Goal: Information Seeking & Learning: Learn about a topic

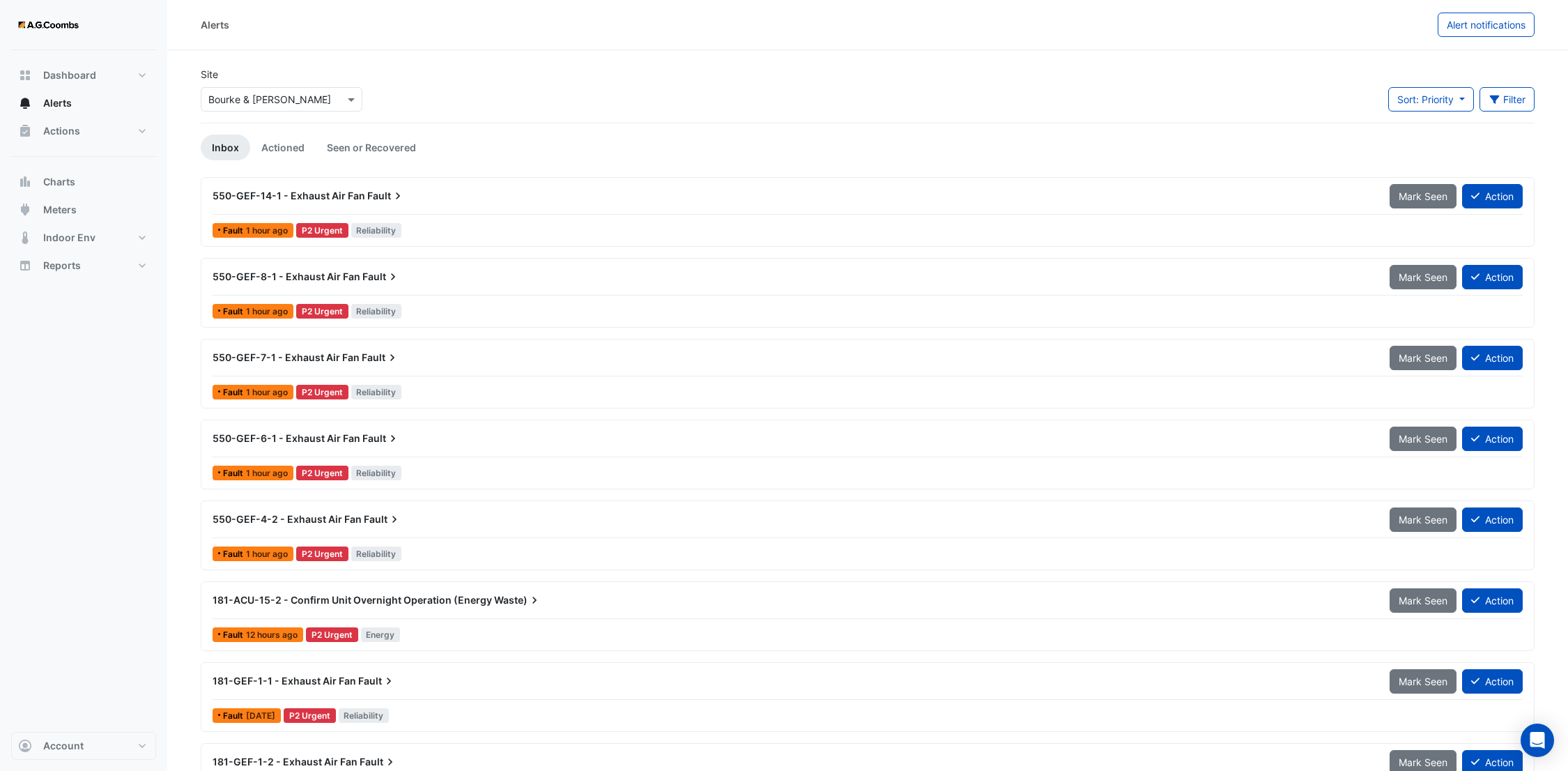
click at [315, 94] on input "text" at bounding box center [268, 100] width 118 height 15
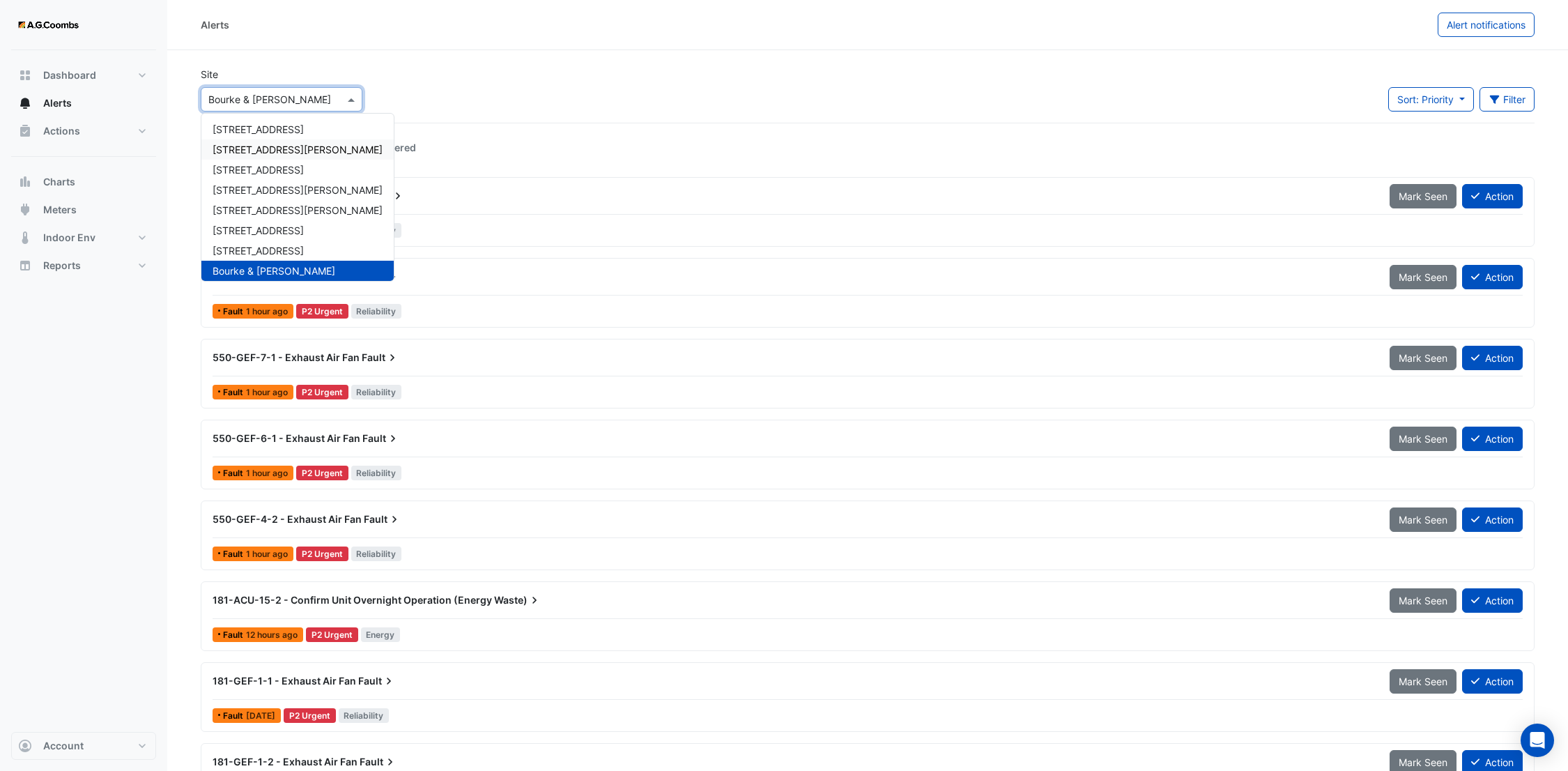
click at [274, 147] on span "[STREET_ADDRESS][PERSON_NAME]" at bounding box center [298, 149] width 170 height 12
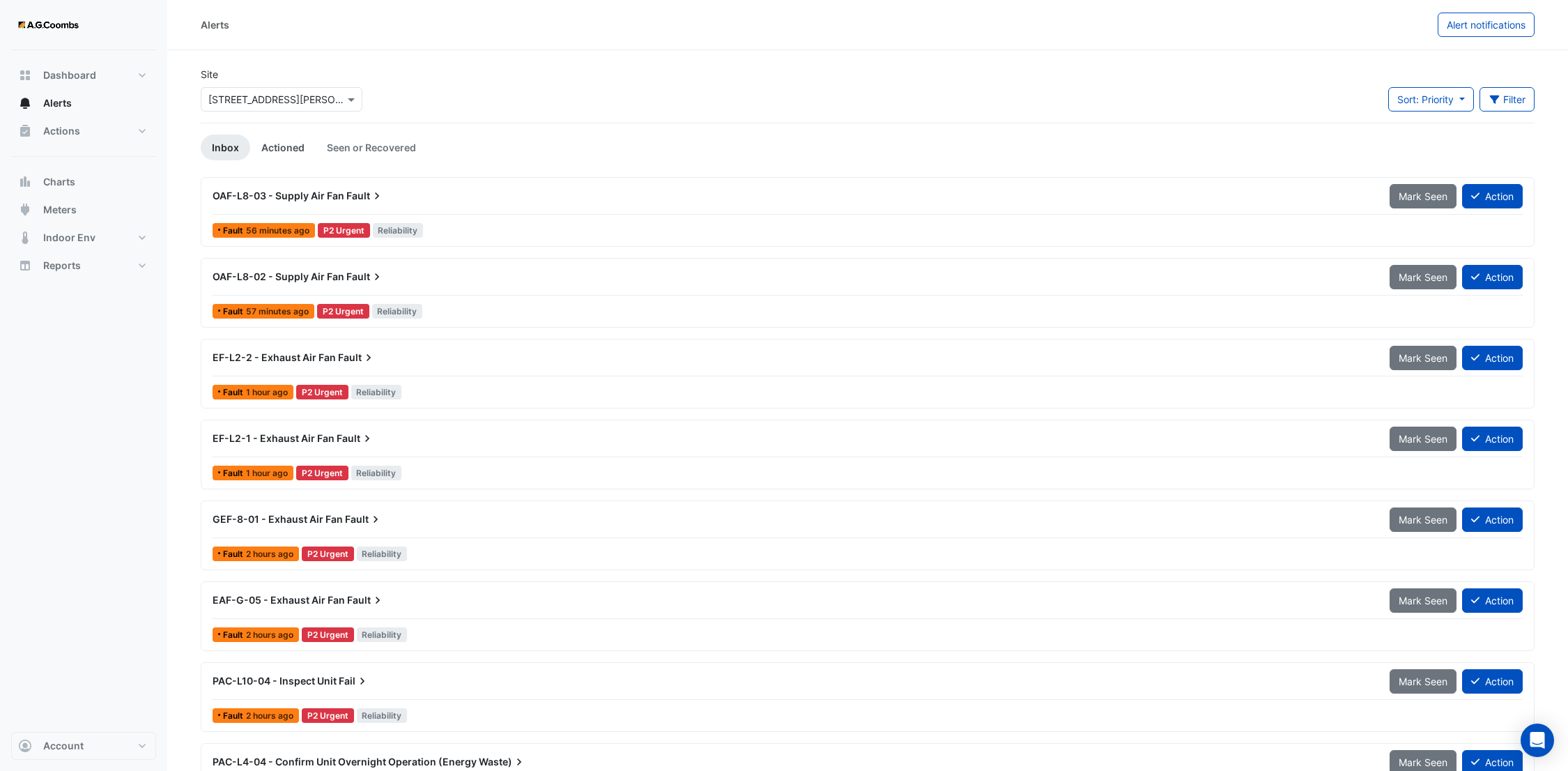
click at [276, 147] on link "Actioned" at bounding box center [282, 147] width 65 height 26
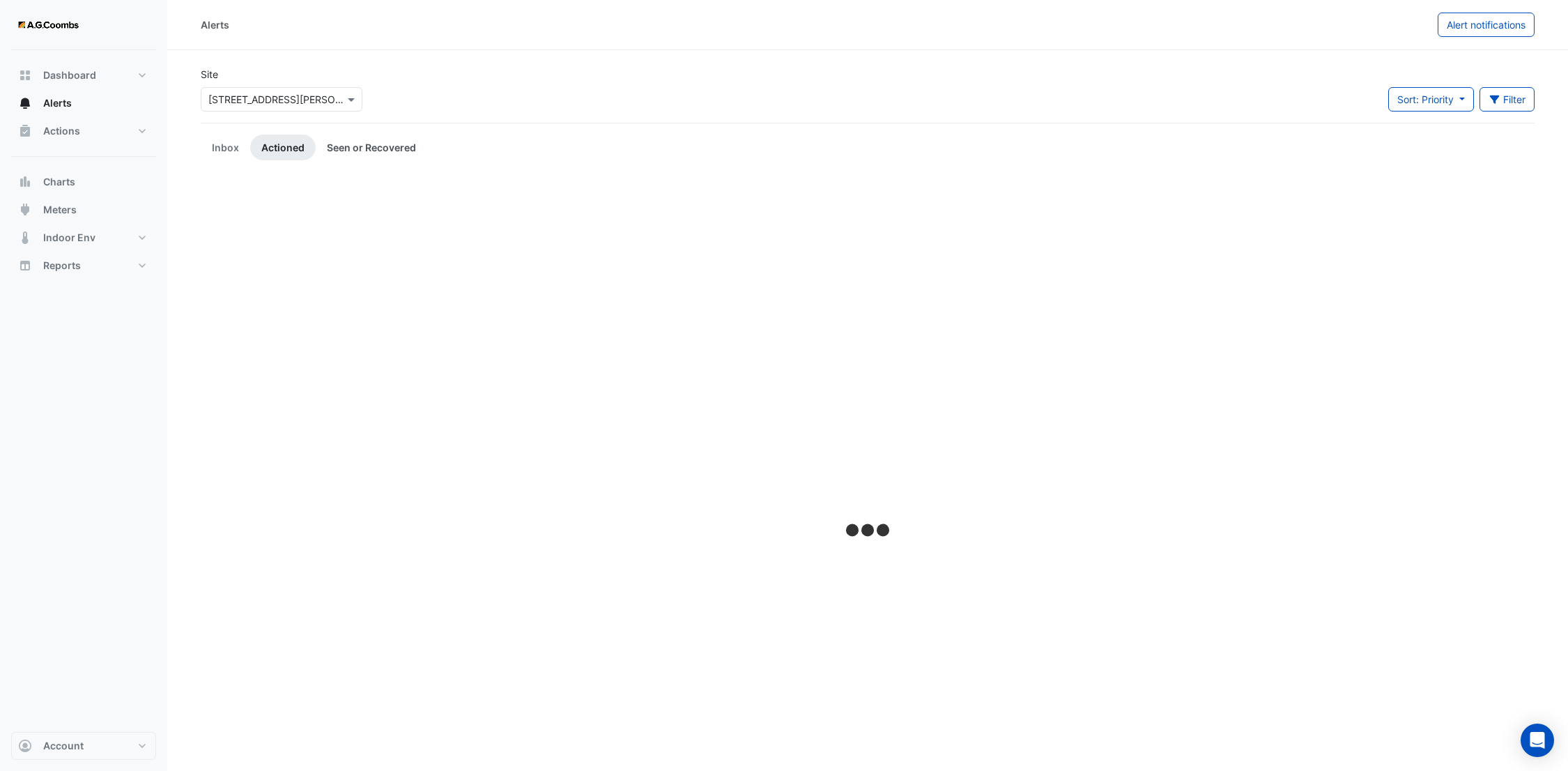
click at [352, 145] on link "Seen or Recovered" at bounding box center [371, 147] width 111 height 26
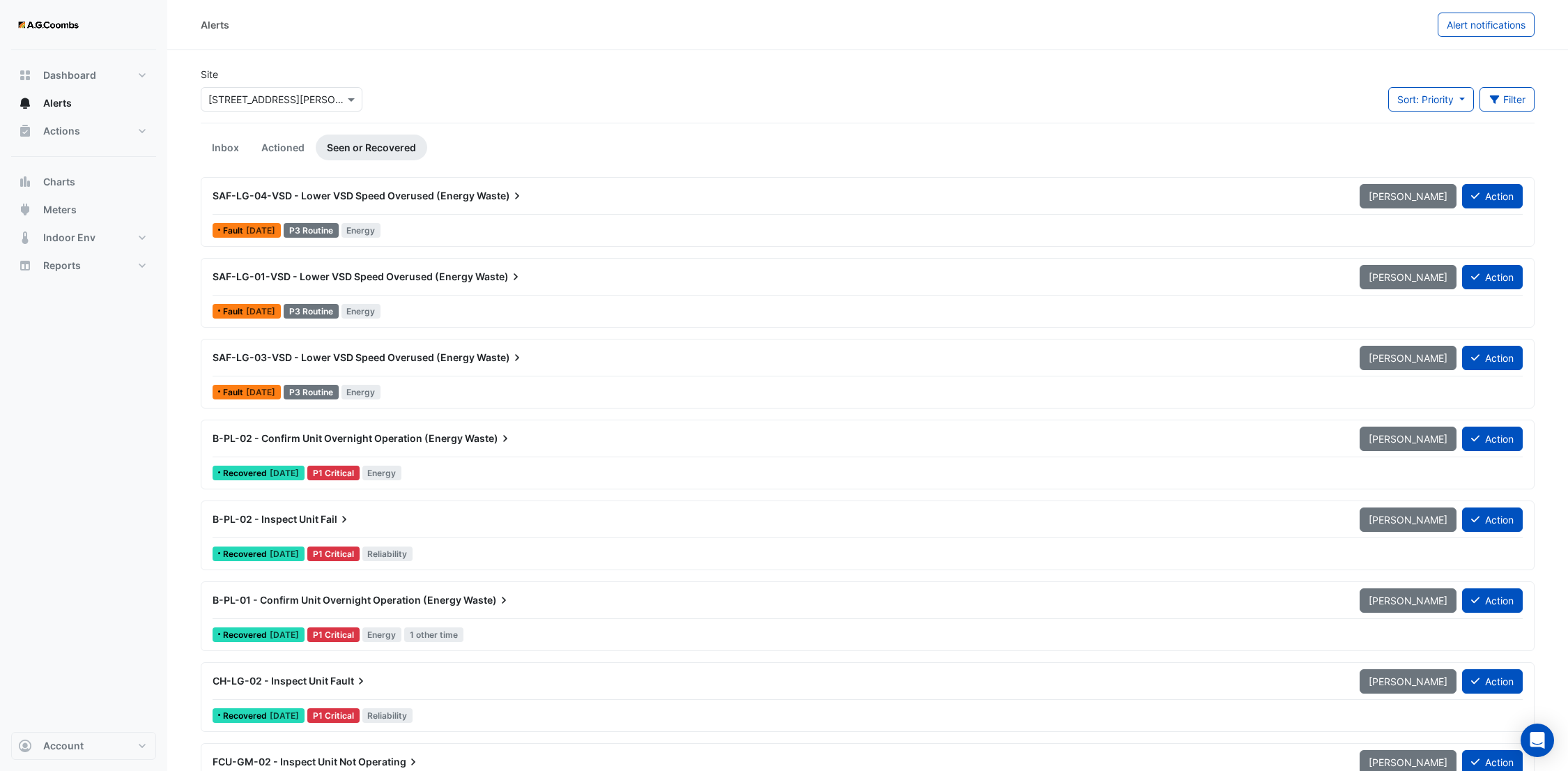
click at [325, 434] on span "B-PL-02 - Confirm Unit Overnight Operation (Energy" at bounding box center [338, 437] width 250 height 12
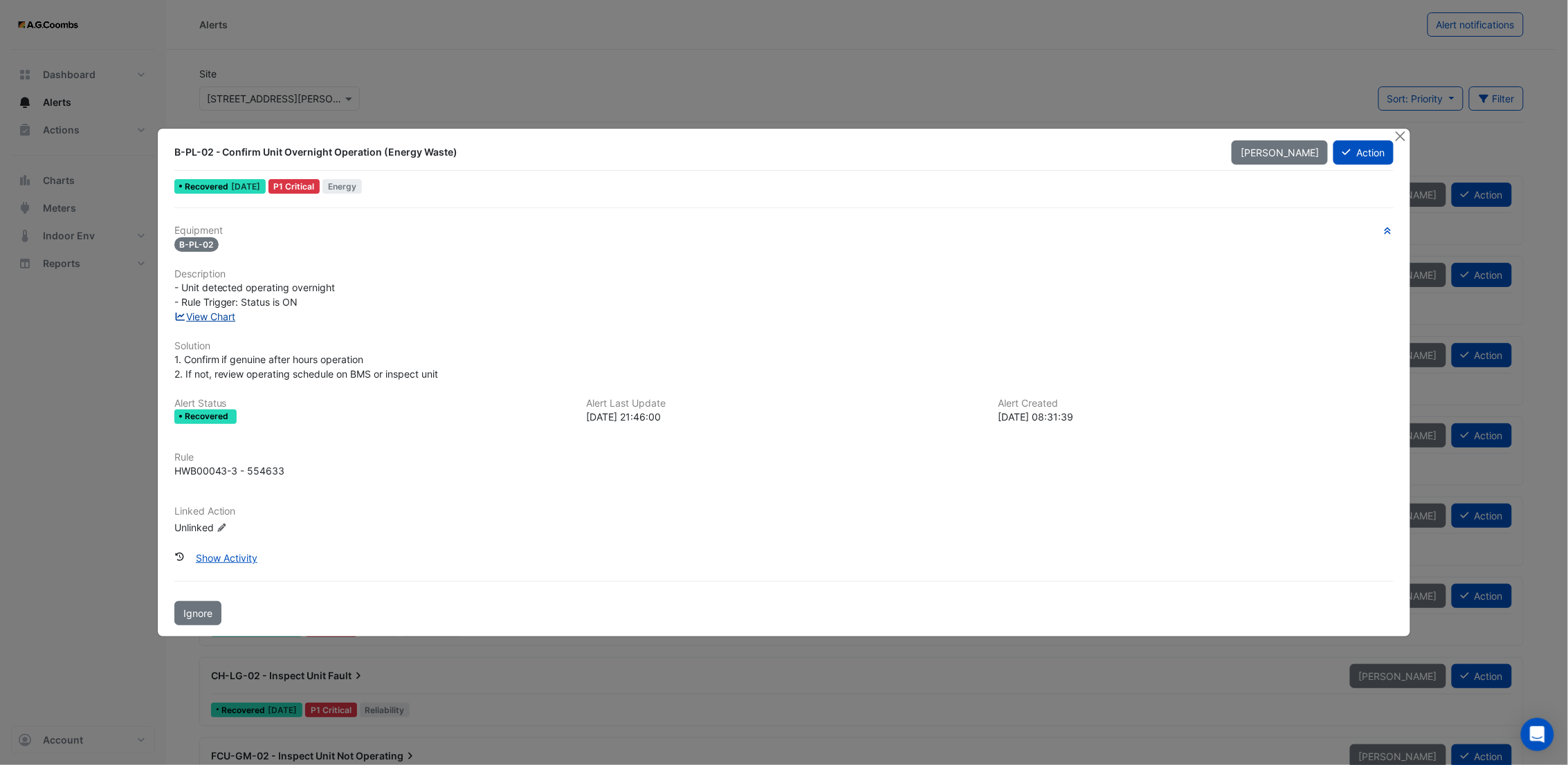
click at [212, 314] on link "View Chart" at bounding box center [205, 316] width 62 height 11
click at [1400, 135] on button "Close" at bounding box center [1400, 135] width 14 height 14
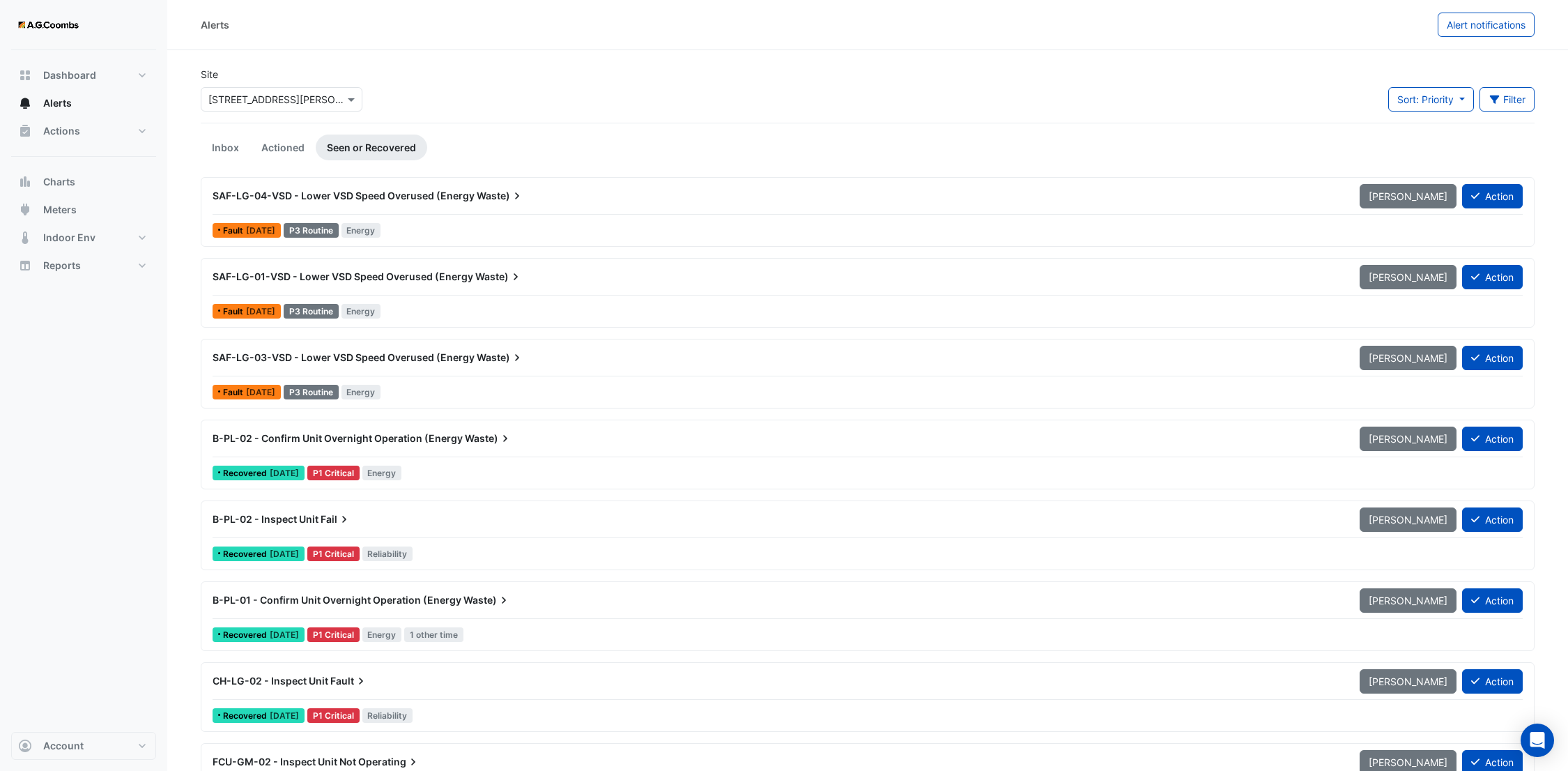
drag, startPoint x: 1510, startPoint y: 106, endPoint x: 1499, endPoint y: 111, distance: 12.1
click at [1510, 106] on button "Filter" at bounding box center [1507, 100] width 56 height 25
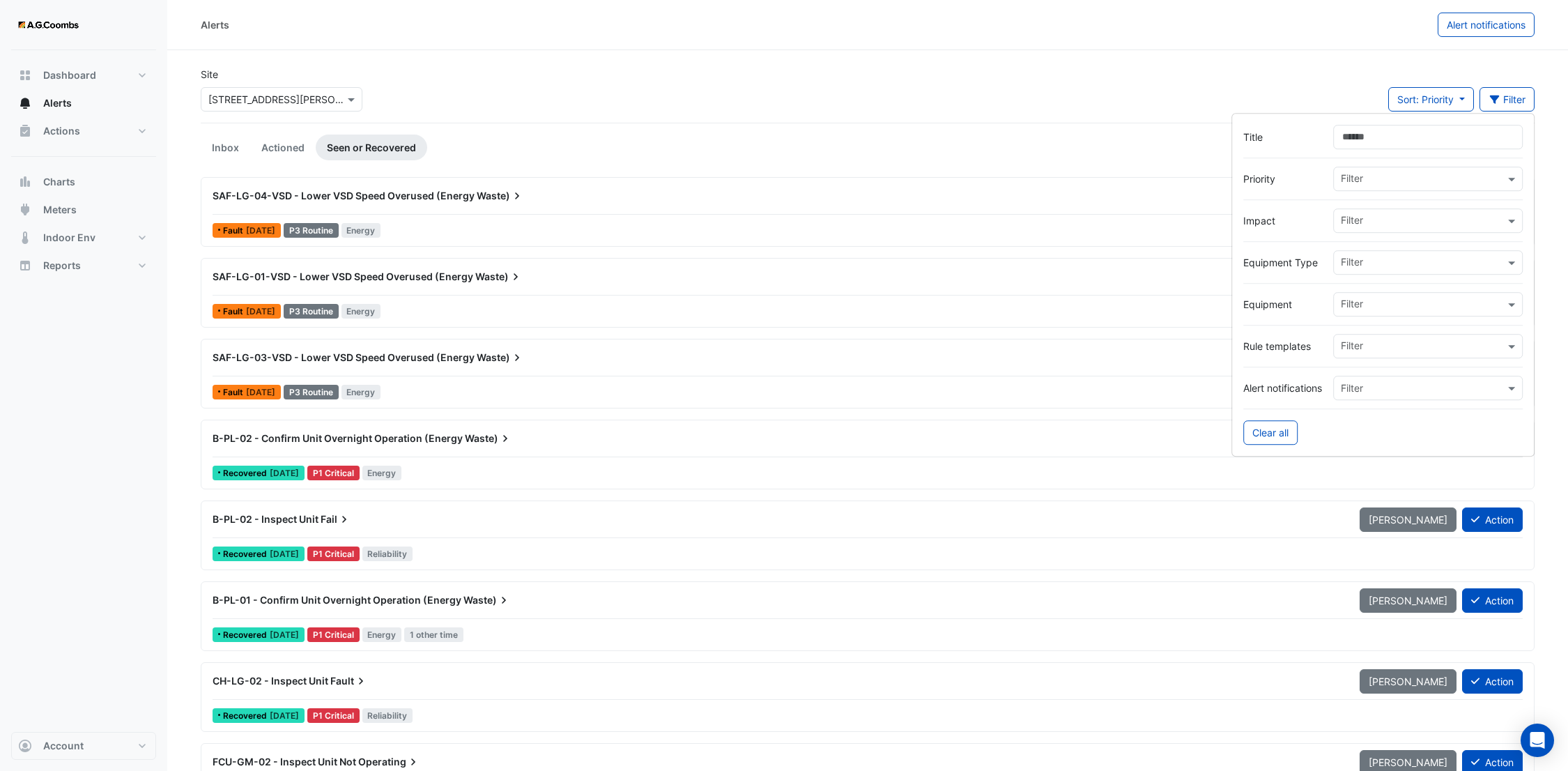
click at [1420, 226] on input "text" at bounding box center [1423, 222] width 164 height 15
click at [1385, 344] on div "Water" at bounding box center [1366, 351] width 65 height 20
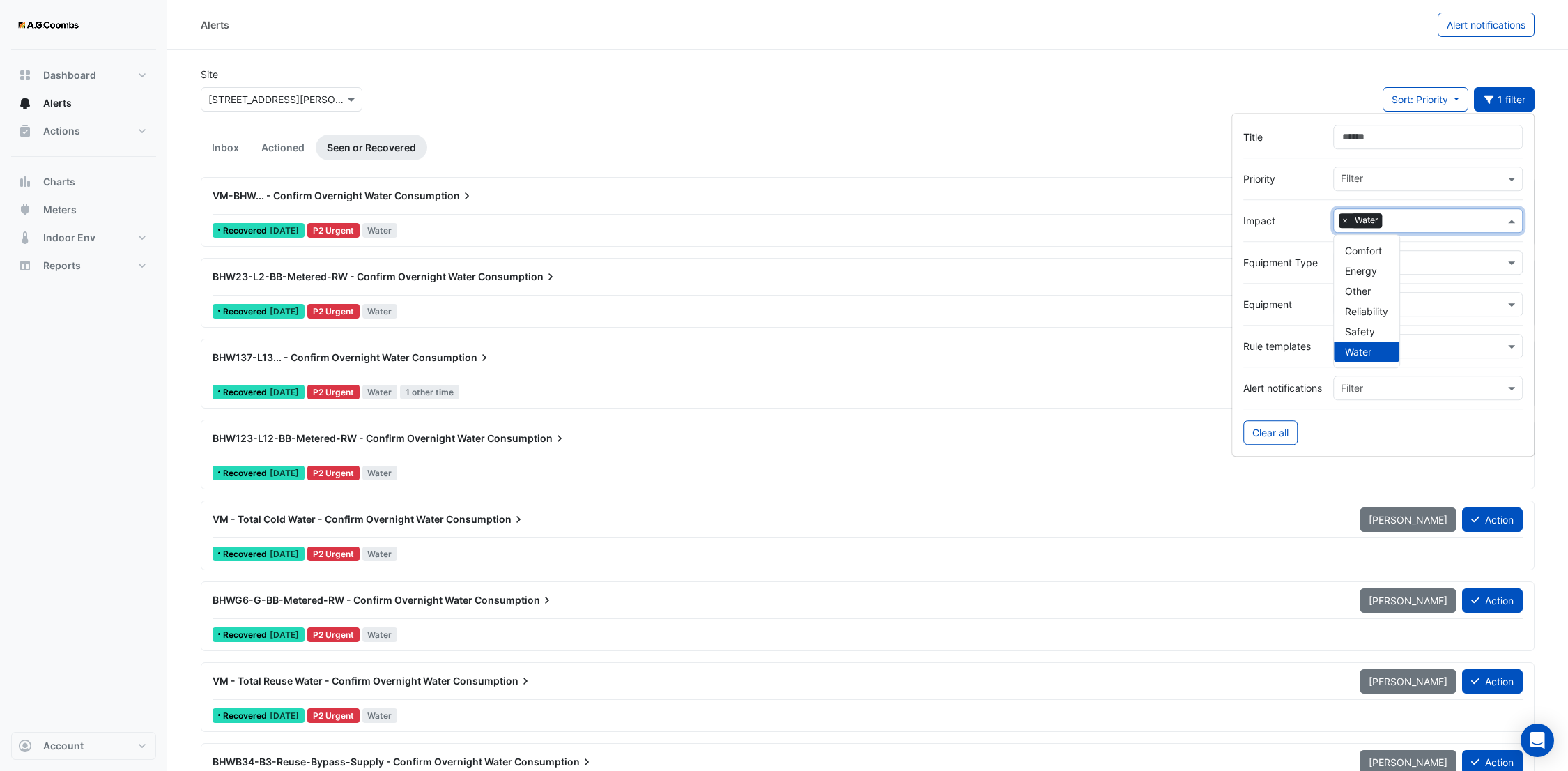
click at [382, 199] on span "VM-BHW... - Confirm Overnight Water" at bounding box center [302, 195] width 180 height 12
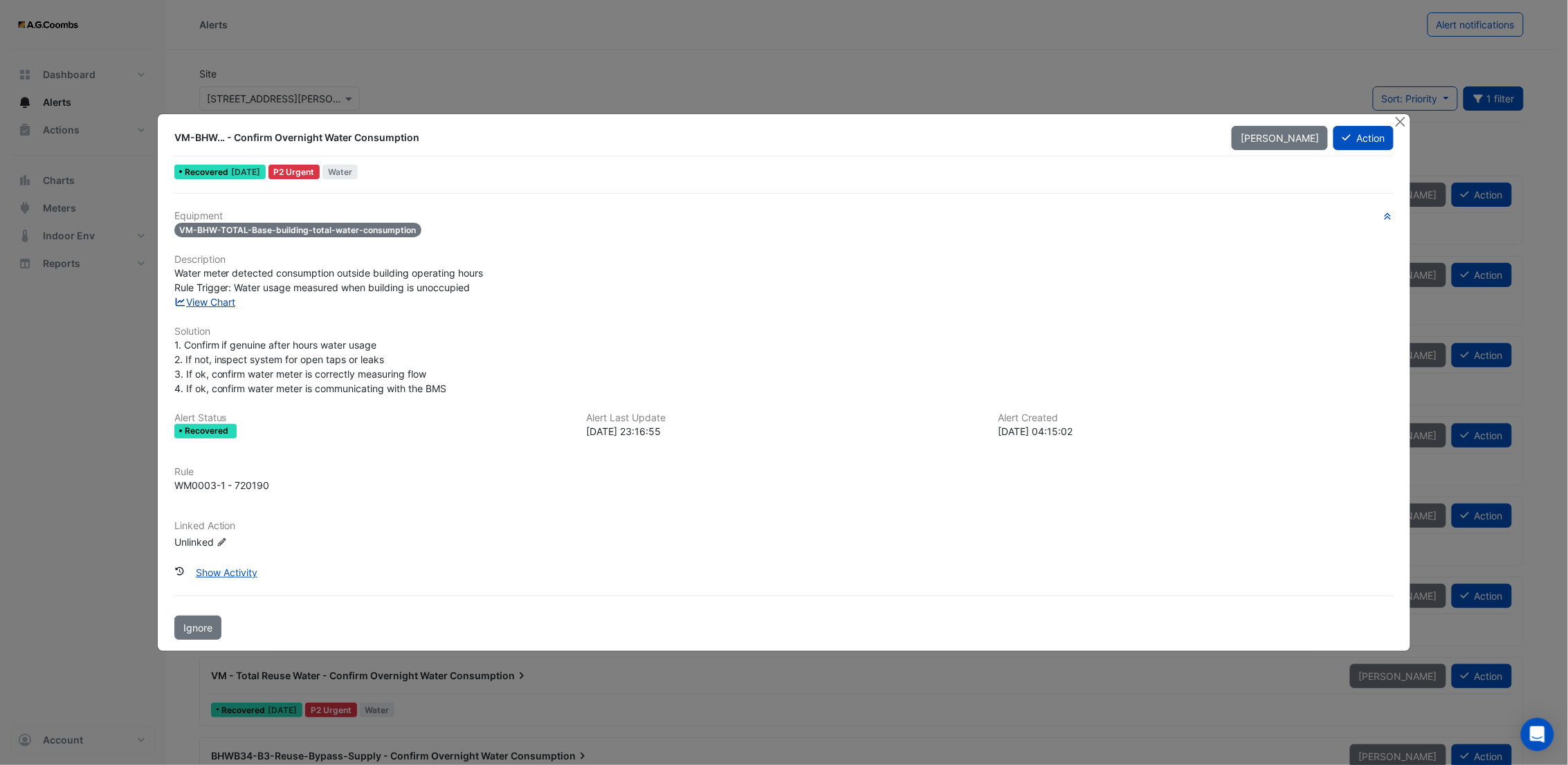
click at [209, 300] on link "View Chart" at bounding box center [205, 301] width 62 height 11
click at [1399, 120] on button "Close" at bounding box center [1400, 121] width 14 height 14
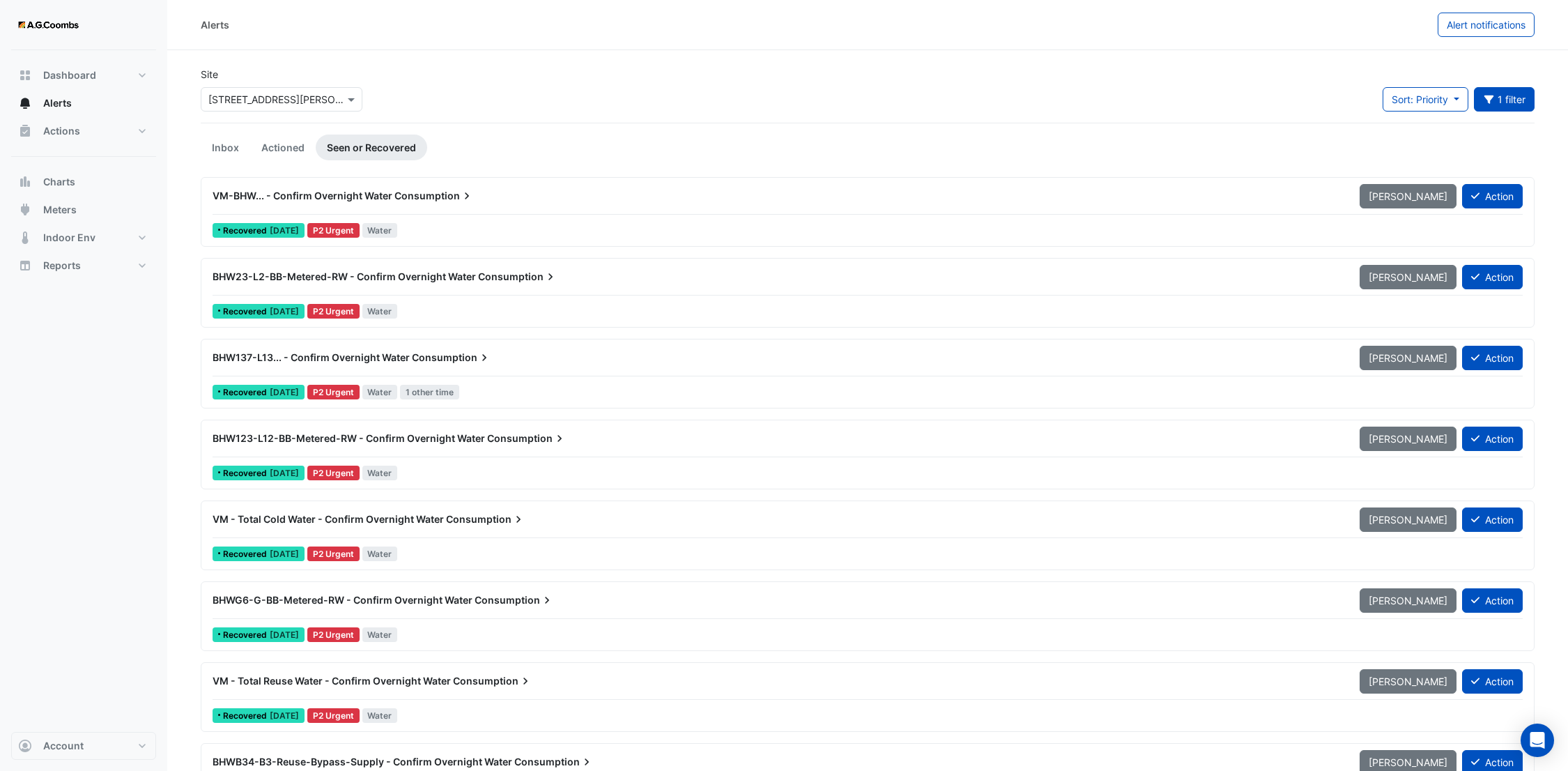
click at [355, 360] on span "BHW137-L13... - Confirm Overnight Water" at bounding box center [311, 357] width 197 height 12
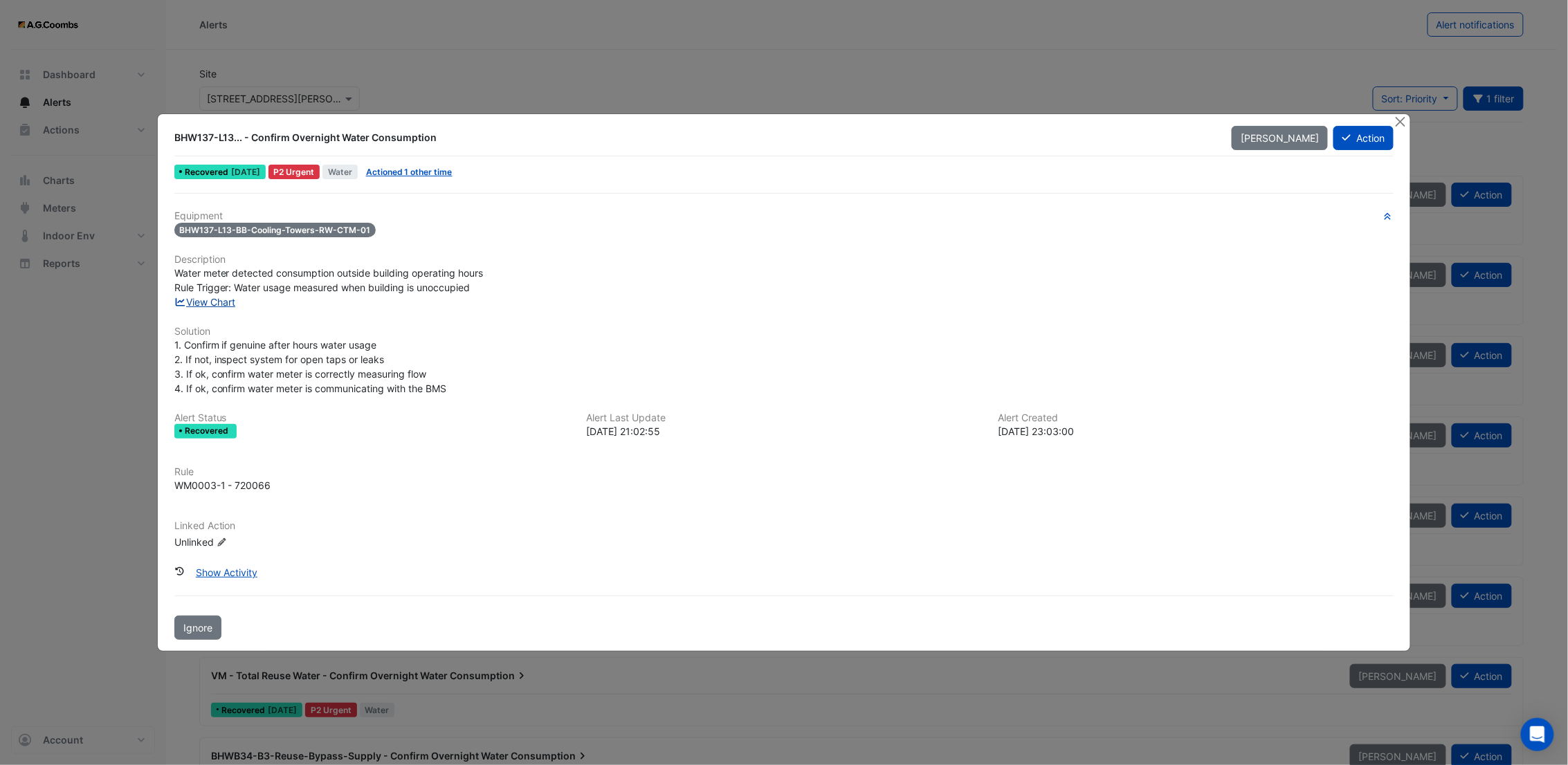
click at [199, 304] on link "View Chart" at bounding box center [205, 301] width 62 height 11
click at [1405, 120] on button "Close" at bounding box center [1400, 121] width 14 height 14
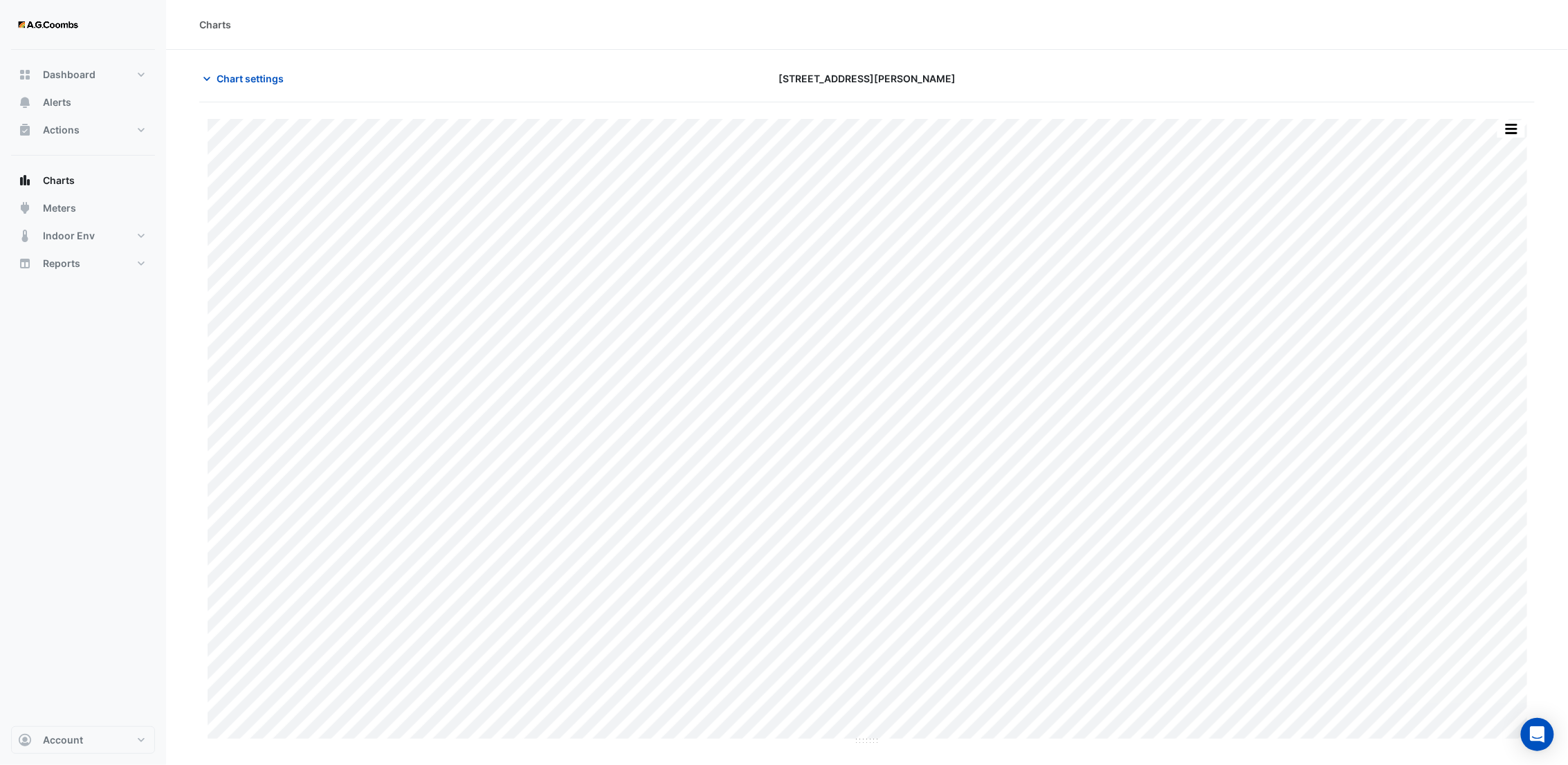
type input "**********"
click at [202, 80] on icon "button" at bounding box center [207, 78] width 14 height 14
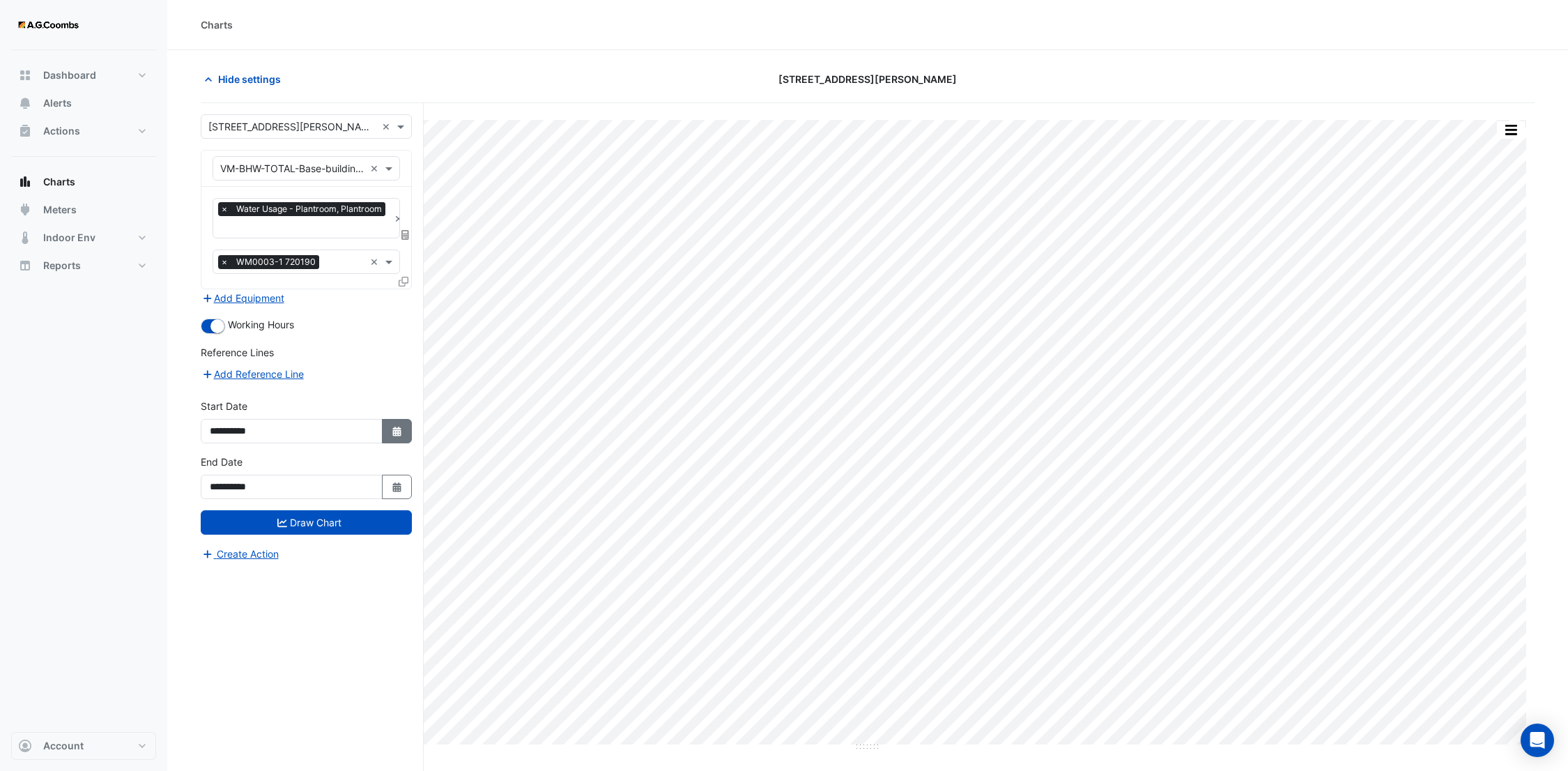
click at [408, 437] on button "Select Date" at bounding box center [397, 431] width 31 height 25
select select "*"
select select "****"
click at [224, 246] on span "Previous month" at bounding box center [225, 245] width 11 height 11
select select "*"
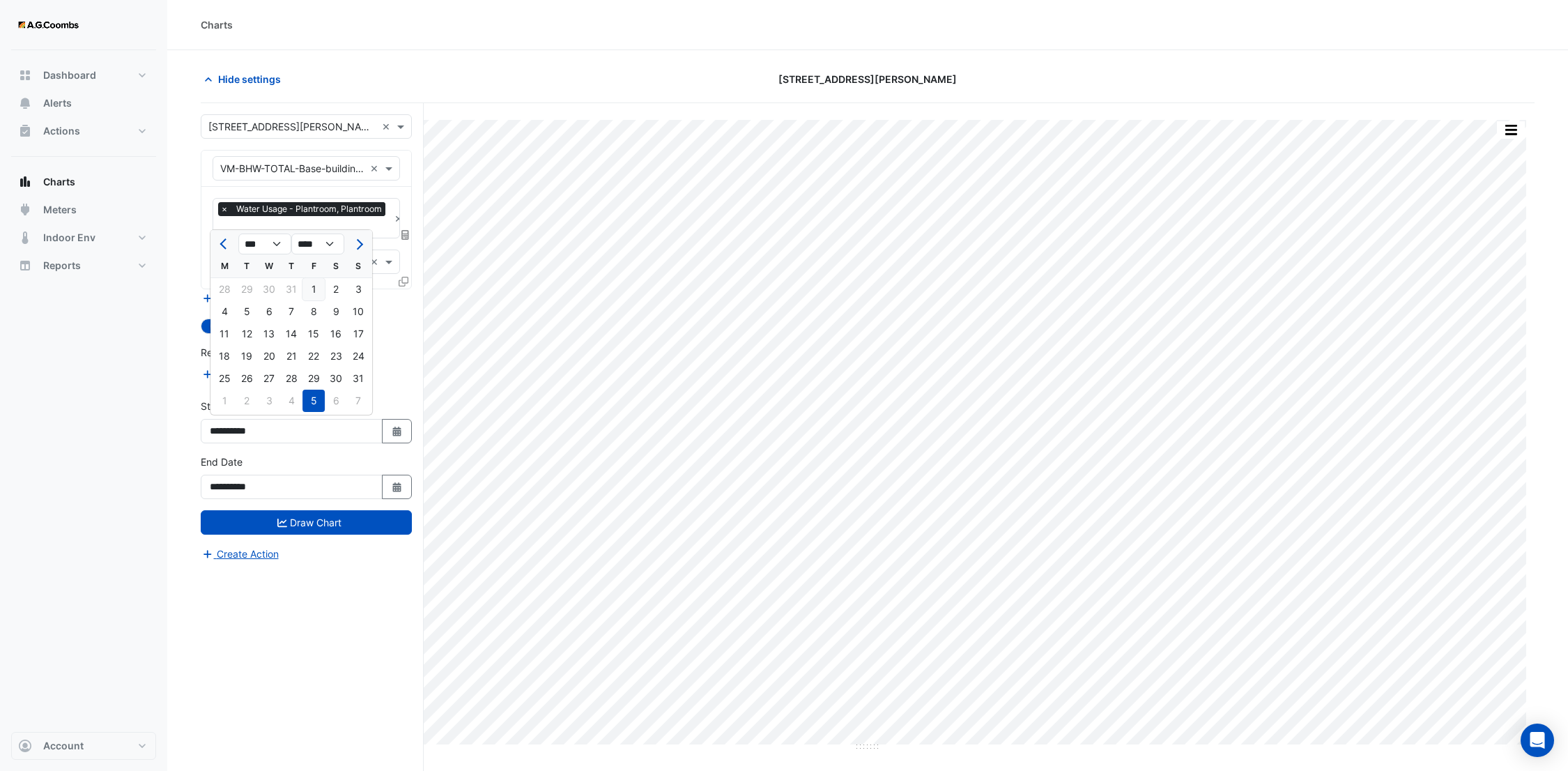
click at [316, 288] on div "1" at bounding box center [313, 289] width 22 height 22
type input "**********"
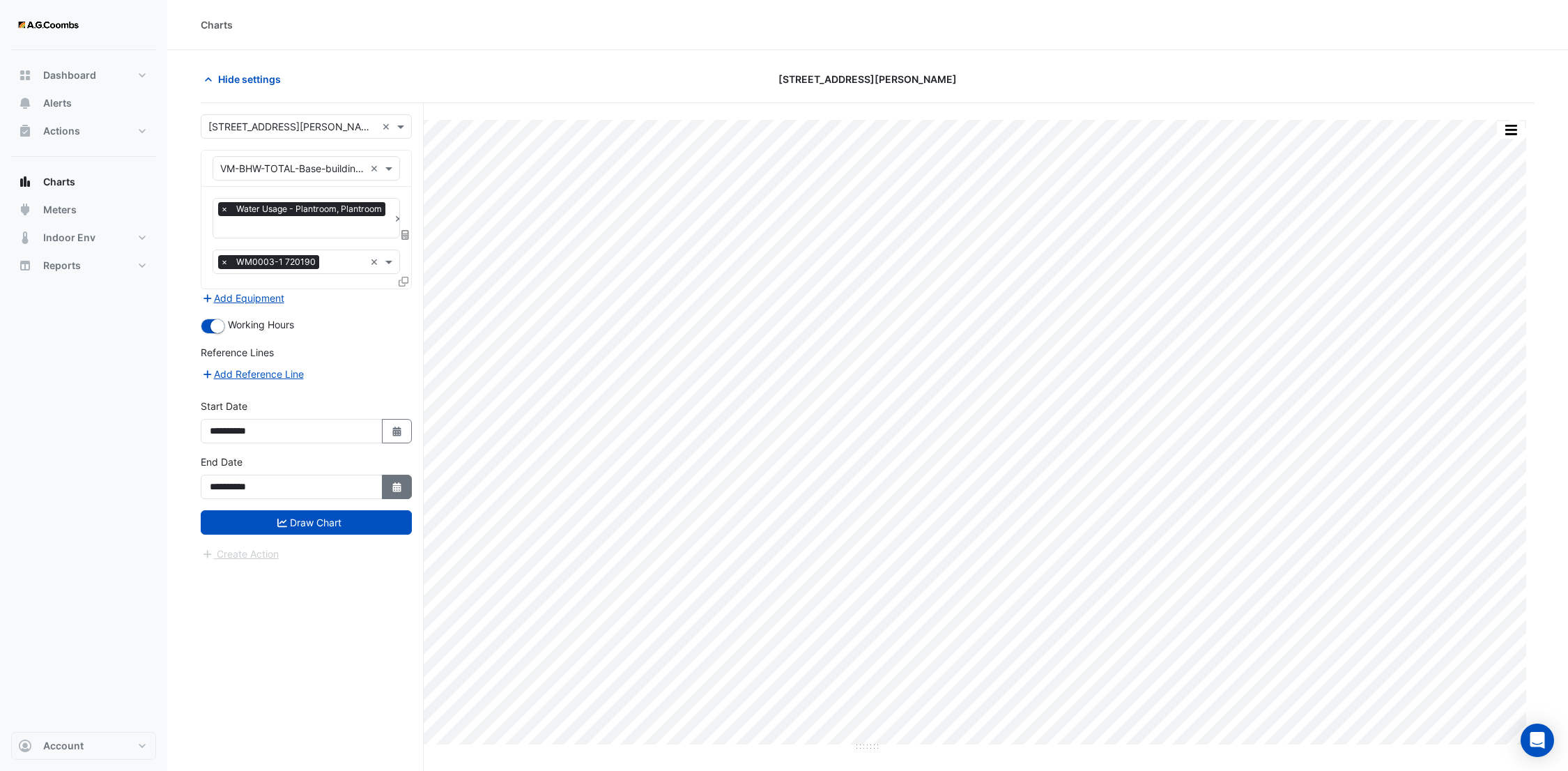
click at [409, 483] on button "Select Date" at bounding box center [397, 487] width 31 height 25
select select "*"
click at [224, 345] on div "1" at bounding box center [224, 344] width 22 height 22
type input "**********"
click at [301, 519] on button "Draw Chart" at bounding box center [306, 522] width 211 height 25
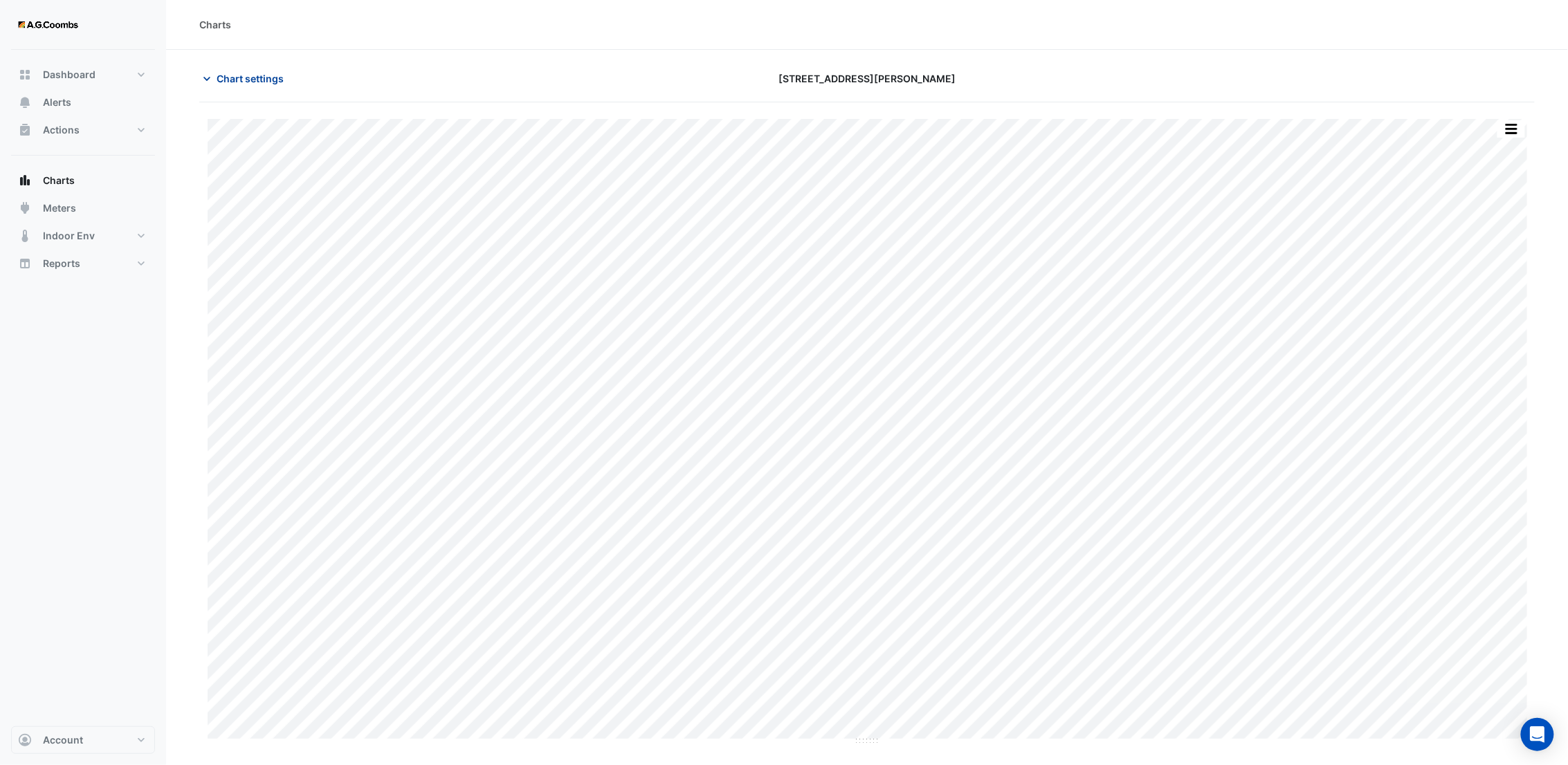
click at [203, 79] on icon "button" at bounding box center [207, 78] width 14 height 14
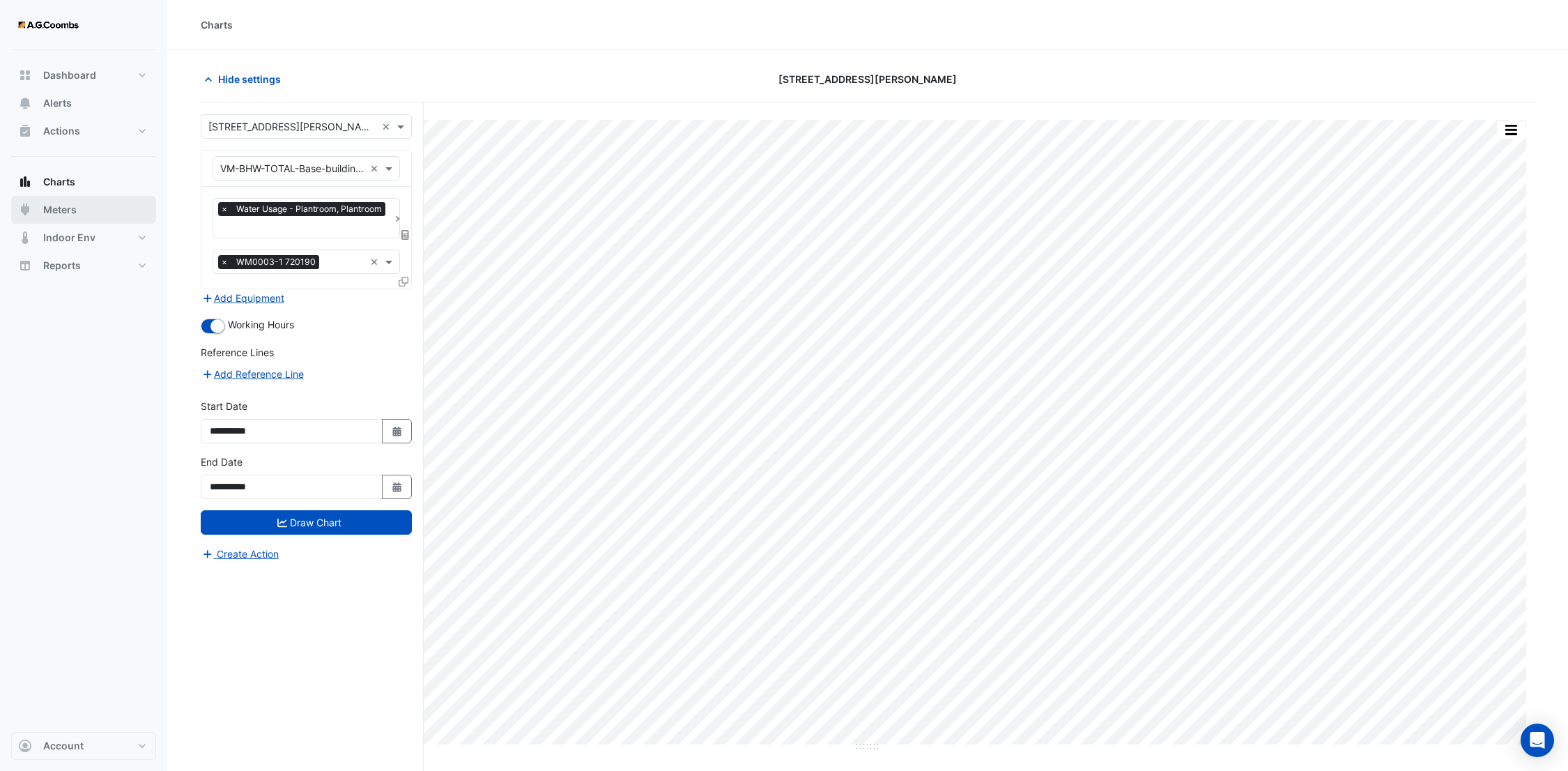
click at [44, 210] on span "Meters" at bounding box center [60, 209] width 34 height 14
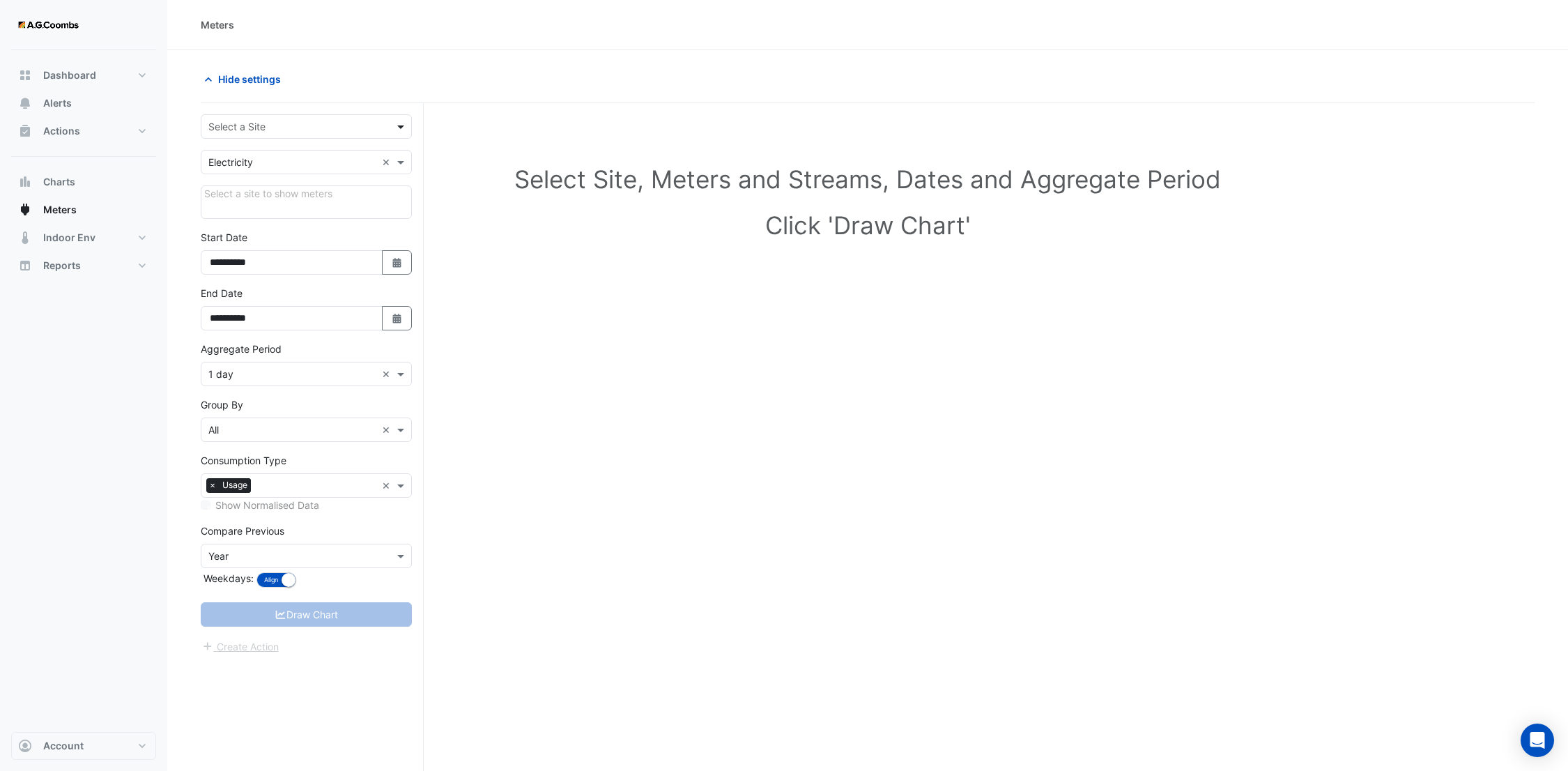
click at [400, 129] on span at bounding box center [402, 126] width 18 height 15
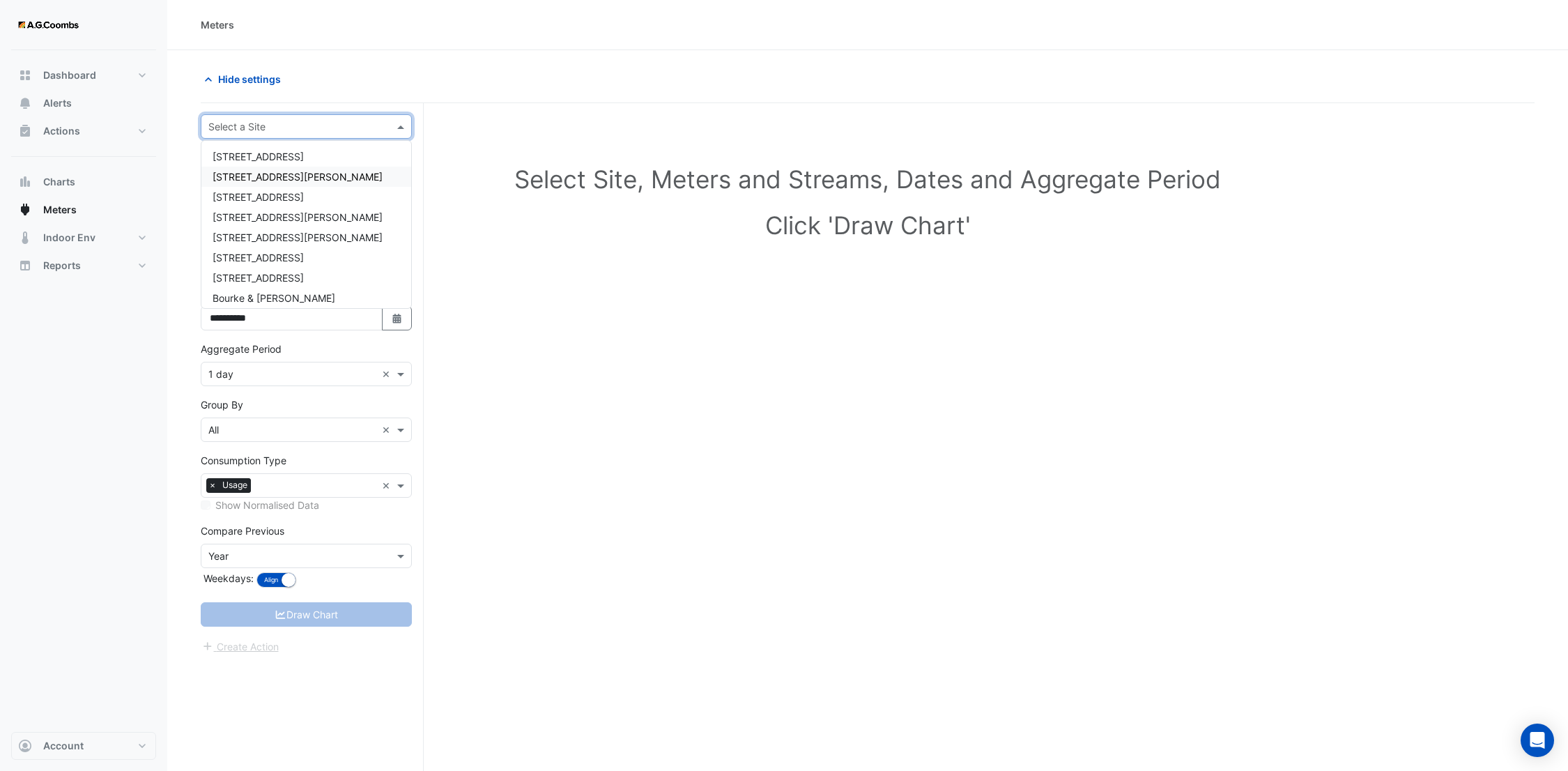
click at [309, 176] on div "[STREET_ADDRESS][PERSON_NAME]" at bounding box center [307, 176] width 210 height 20
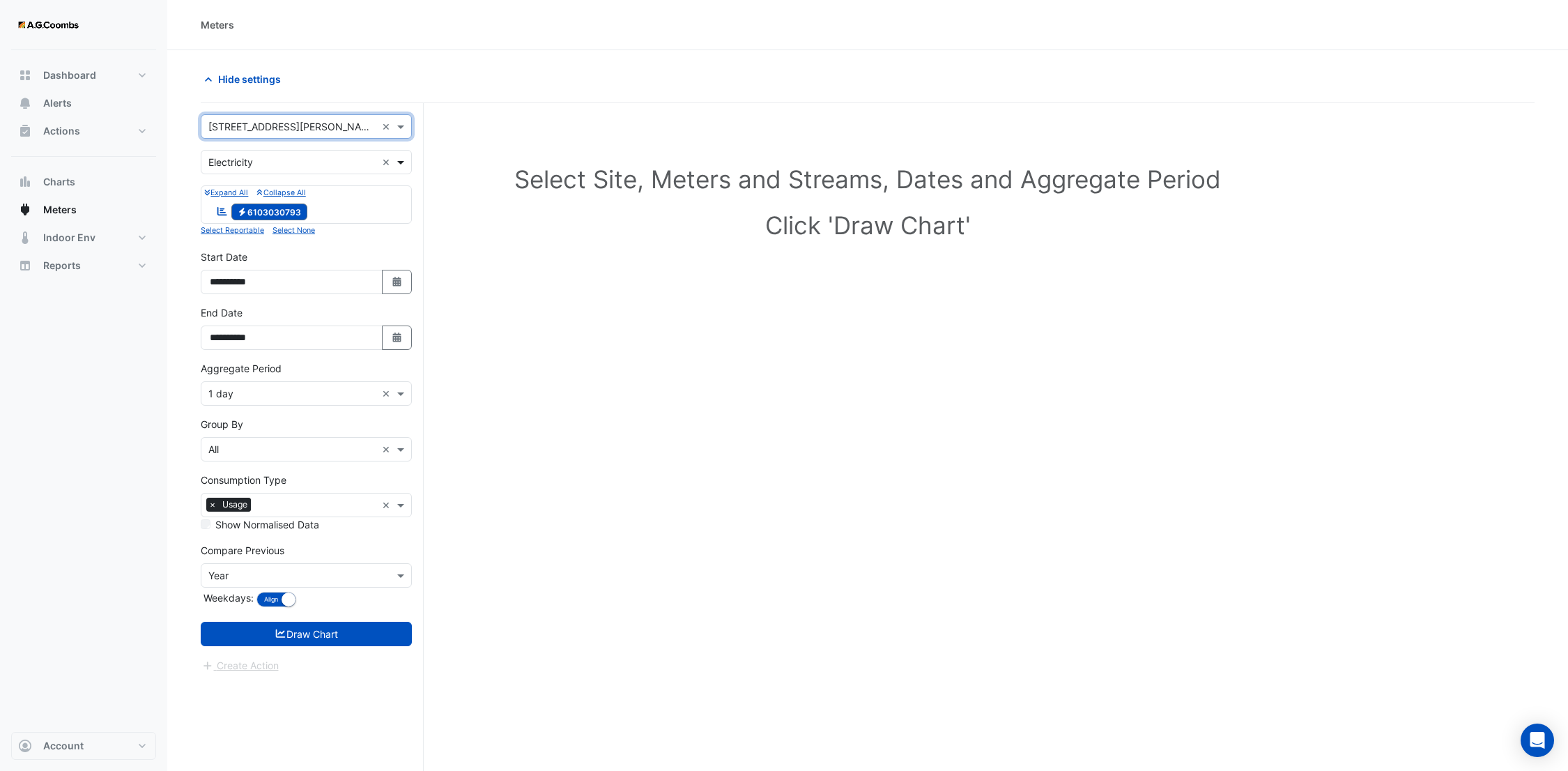
click at [398, 165] on span at bounding box center [402, 162] width 18 height 15
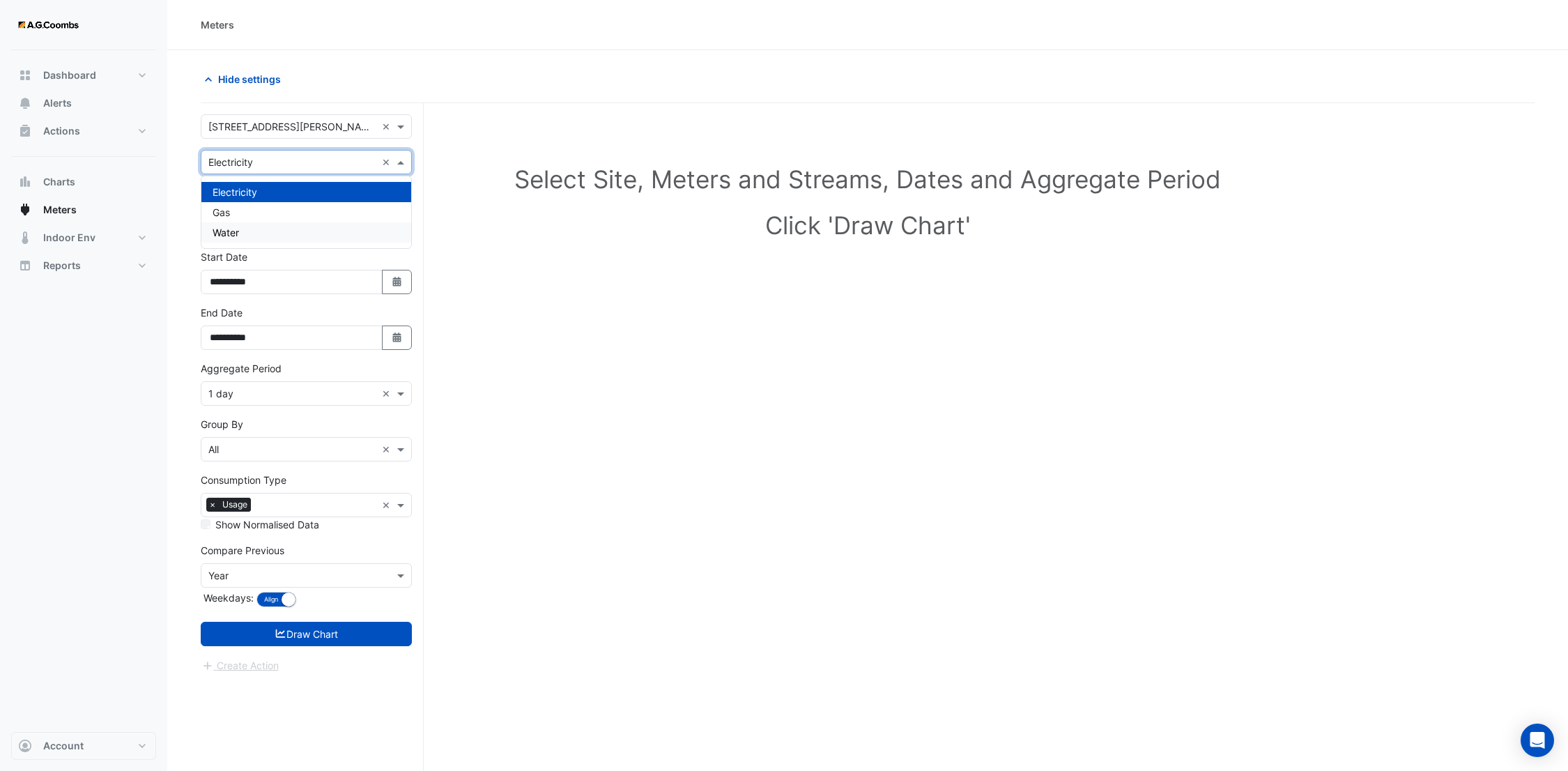
click at [330, 230] on div "Water" at bounding box center [307, 232] width 210 height 20
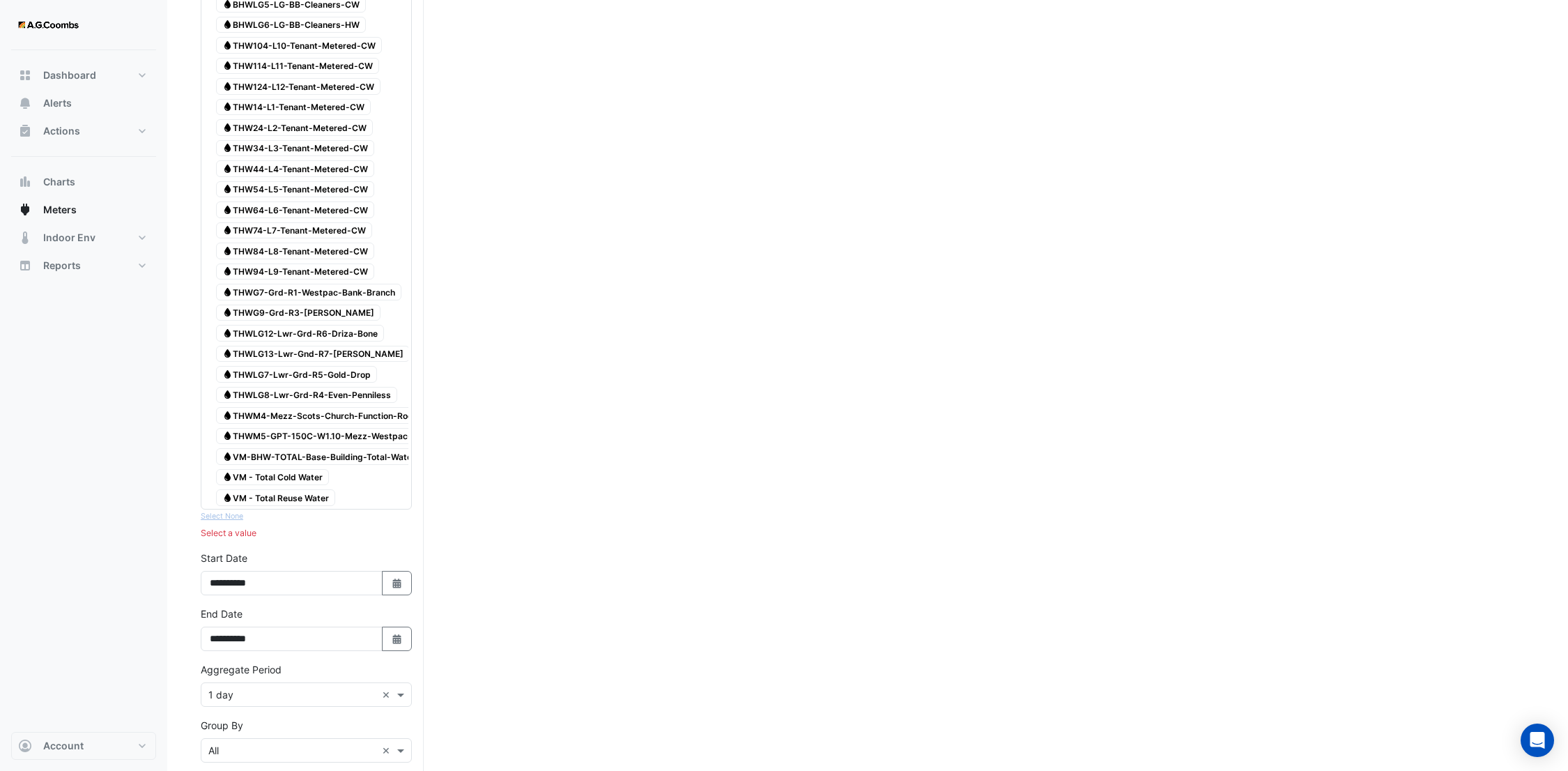
scroll to position [542, 0]
click at [283, 481] on span "Water VM - Total Cold Water" at bounding box center [272, 473] width 113 height 17
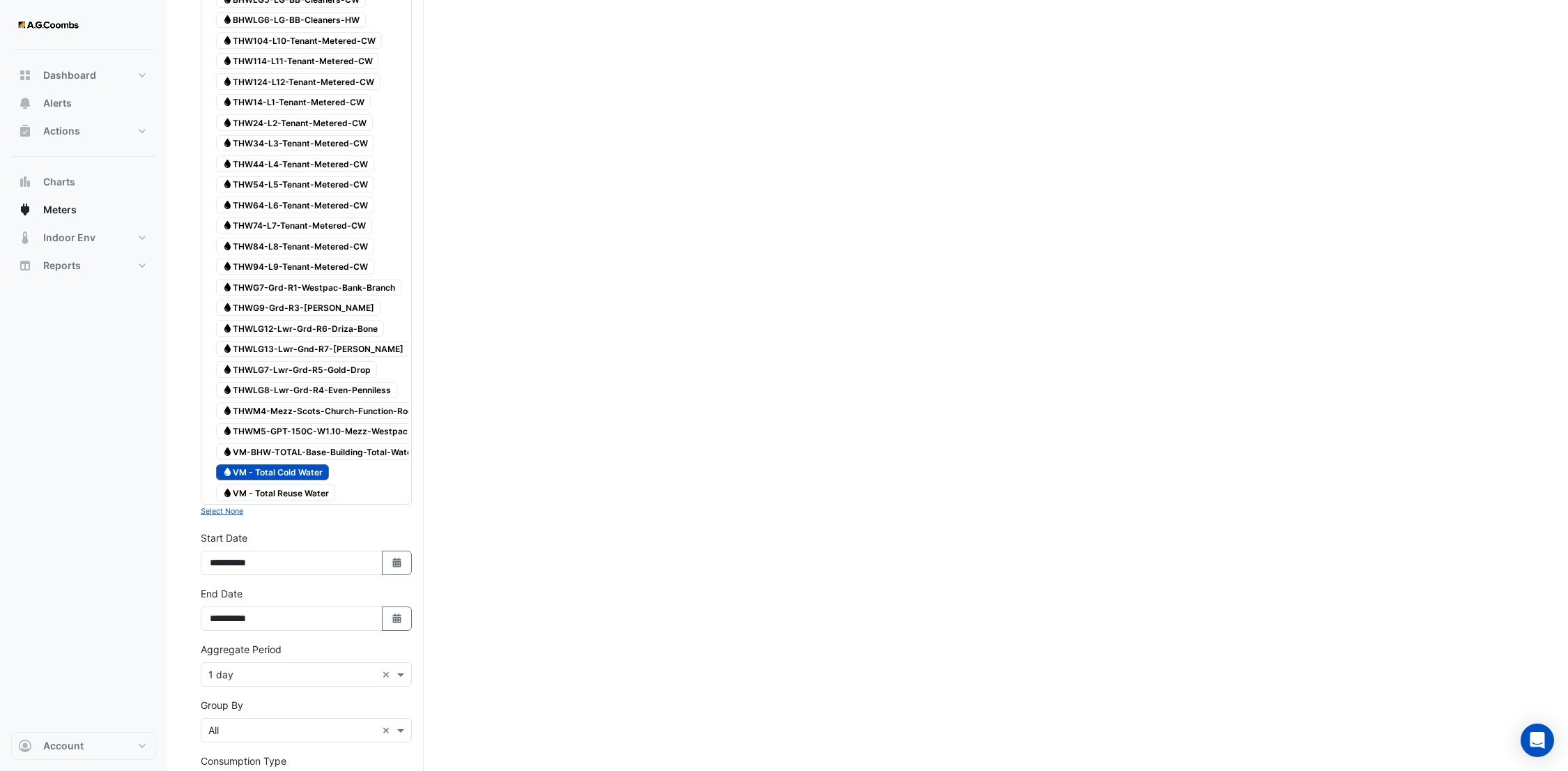
scroll to position [785, 0]
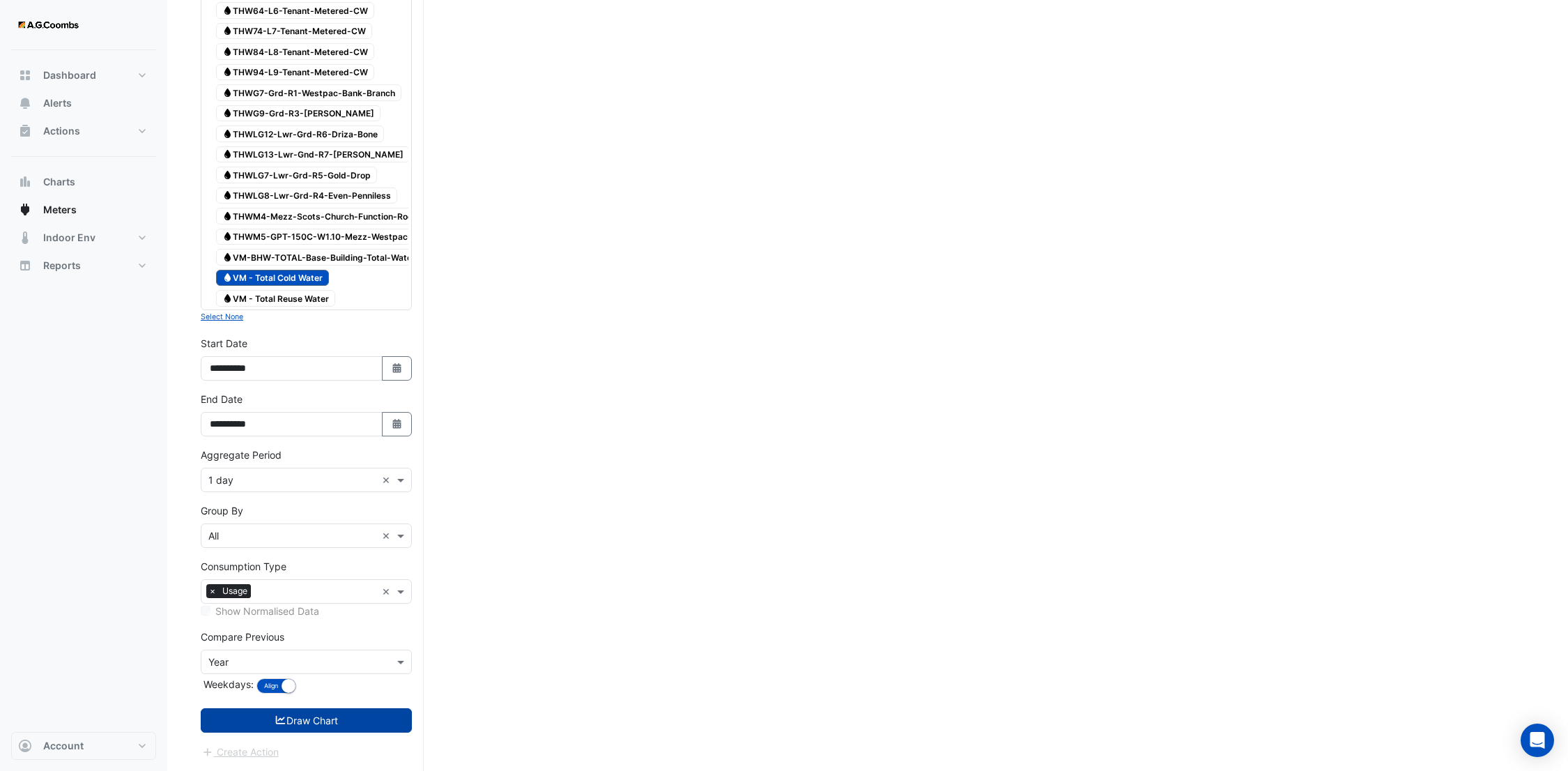
click at [332, 723] on button "Draw Chart" at bounding box center [306, 720] width 211 height 25
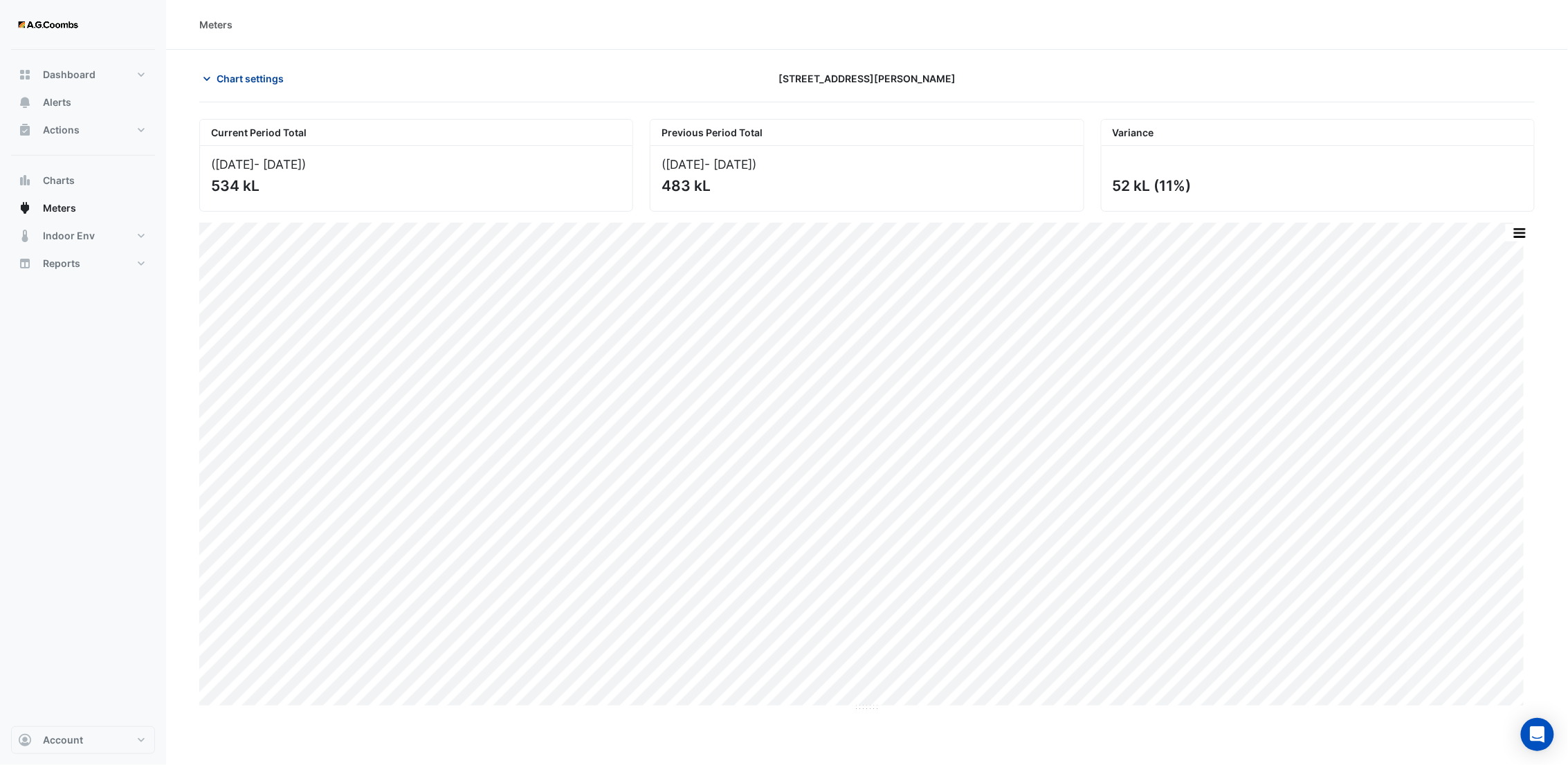
click at [206, 78] on icon "button" at bounding box center [207, 78] width 14 height 14
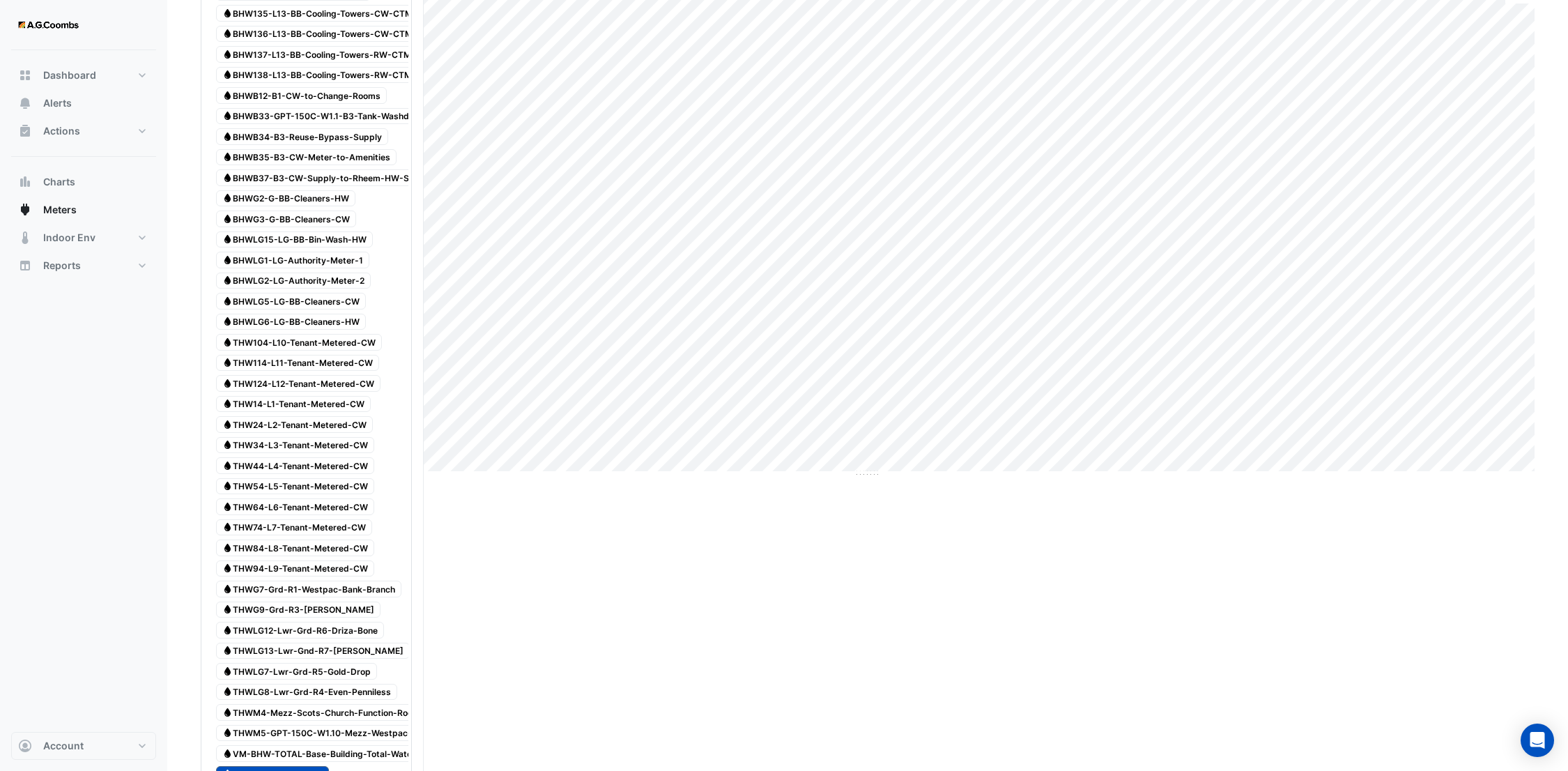
scroll to position [464, 0]
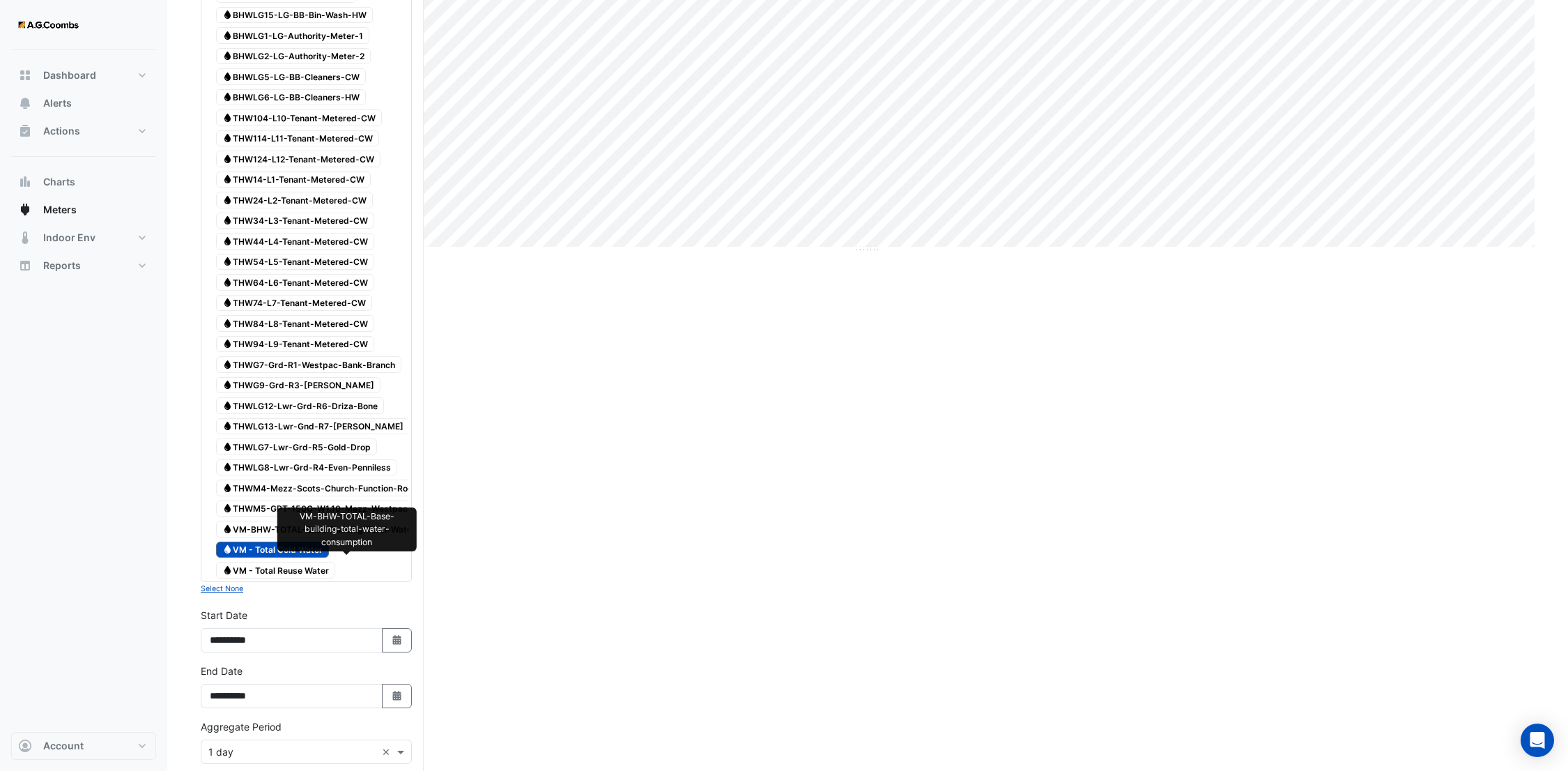
click at [259, 538] on span "Water VM-BHW-TOTAL-Base-Building-Total-Water-Consumption" at bounding box center [348, 529] width 264 height 17
click at [255, 558] on span "Water VM - Total Cold Water" at bounding box center [272, 550] width 113 height 17
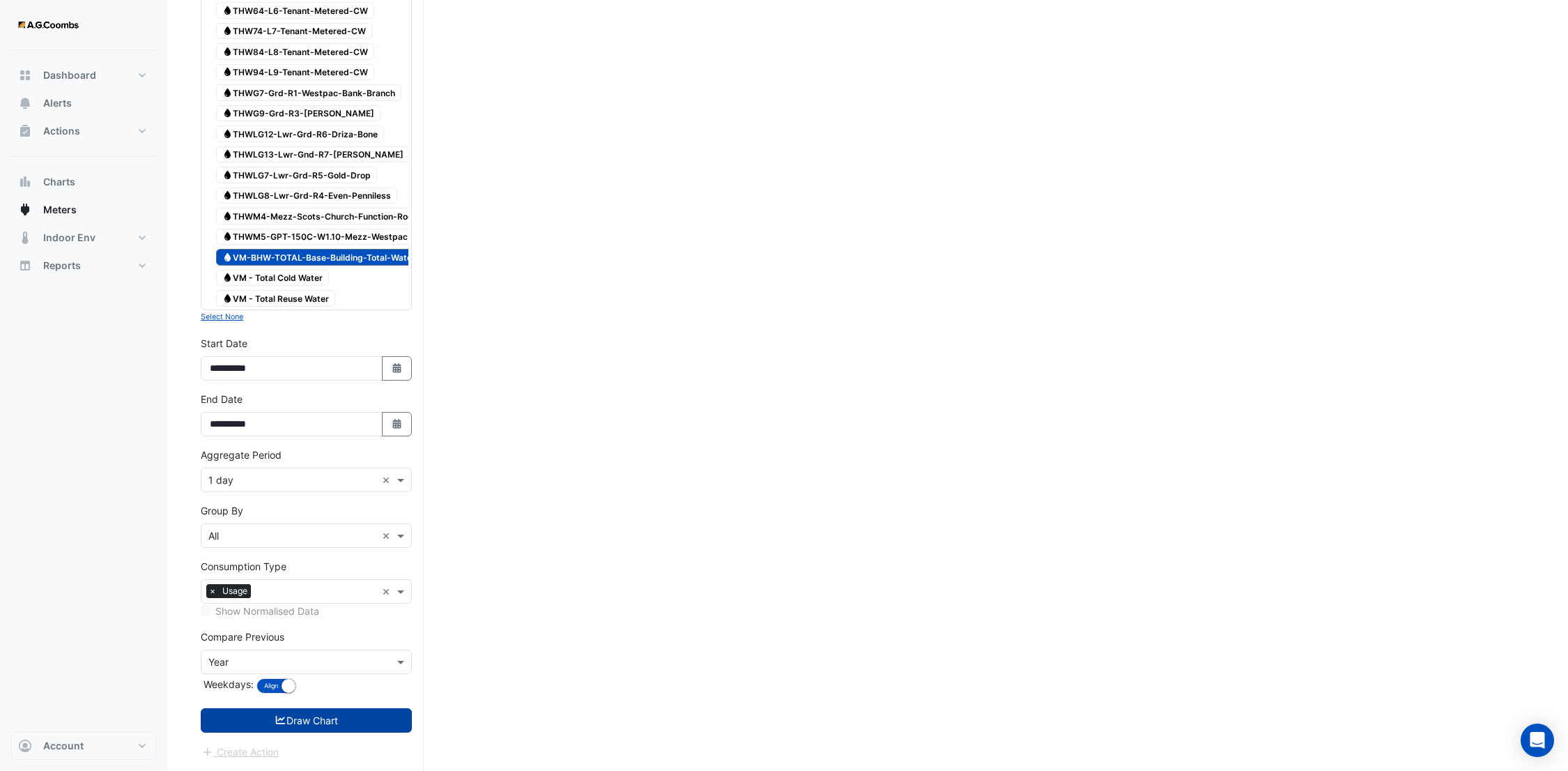
click at [330, 713] on button "Draw Chart" at bounding box center [306, 720] width 211 height 25
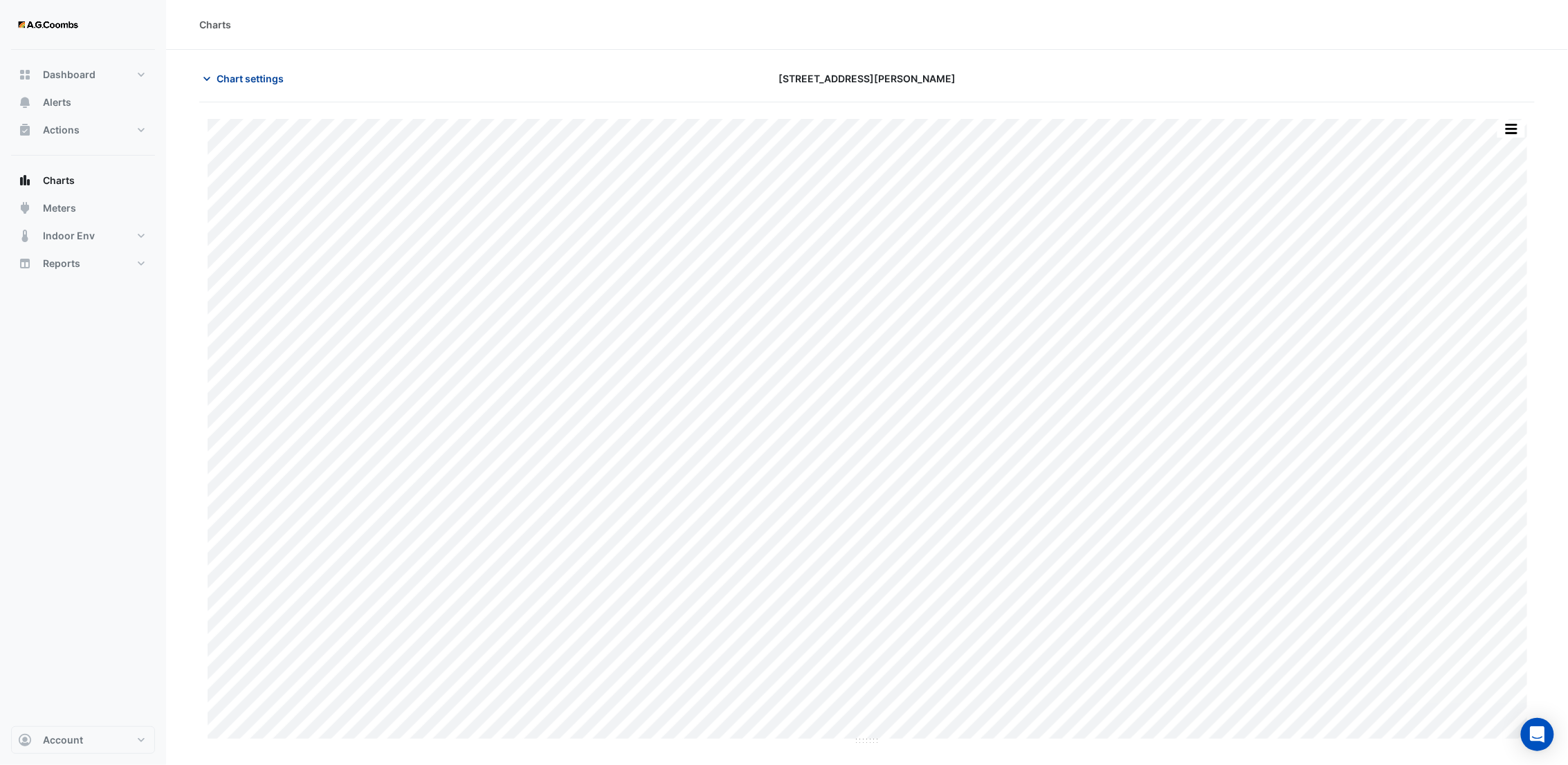
click at [205, 84] on icon "button" at bounding box center [207, 78] width 14 height 14
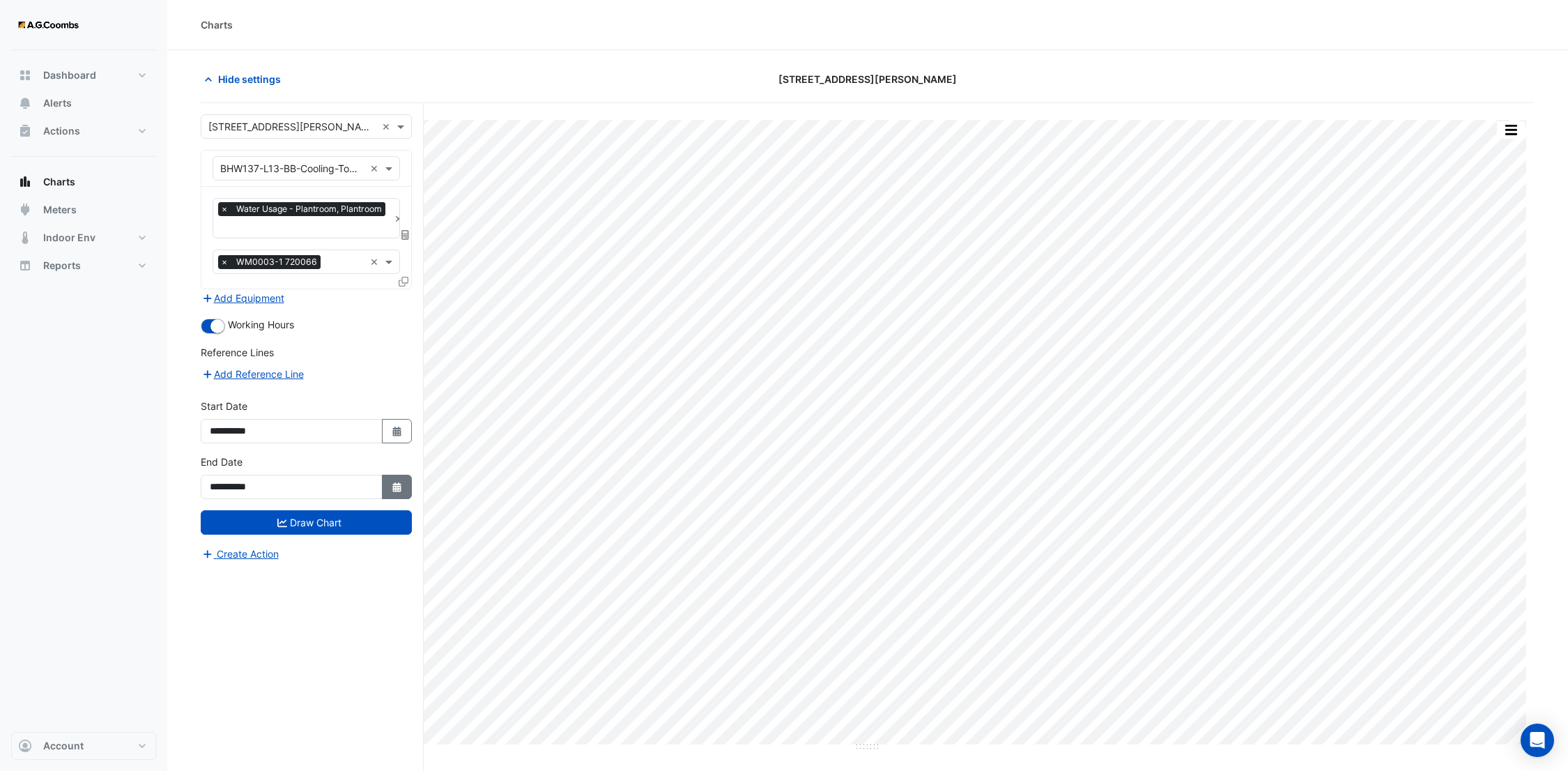
click at [388, 492] on button "Select Date" at bounding box center [397, 487] width 31 height 25
click at [356, 307] on button "Next month" at bounding box center [358, 299] width 17 height 22
select select "*"
click at [226, 393] on div "15" at bounding box center [224, 389] width 22 height 22
type input "**********"
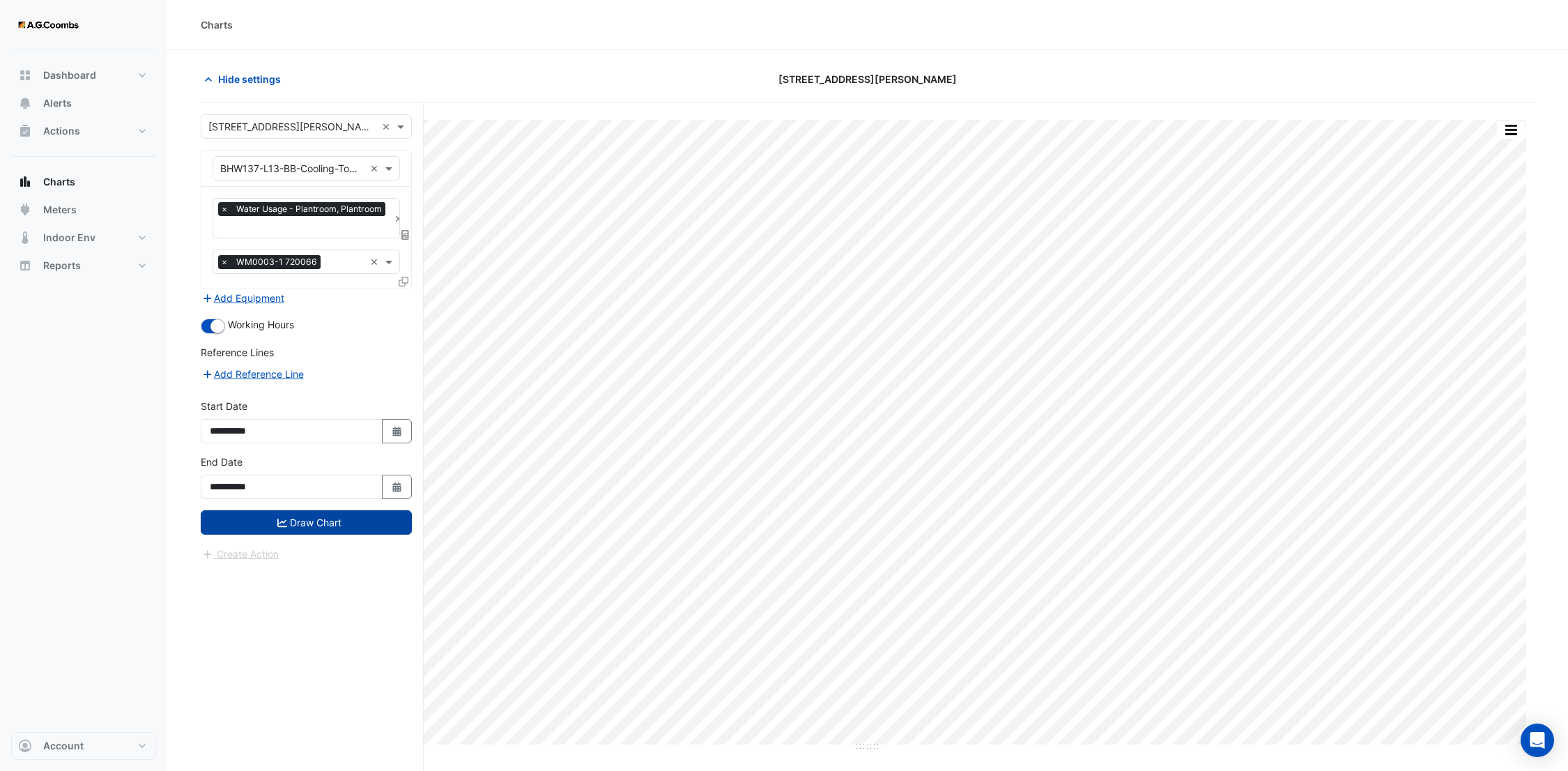
click at [281, 518] on icon "submit" at bounding box center [282, 522] width 10 height 8
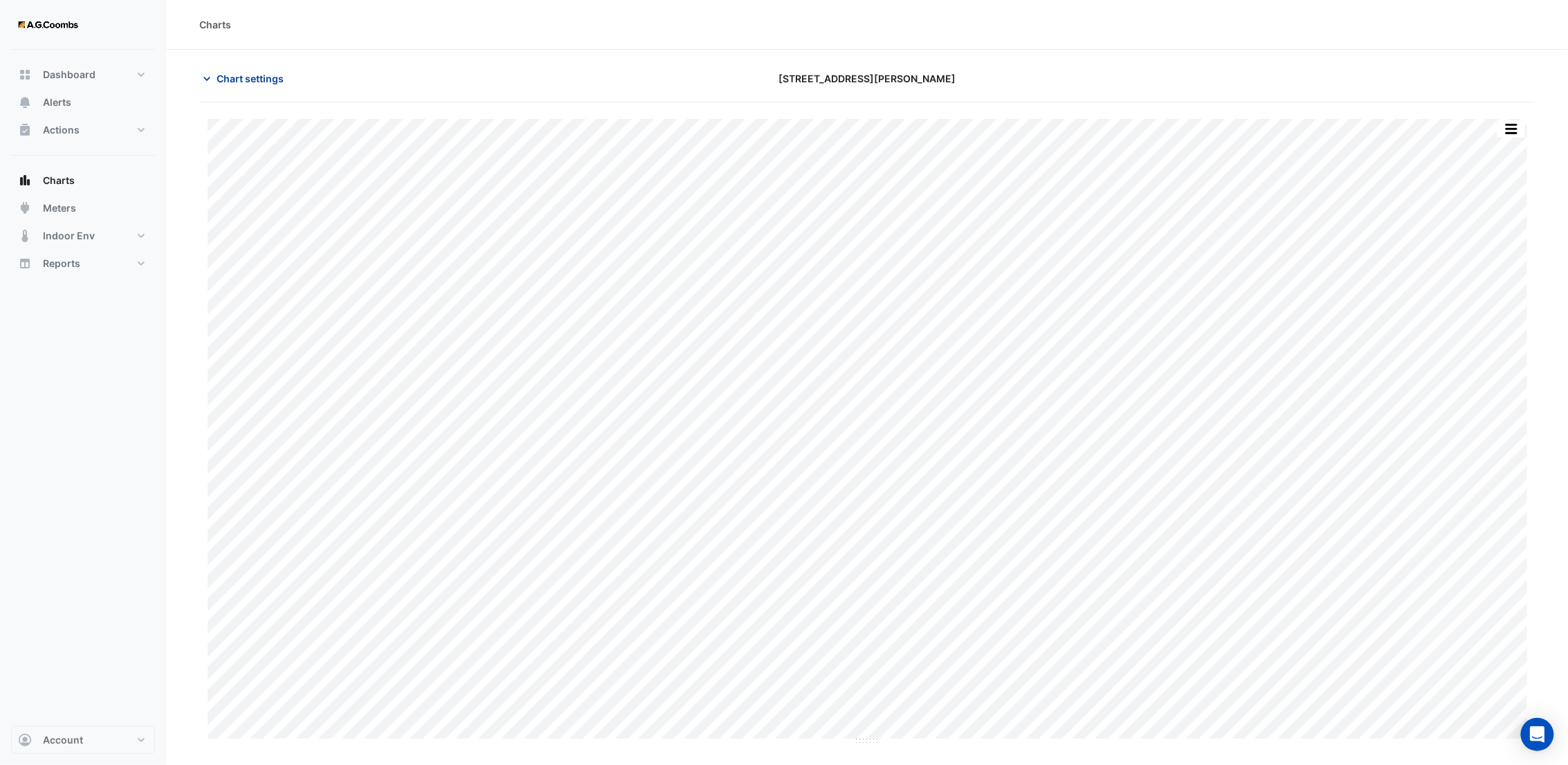
click at [208, 78] on icon "button" at bounding box center [207, 78] width 14 height 14
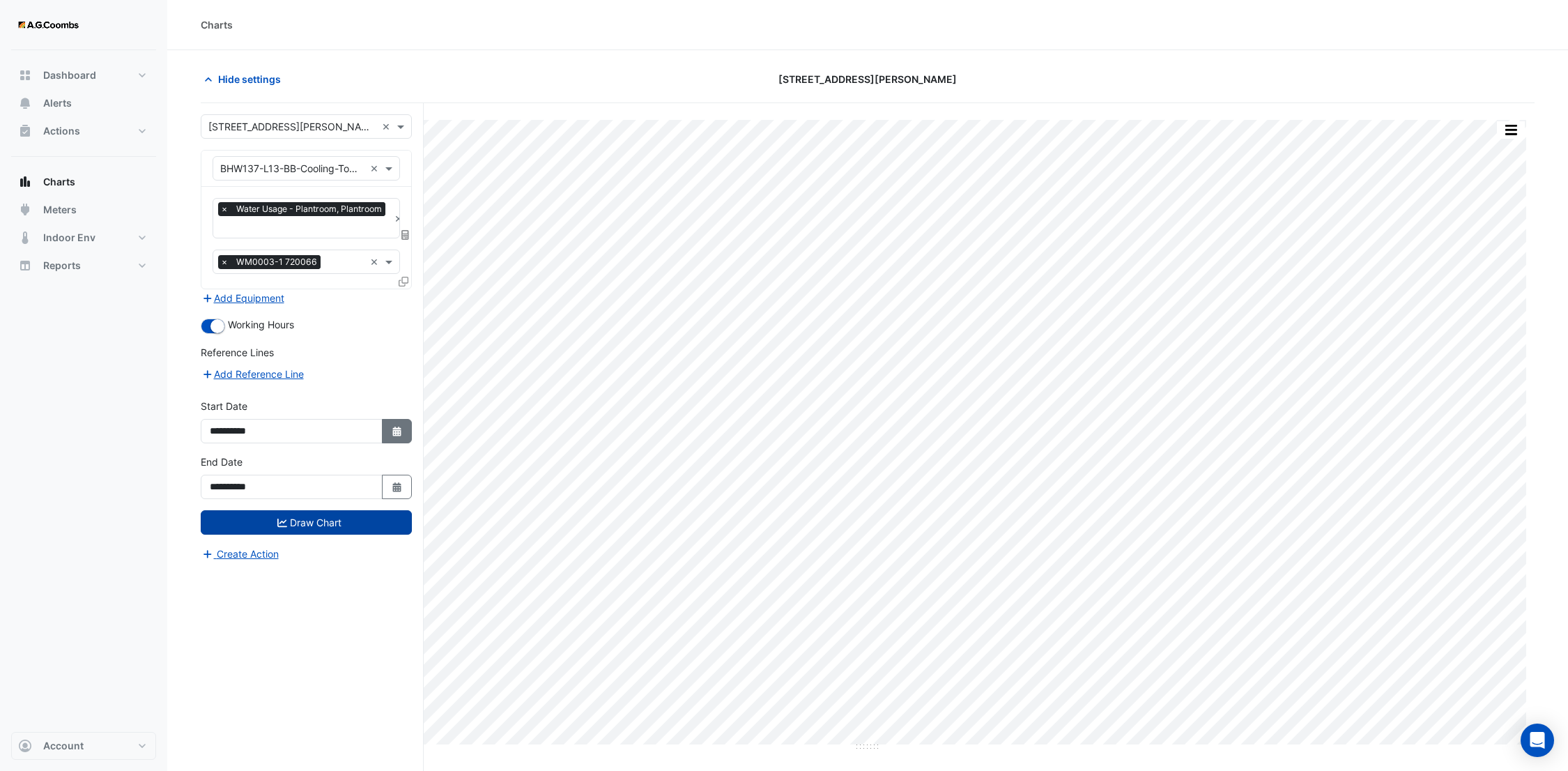
click at [392, 432] on icon "Select Date" at bounding box center [397, 431] width 12 height 10
select select "*"
select select "****"
click at [252, 290] on div "1" at bounding box center [246, 289] width 22 height 22
type input "**********"
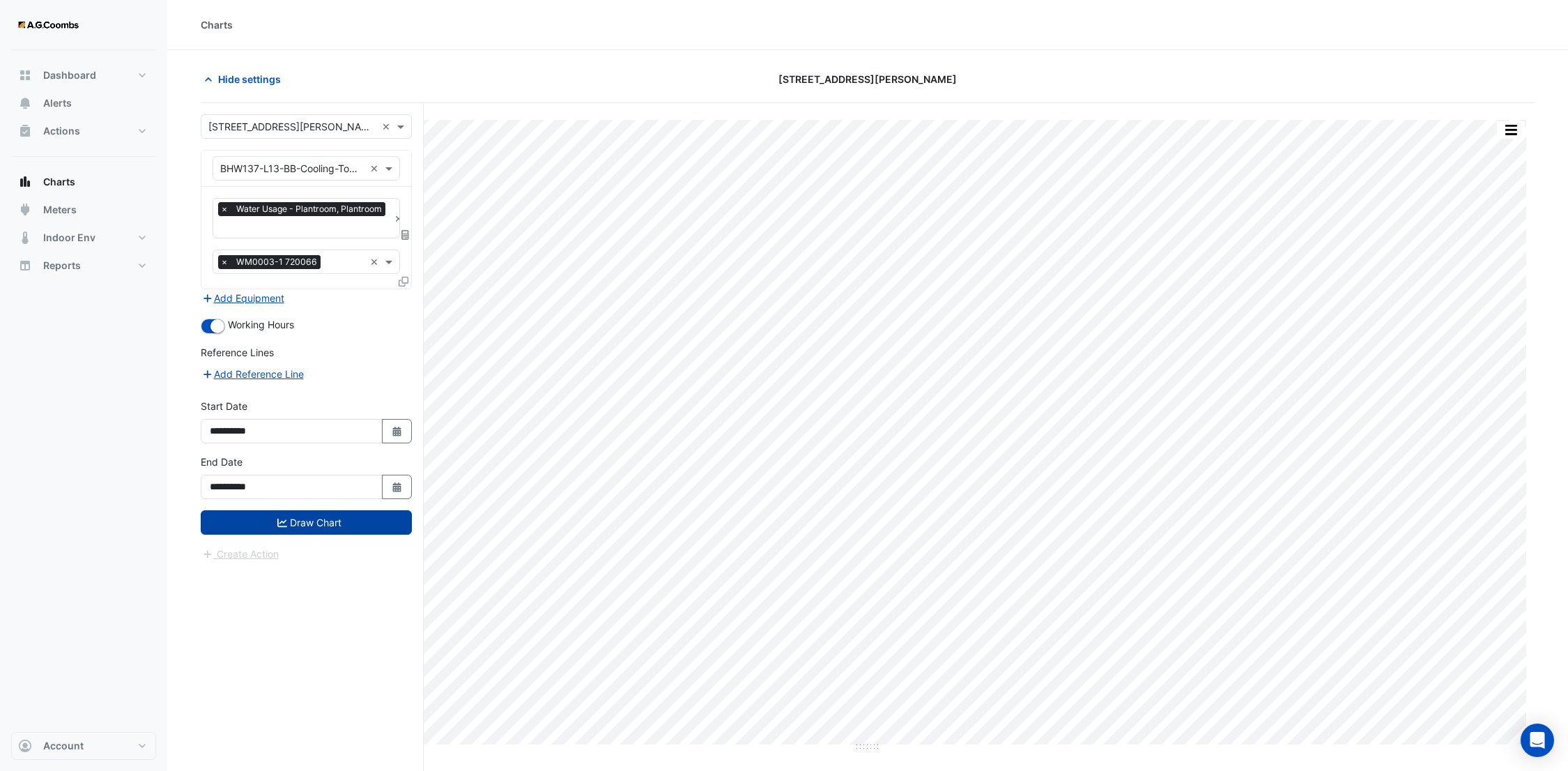
click at [322, 532] on button "Draw Chart" at bounding box center [306, 522] width 211 height 25
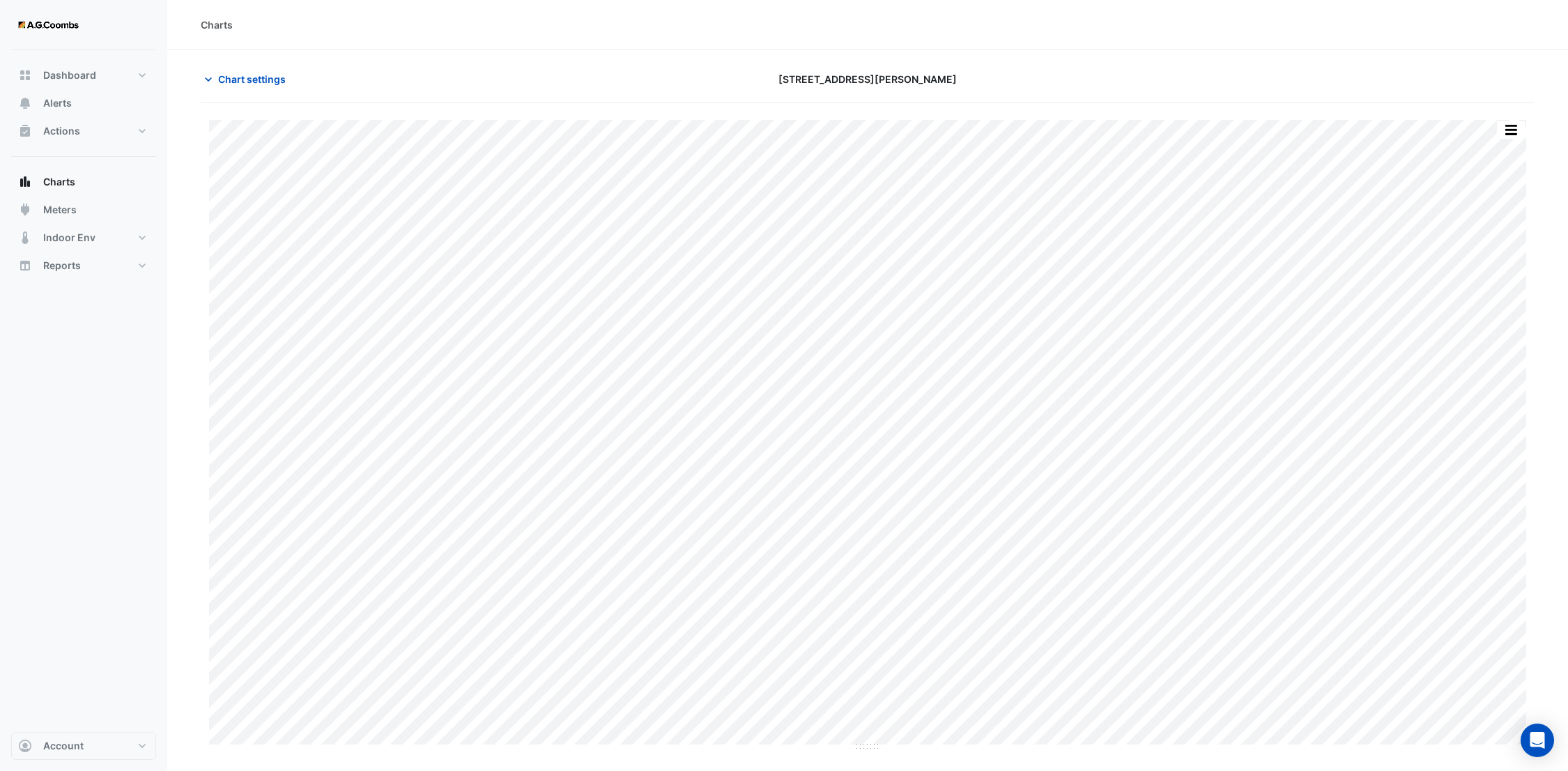
click at [322, 516] on div "**********" at bounding box center [312, 463] width 223 height 721
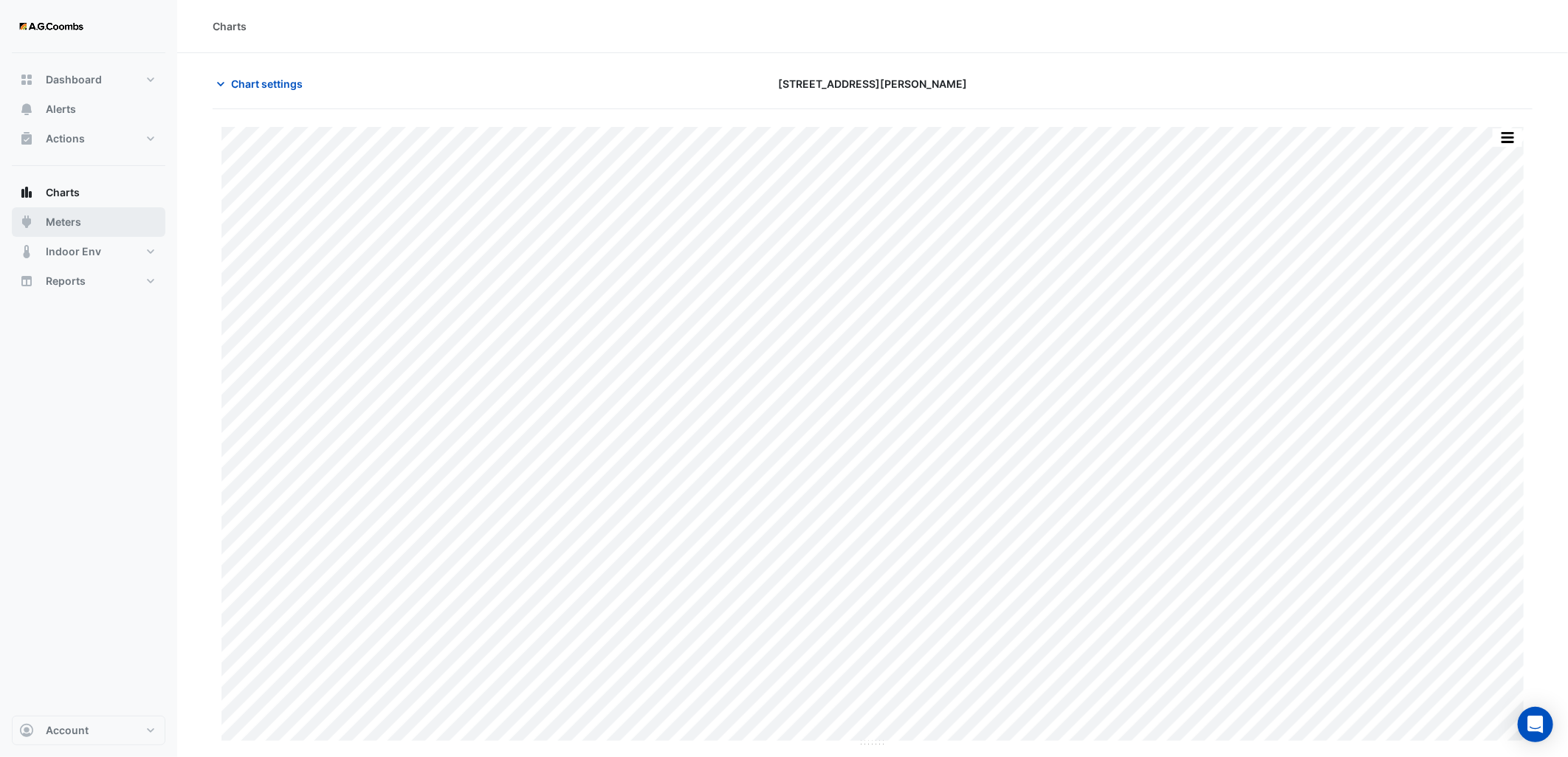
click at [76, 227] on span "Meters" at bounding box center [63, 222] width 36 height 15
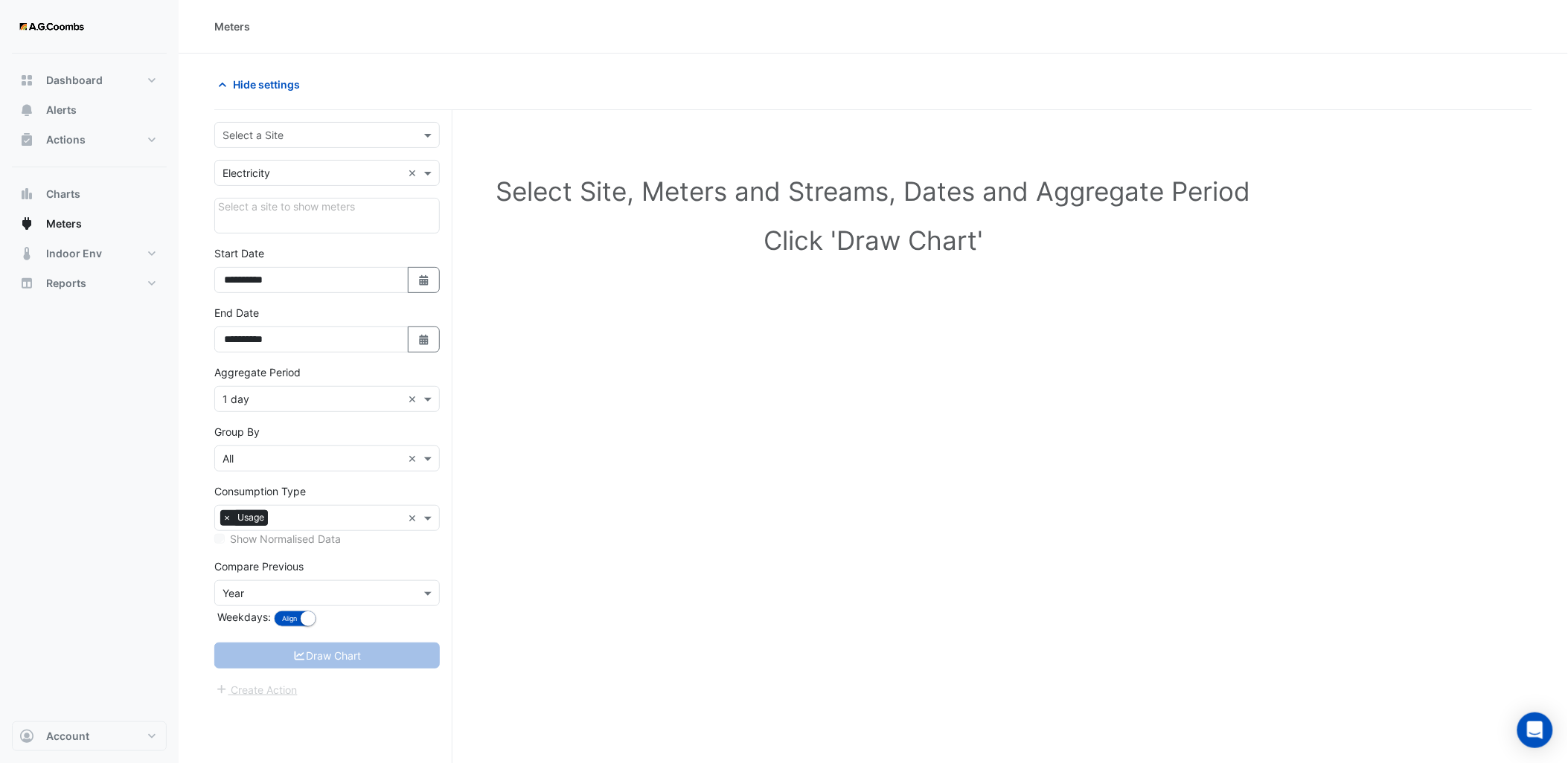
click at [411, 131] on div at bounding box center [328, 134] width 224 height 17
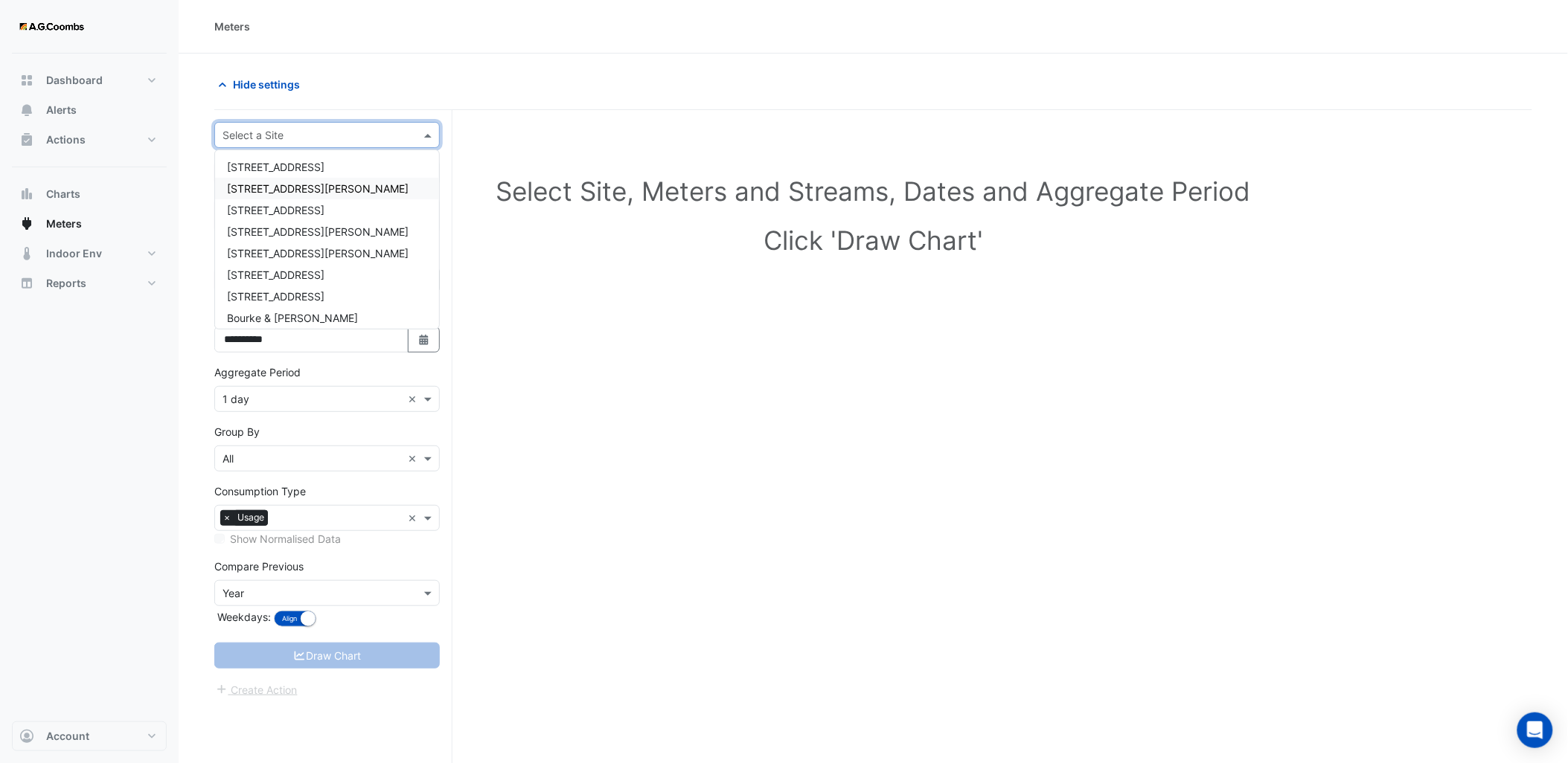
click at [301, 184] on span "[STREET_ADDRESS][PERSON_NAME]" at bounding box center [318, 188] width 182 height 12
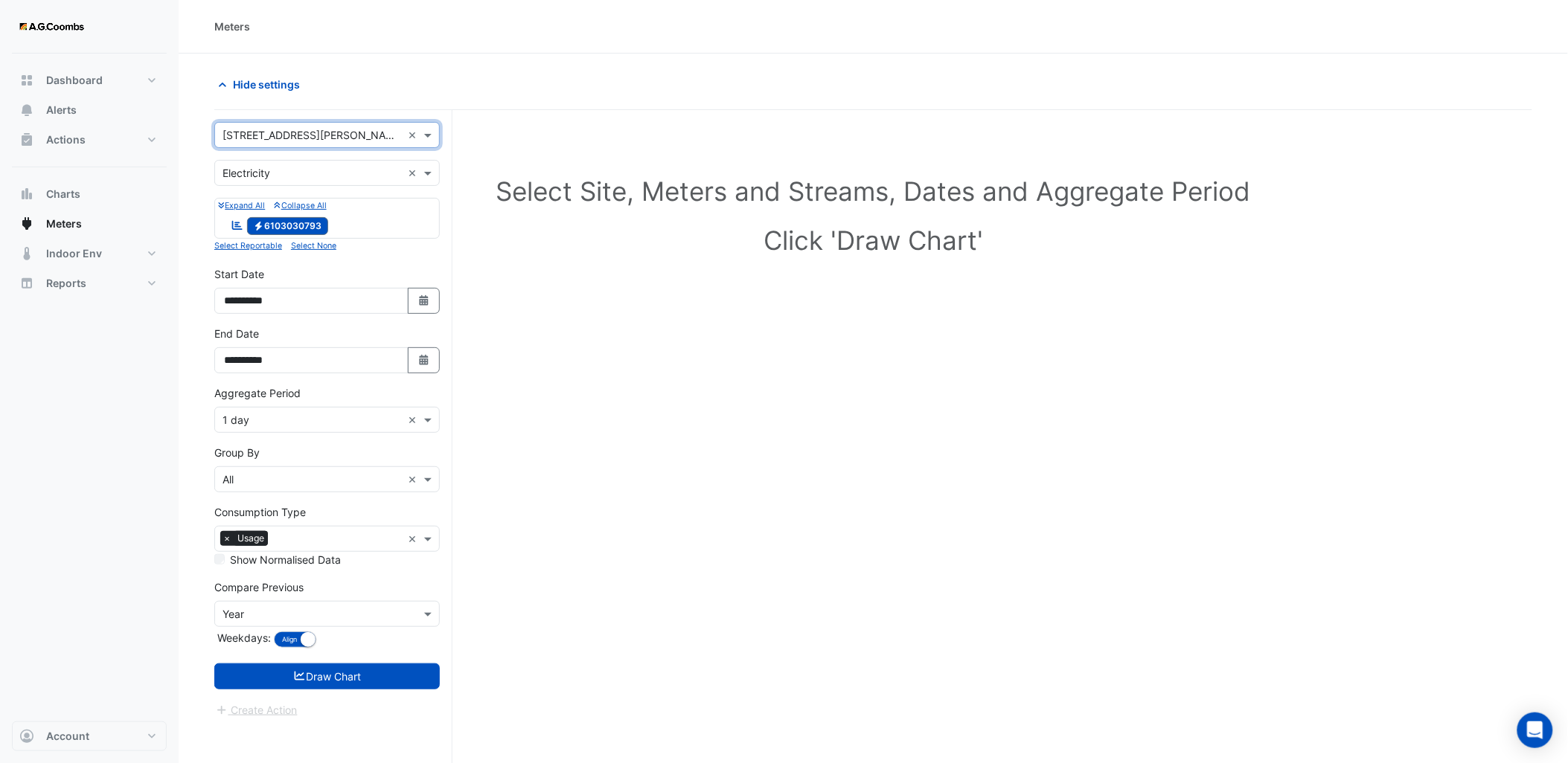
click at [241, 204] on small "Expand All" at bounding box center [241, 205] width 47 height 10
click at [241, 207] on small "Expand All" at bounding box center [241, 205] width 47 height 10
click at [436, 175] on span at bounding box center [429, 173] width 19 height 16
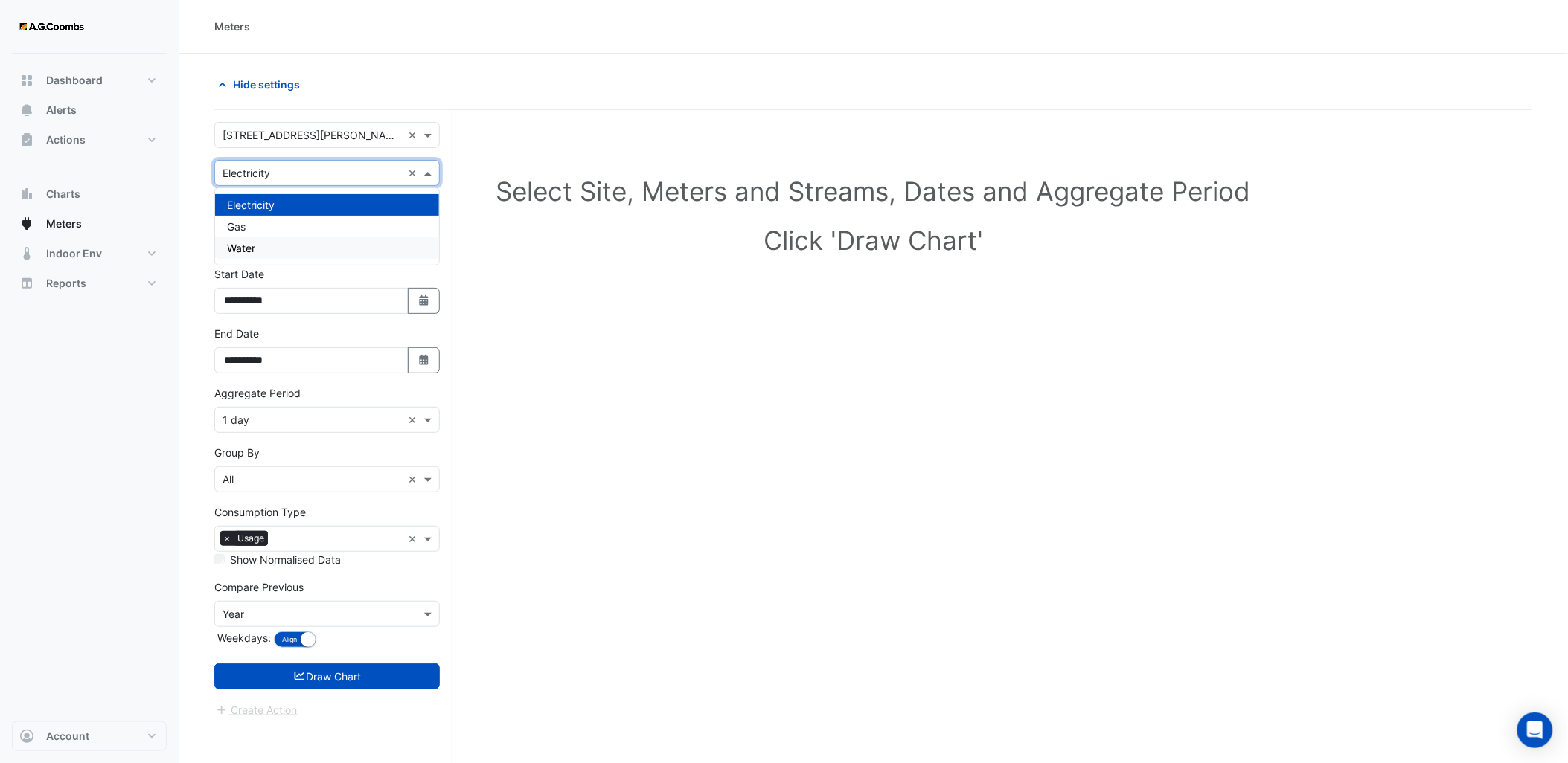
click at [345, 242] on div "Water" at bounding box center [328, 248] width 224 height 21
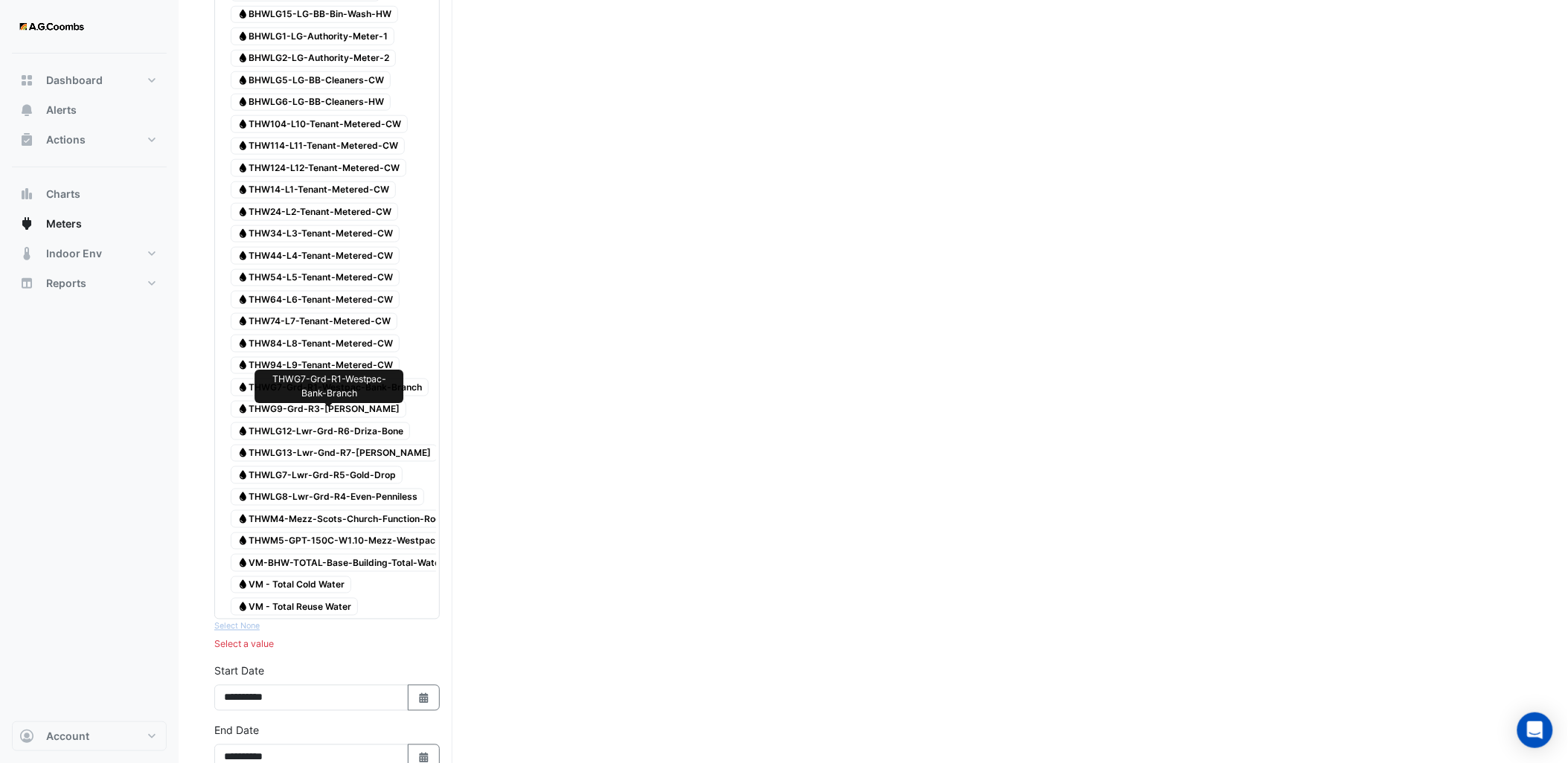
scroll to position [253, 0]
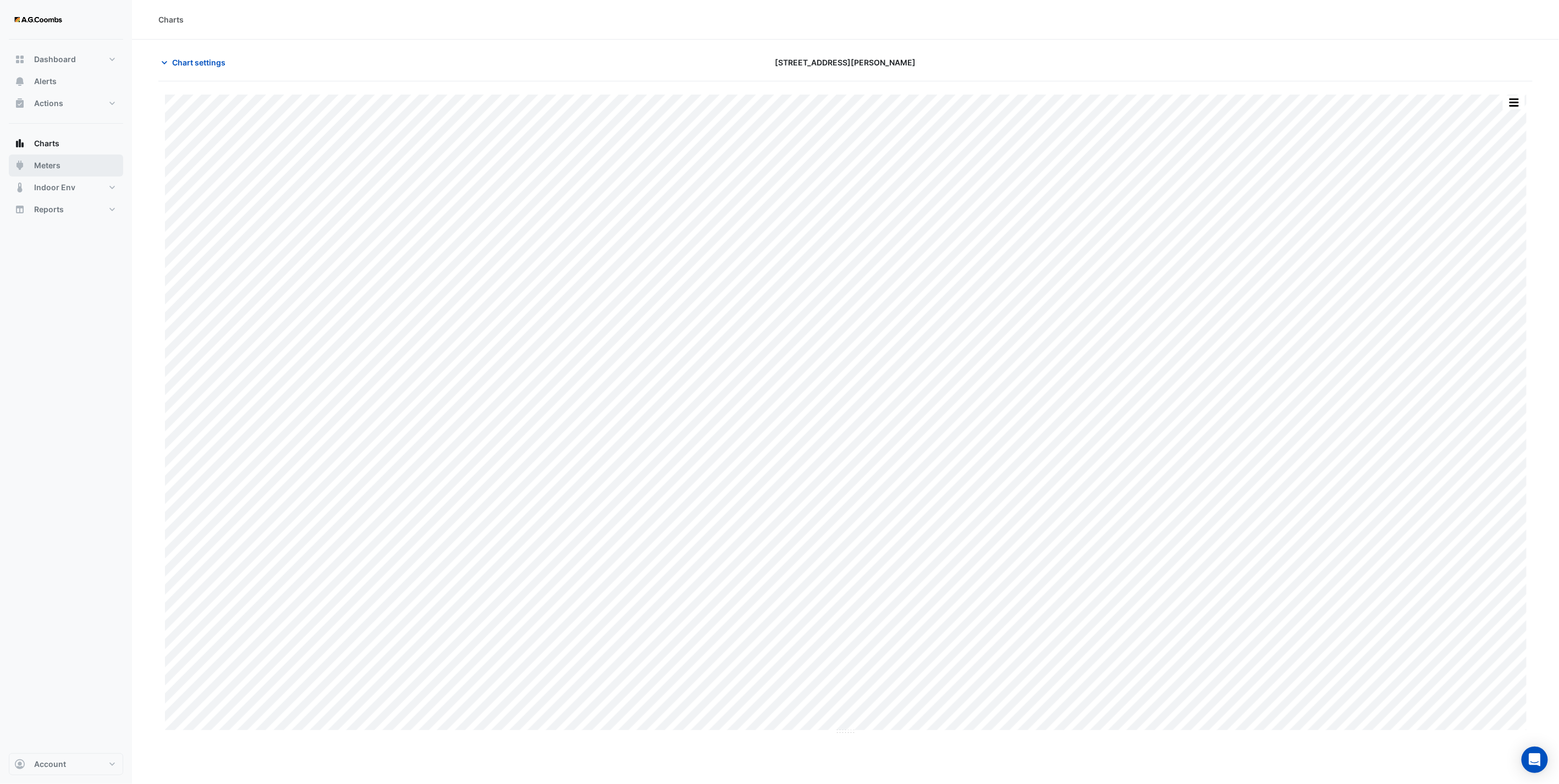
click at [64, 167] on button "Meters" at bounding box center [66, 165] width 114 height 22
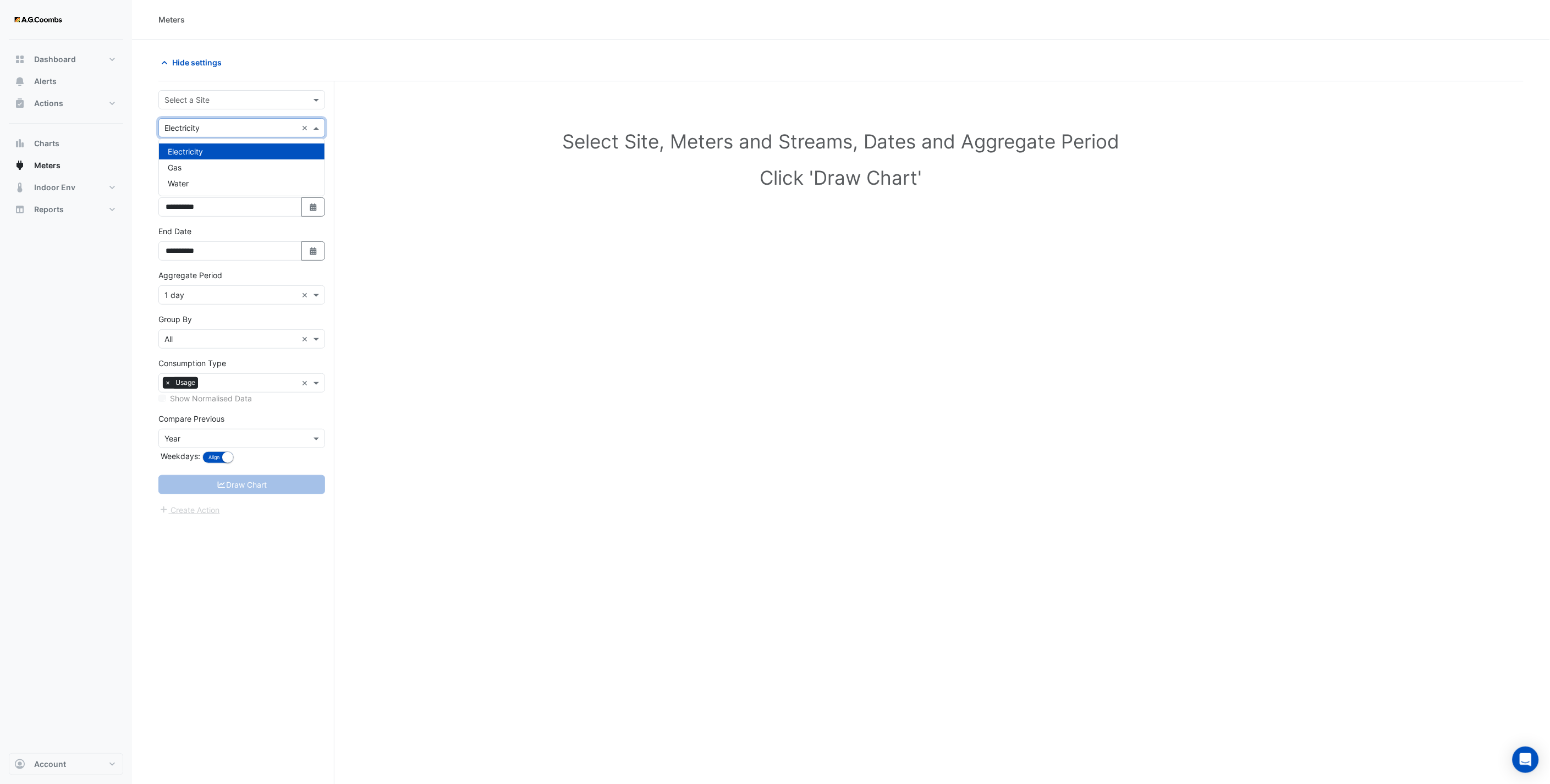
click at [314, 137] on div "Utility Type × Electricity ×" at bounding box center [241, 128] width 166 height 19
click at [260, 177] on div "Water" at bounding box center [242, 183] width 166 height 16
click at [314, 98] on span at bounding box center [317, 99] width 14 height 11
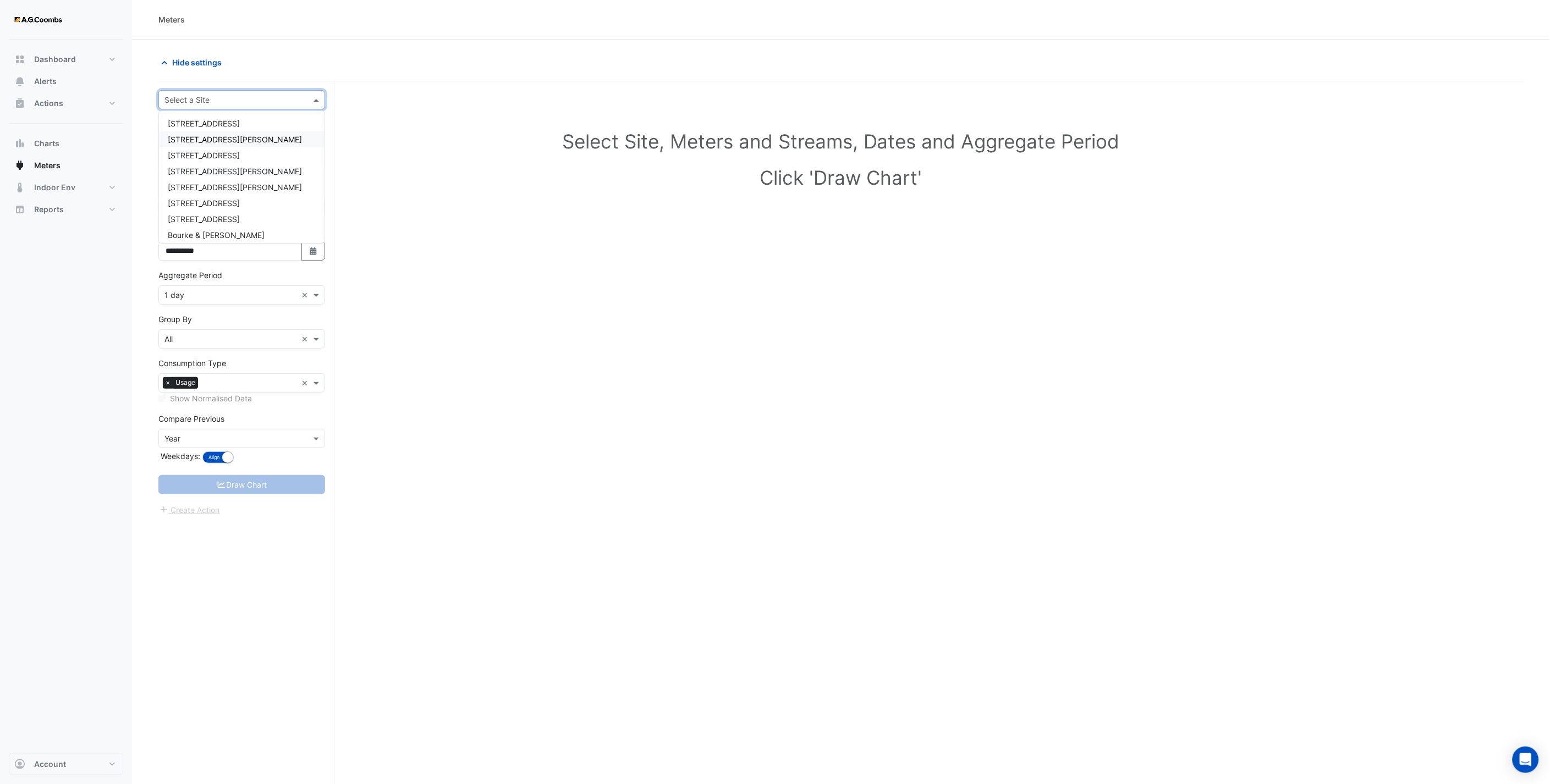
click at [251, 135] on div "[STREET_ADDRESS][PERSON_NAME]" at bounding box center [242, 139] width 166 height 16
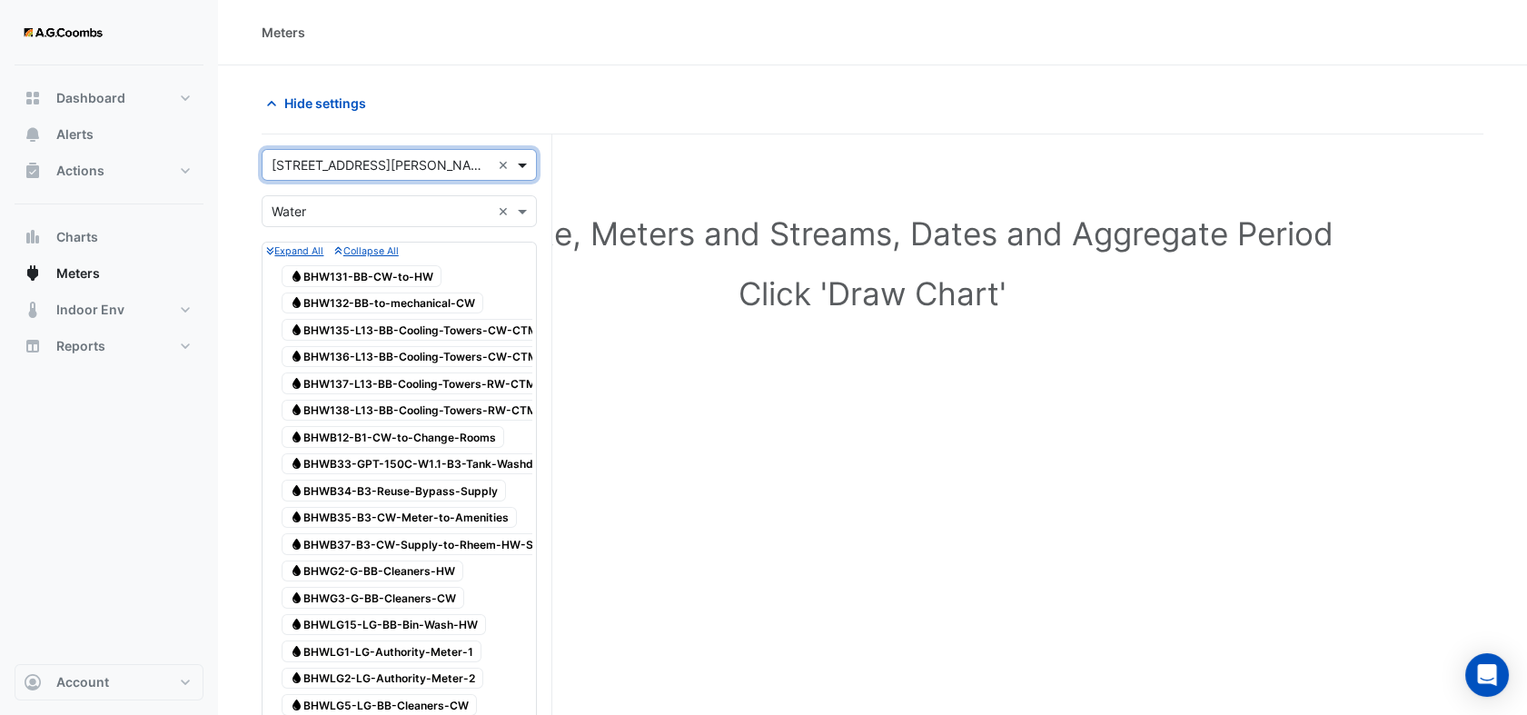
click at [524, 166] on span at bounding box center [524, 164] width 23 height 19
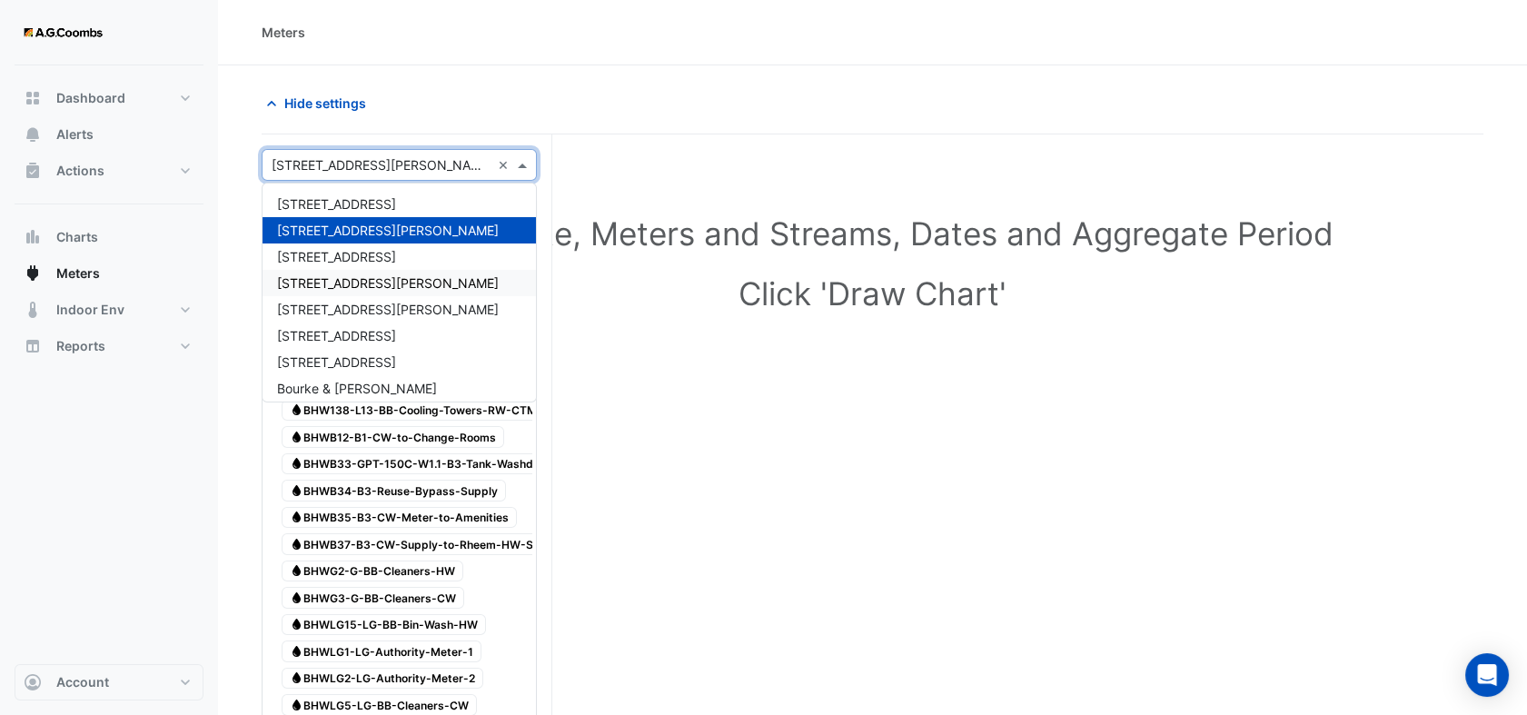
click at [349, 278] on span "530 Collins Street" at bounding box center [388, 282] width 222 height 15
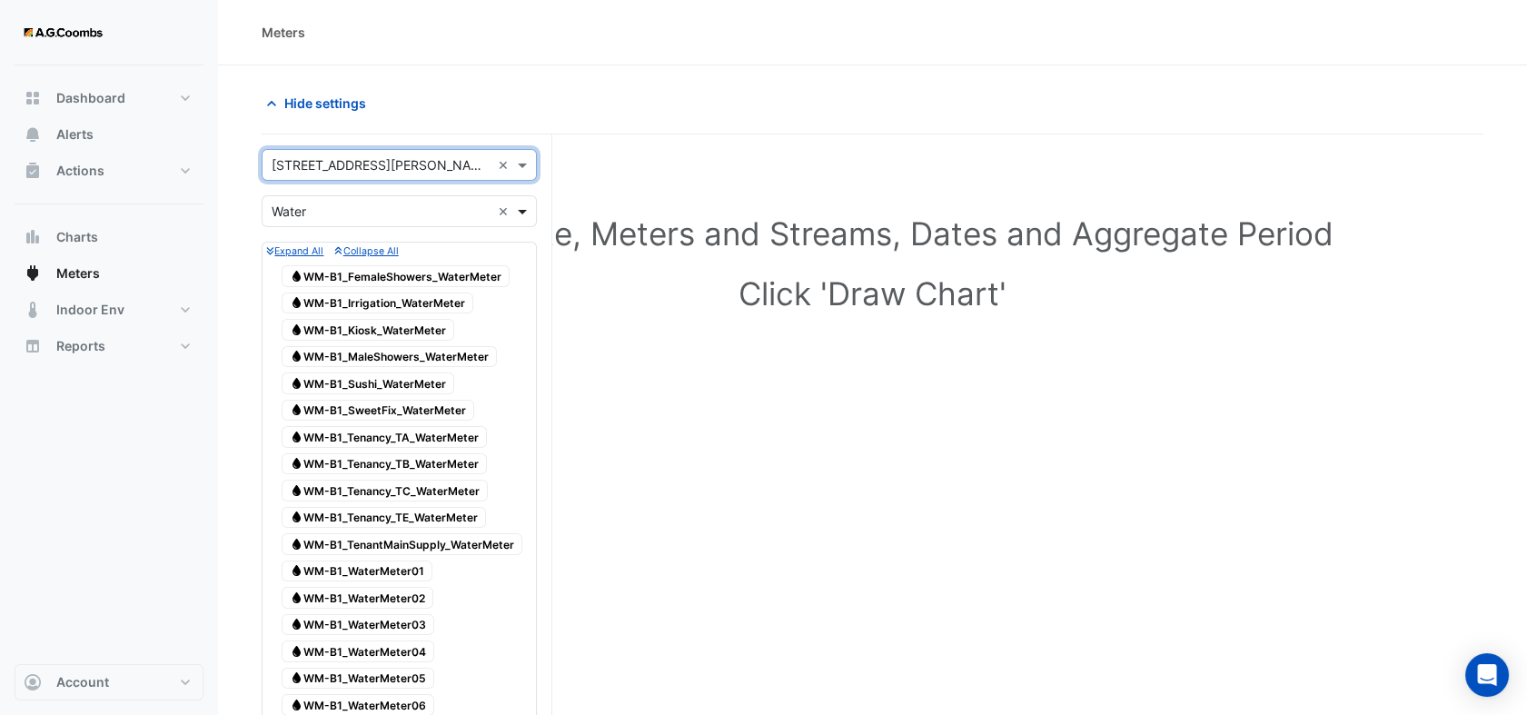
click at [522, 211] on span at bounding box center [524, 211] width 23 height 19
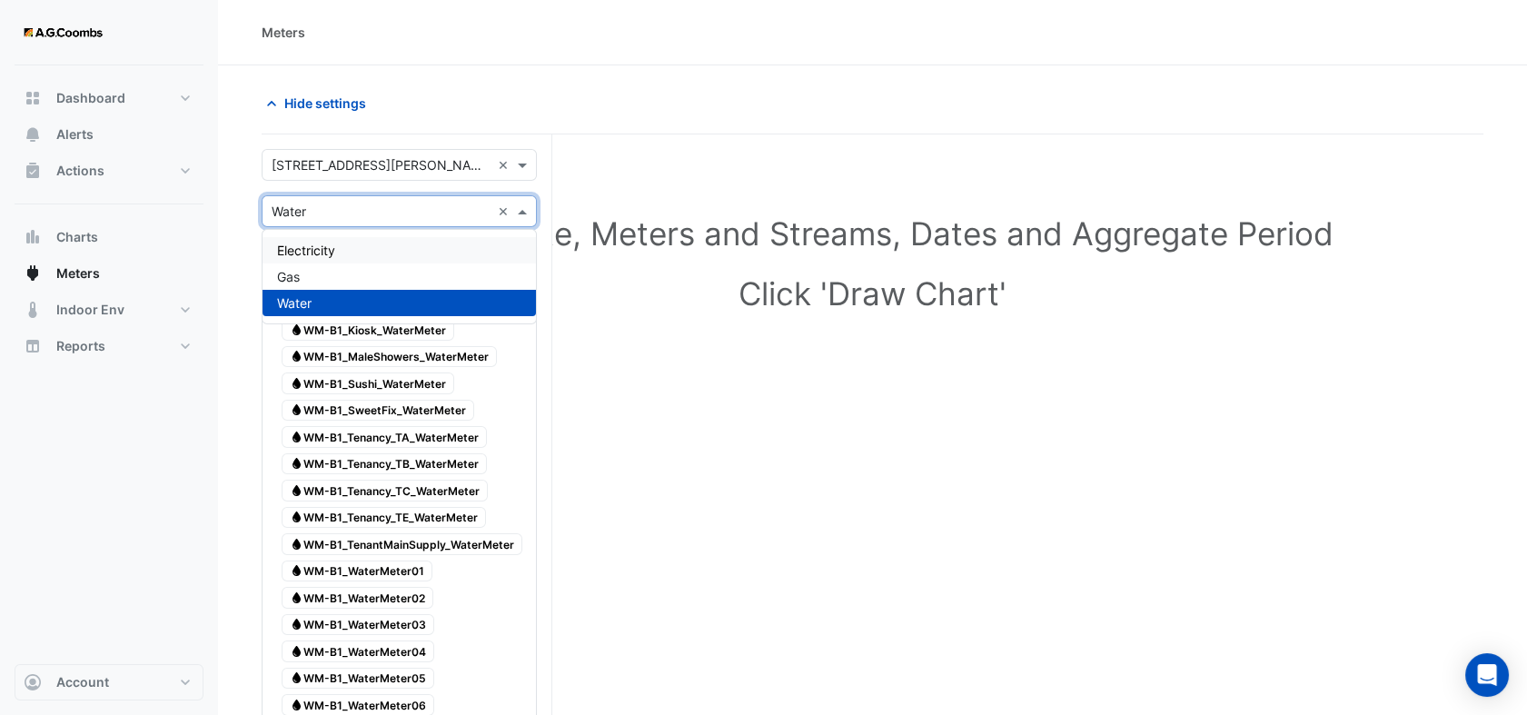
click at [332, 247] on span "Electricity" at bounding box center [306, 250] width 58 height 15
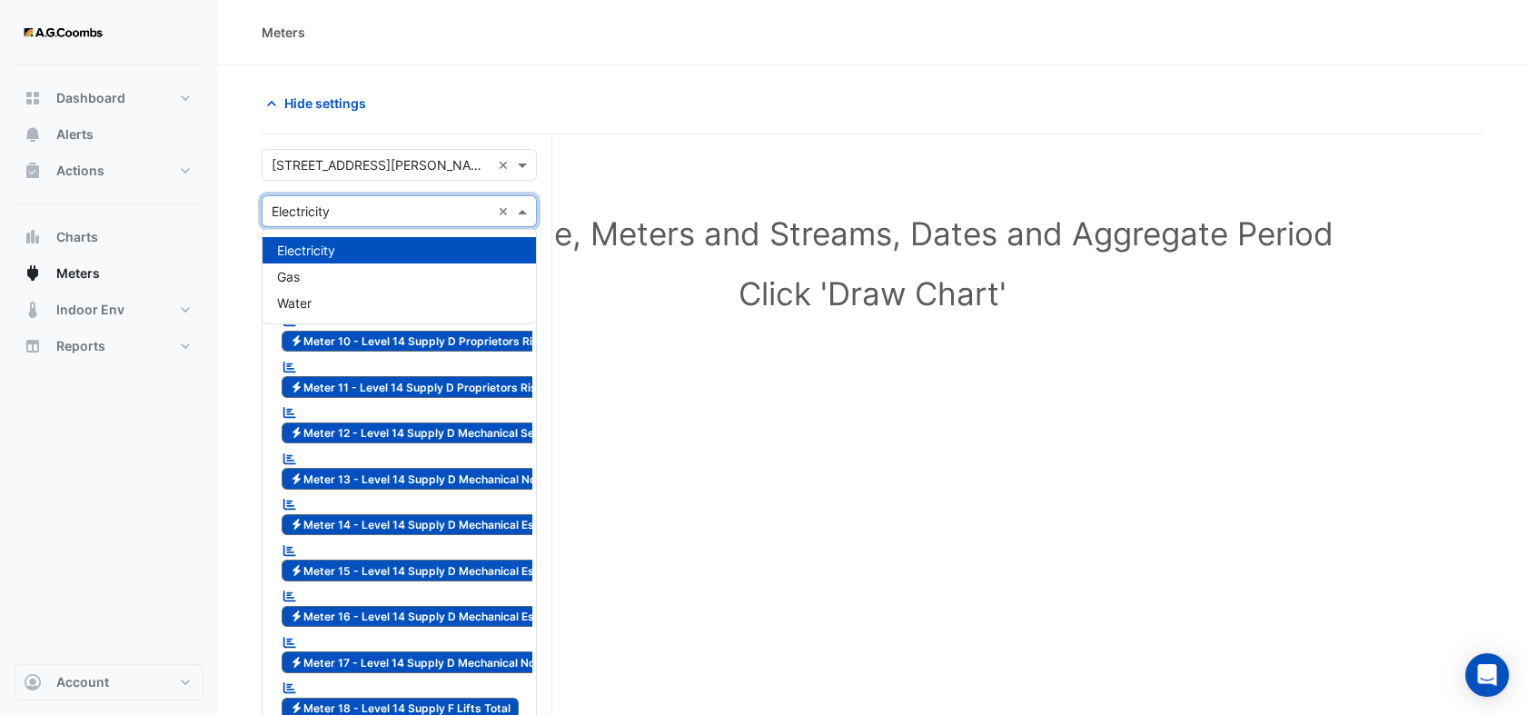
click at [527, 211] on span at bounding box center [524, 211] width 23 height 19
click at [375, 307] on div "Water" at bounding box center [400, 303] width 274 height 26
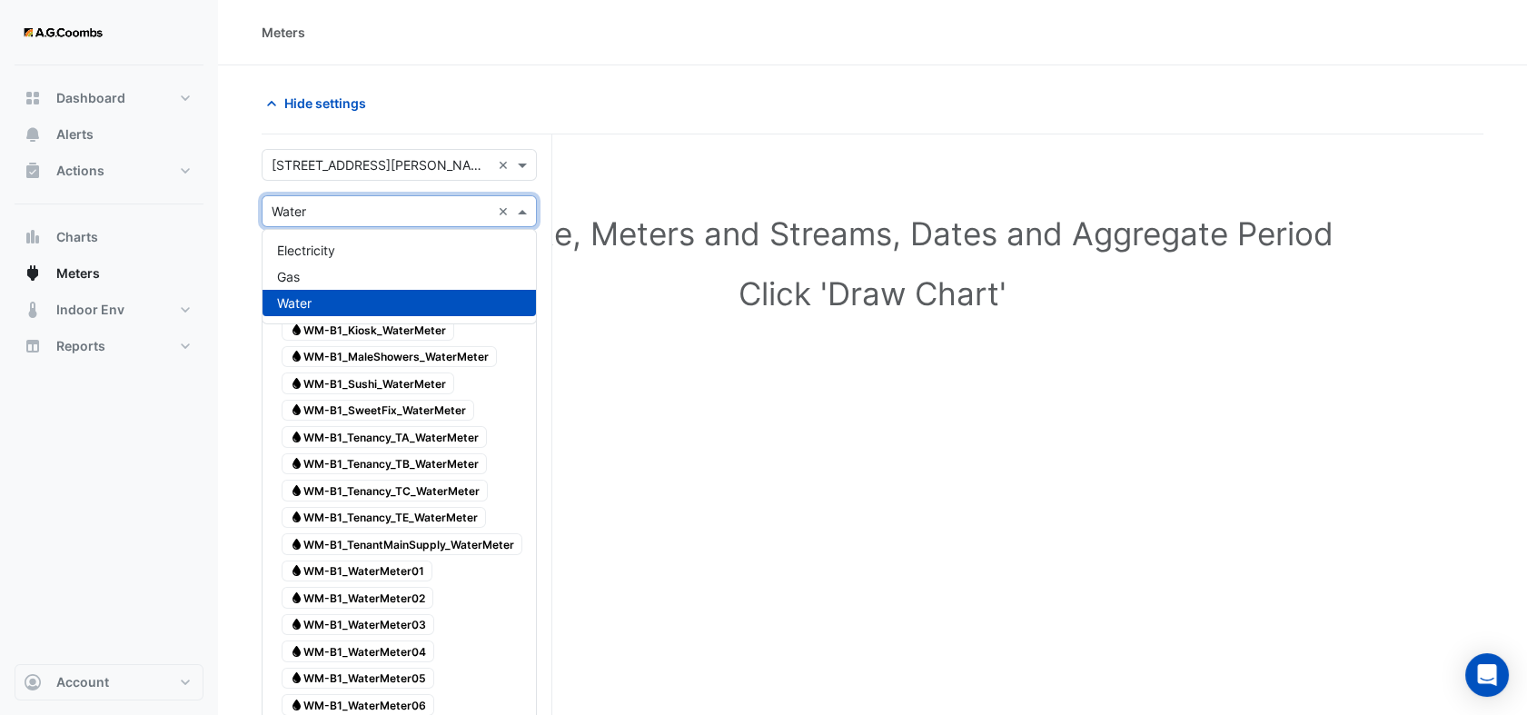
click at [525, 216] on span at bounding box center [524, 211] width 23 height 19
click at [417, 276] on div "Gas" at bounding box center [400, 277] width 274 height 26
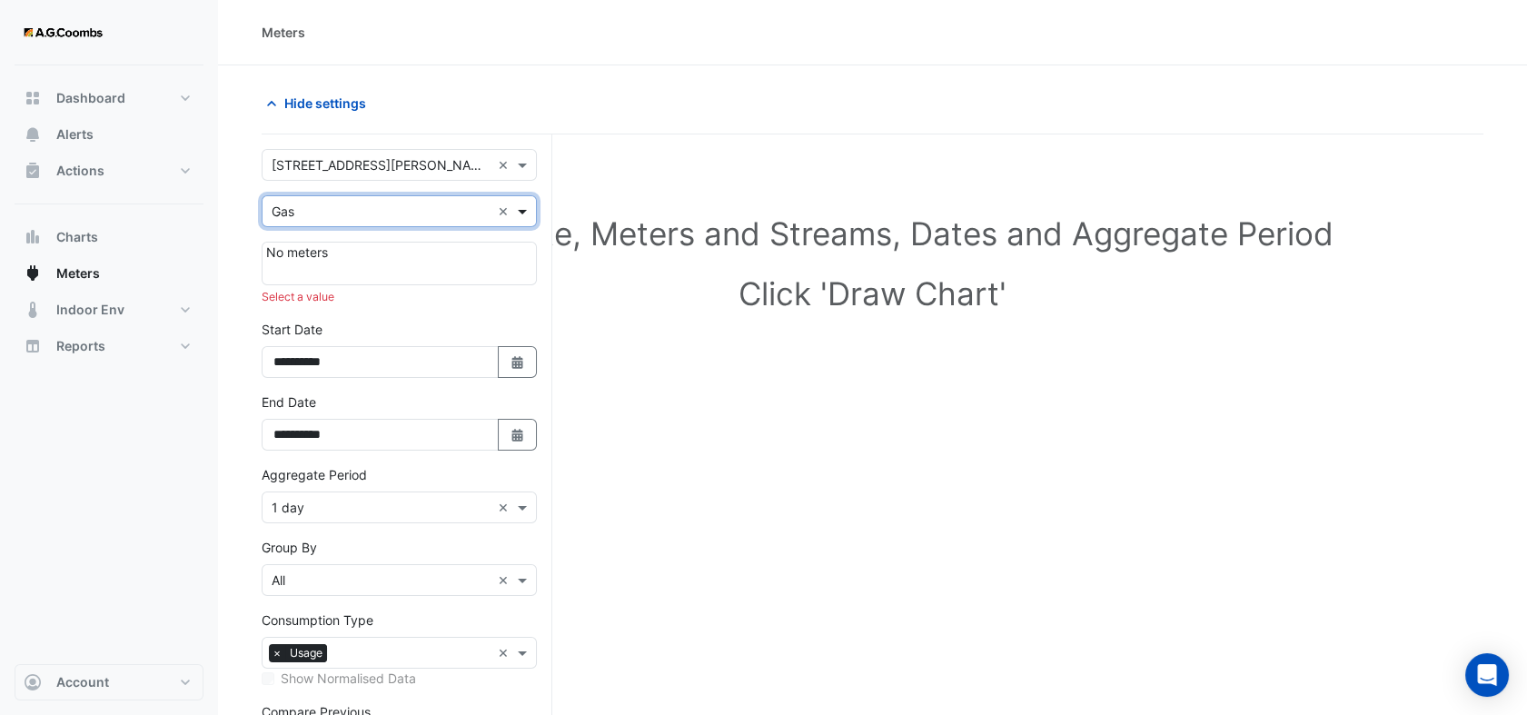
click at [525, 211] on span at bounding box center [524, 211] width 23 height 19
click at [460, 246] on div "Electricity" at bounding box center [400, 250] width 274 height 26
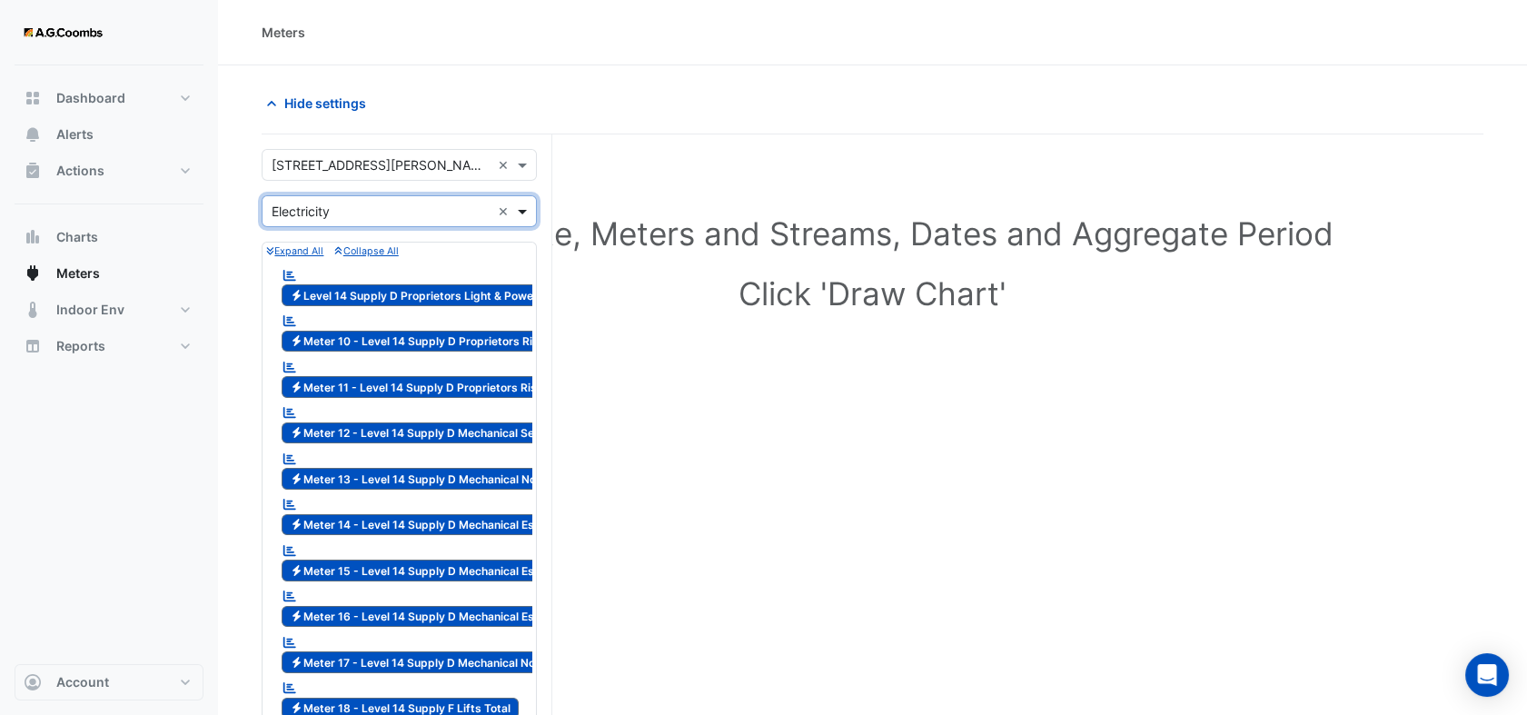
click at [526, 209] on span at bounding box center [524, 211] width 23 height 19
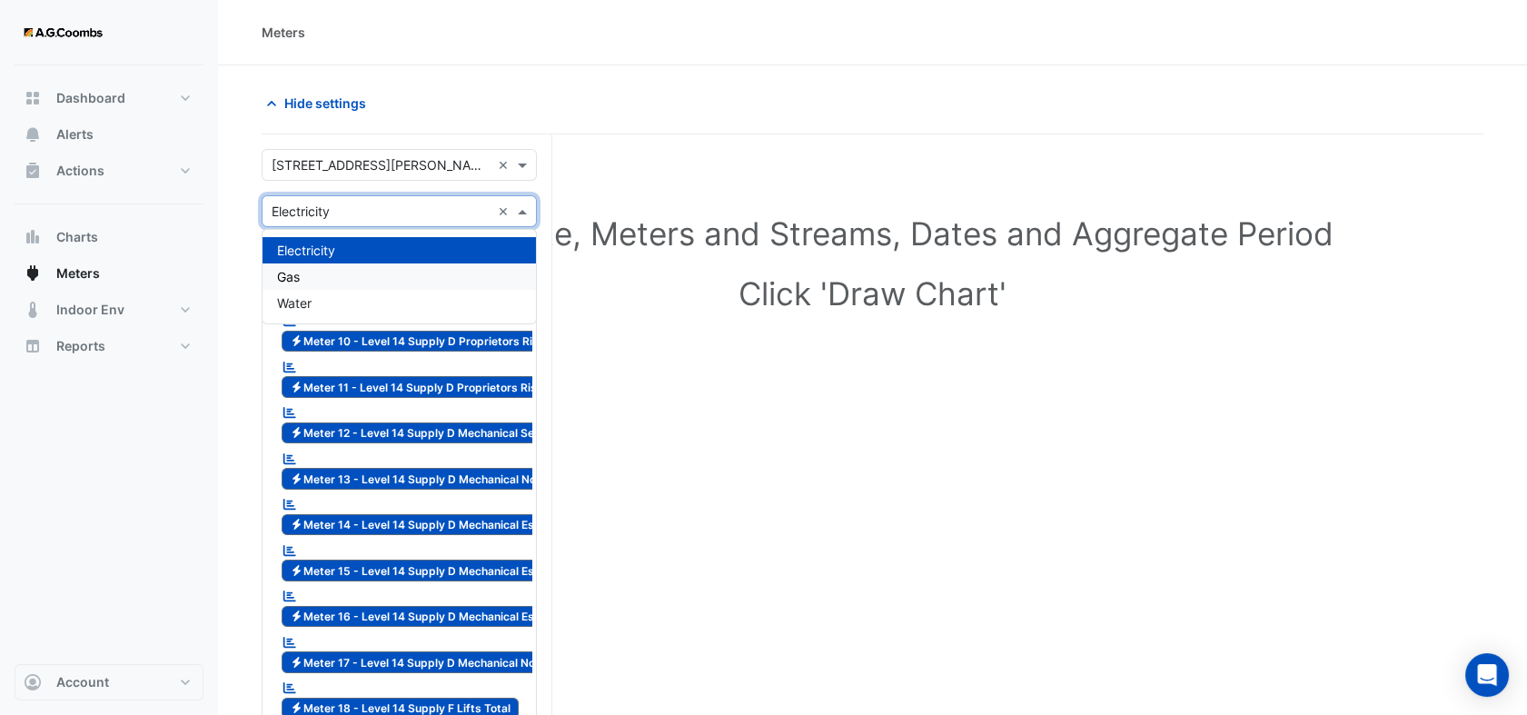
click at [457, 275] on div "Gas" at bounding box center [400, 277] width 274 height 26
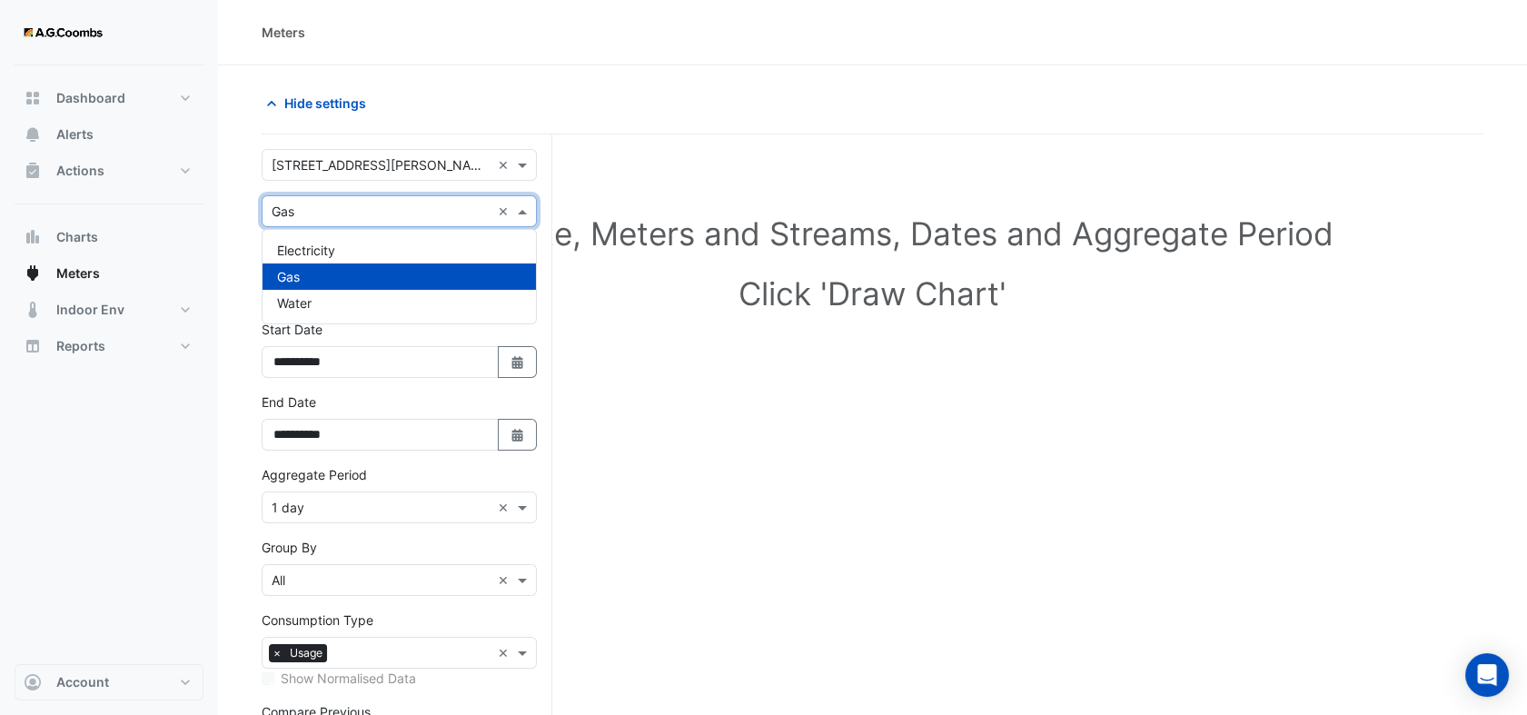
click at [523, 212] on span at bounding box center [524, 211] width 23 height 19
click at [403, 253] on div "Electricity" at bounding box center [400, 250] width 274 height 26
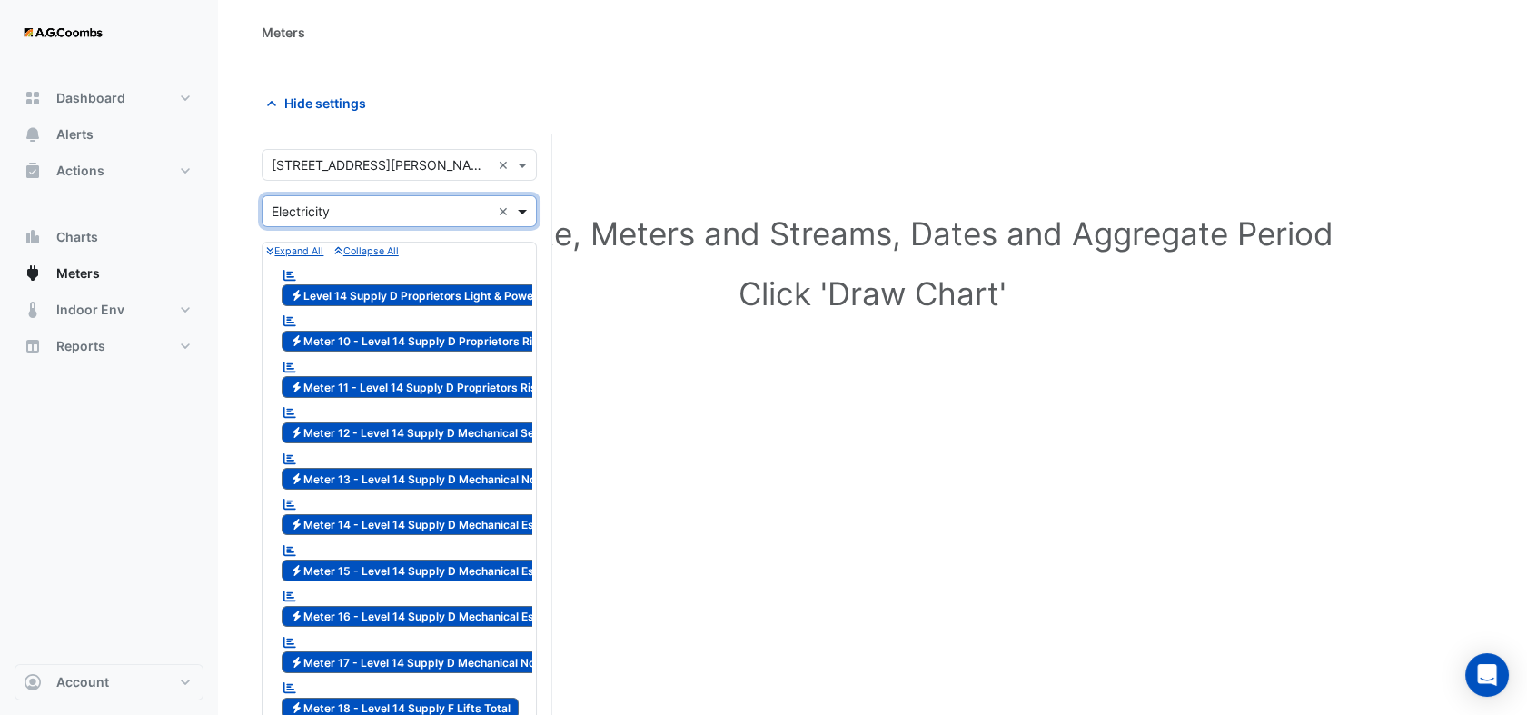
click at [526, 224] on div "Utility Type × Electricity ×" at bounding box center [399, 211] width 275 height 32
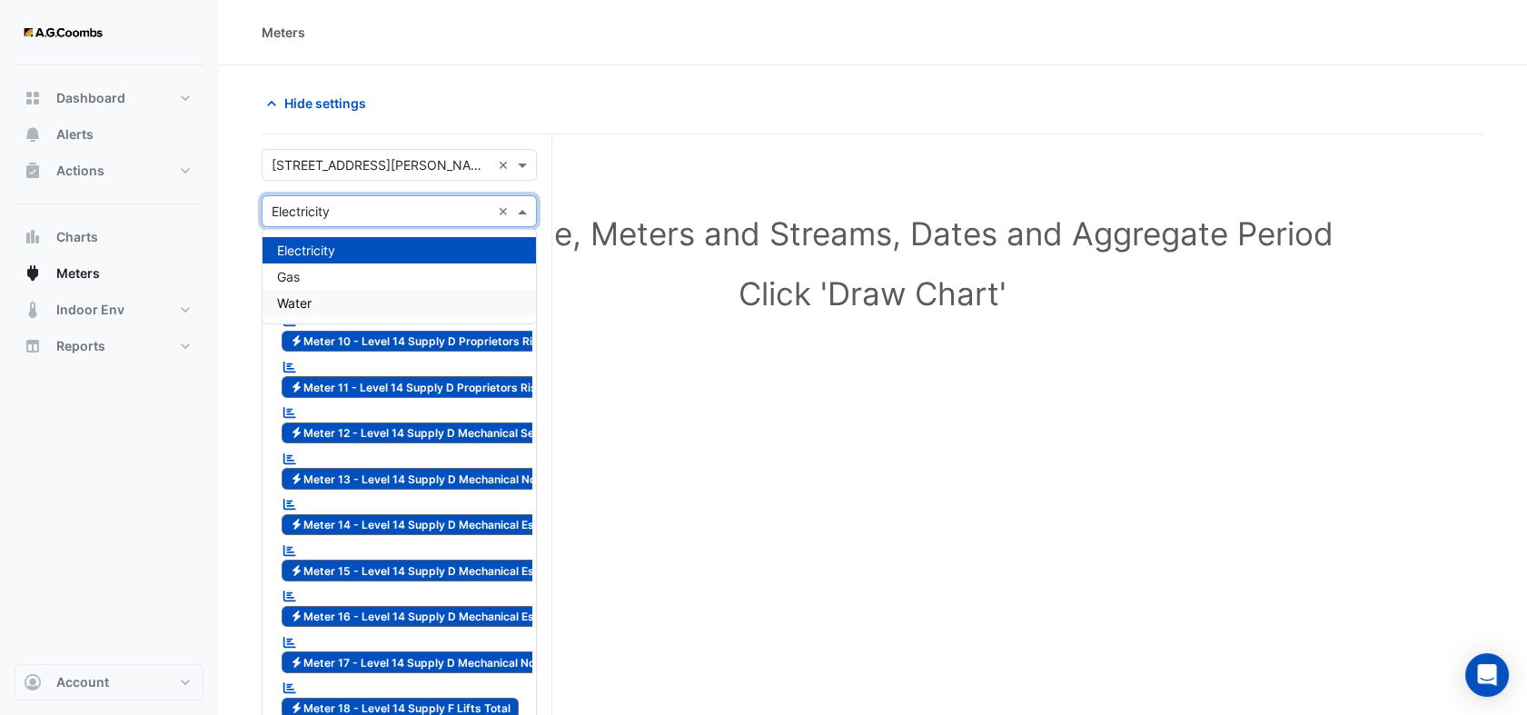
click at [359, 305] on div "Water" at bounding box center [400, 303] width 274 height 26
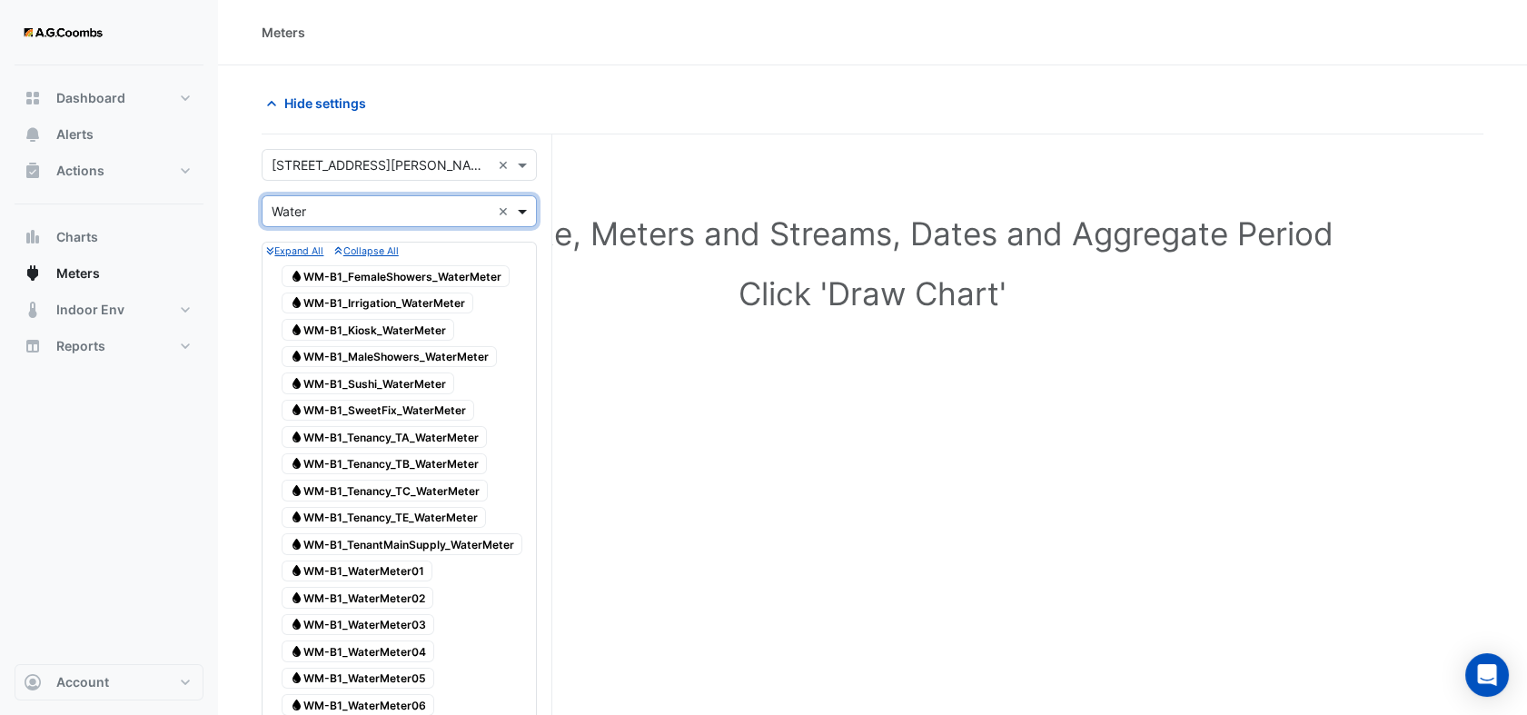
click at [524, 211] on span at bounding box center [524, 211] width 23 height 19
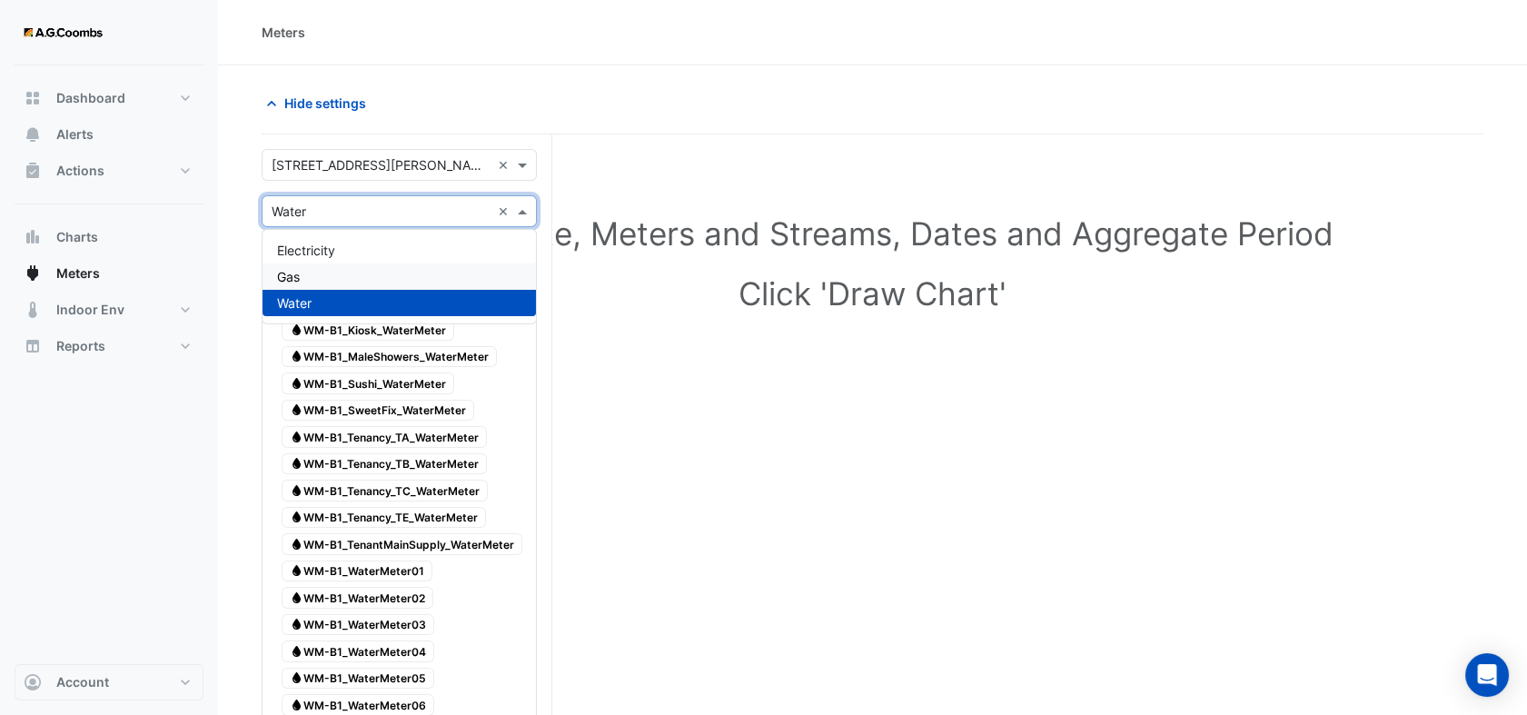
click at [378, 264] on div "Gas" at bounding box center [400, 277] width 274 height 26
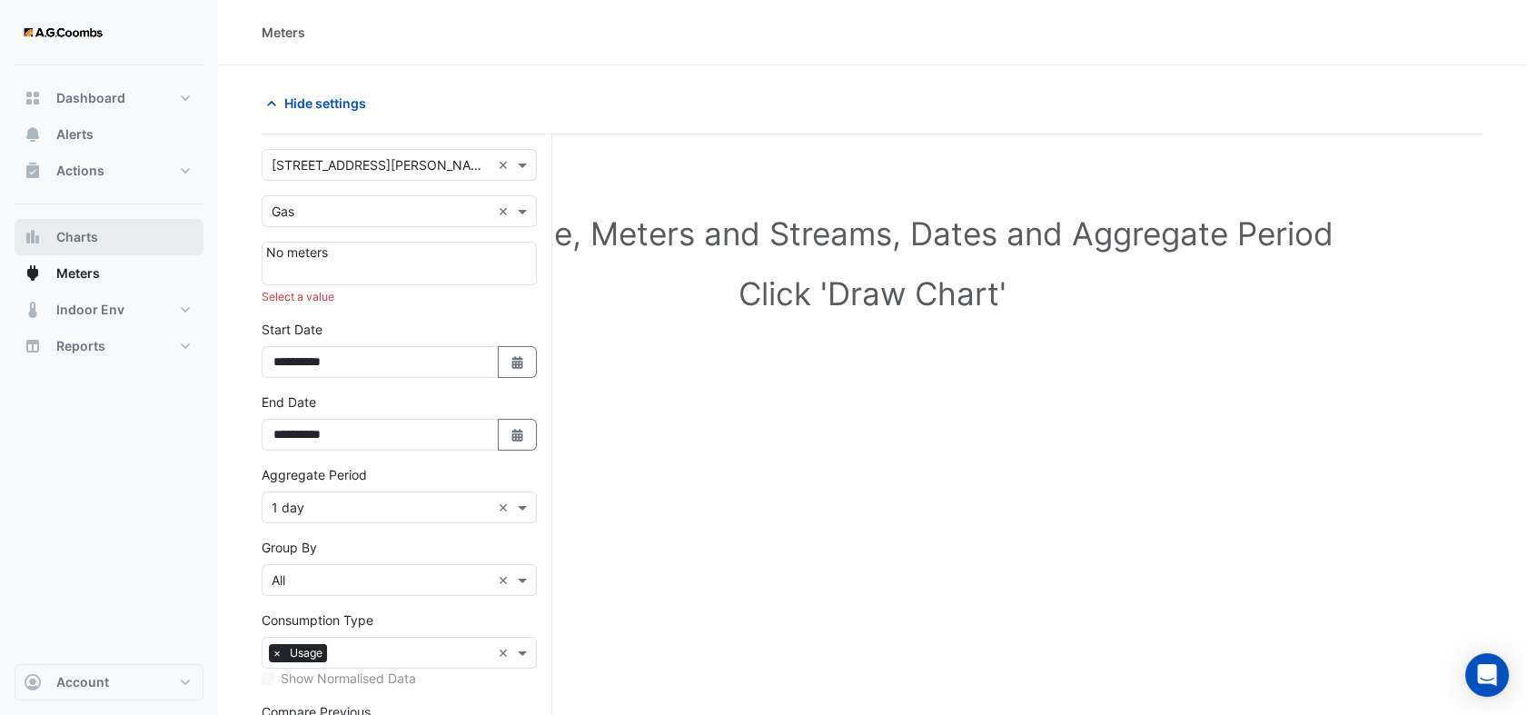
click at [73, 228] on span "Charts" at bounding box center [77, 237] width 42 height 18
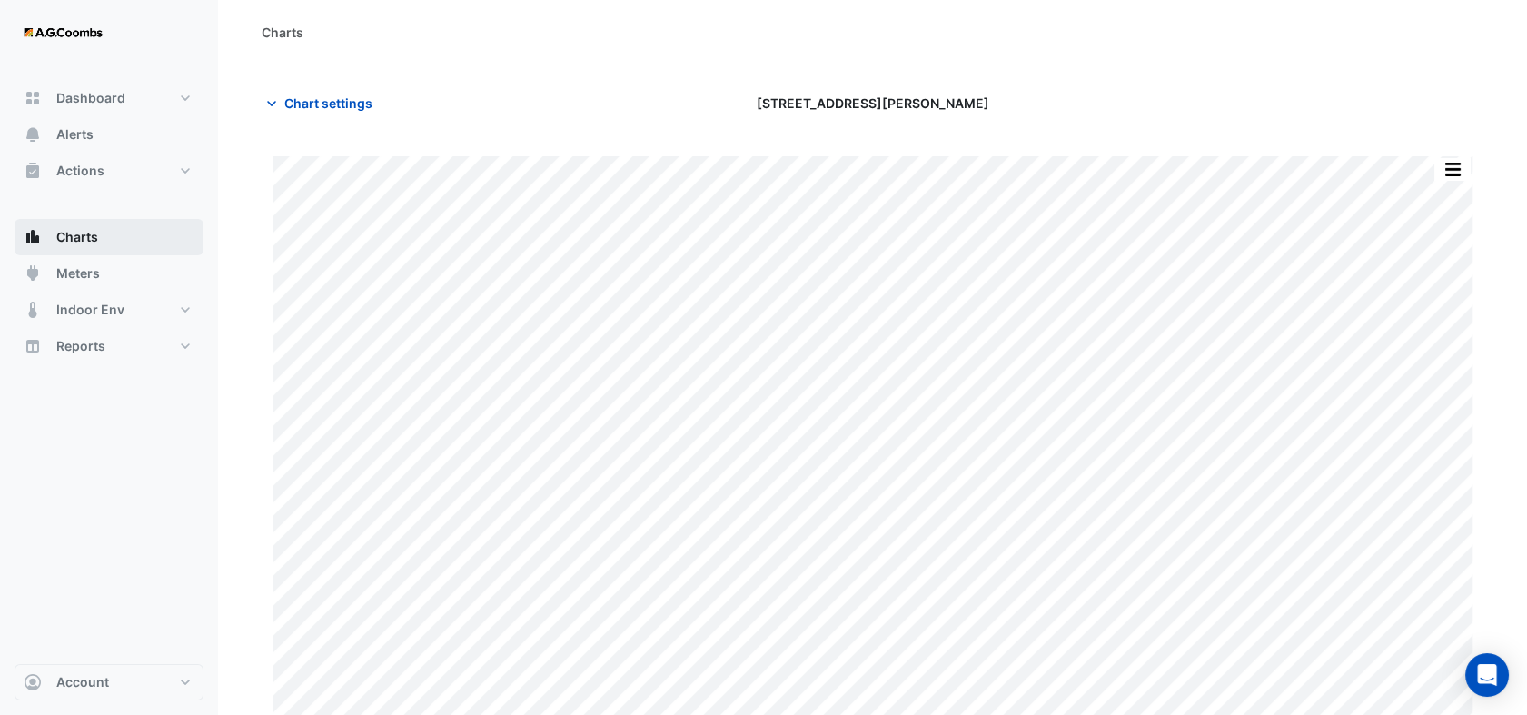
type input "**********"
click at [278, 104] on icon "button" at bounding box center [272, 103] width 18 height 18
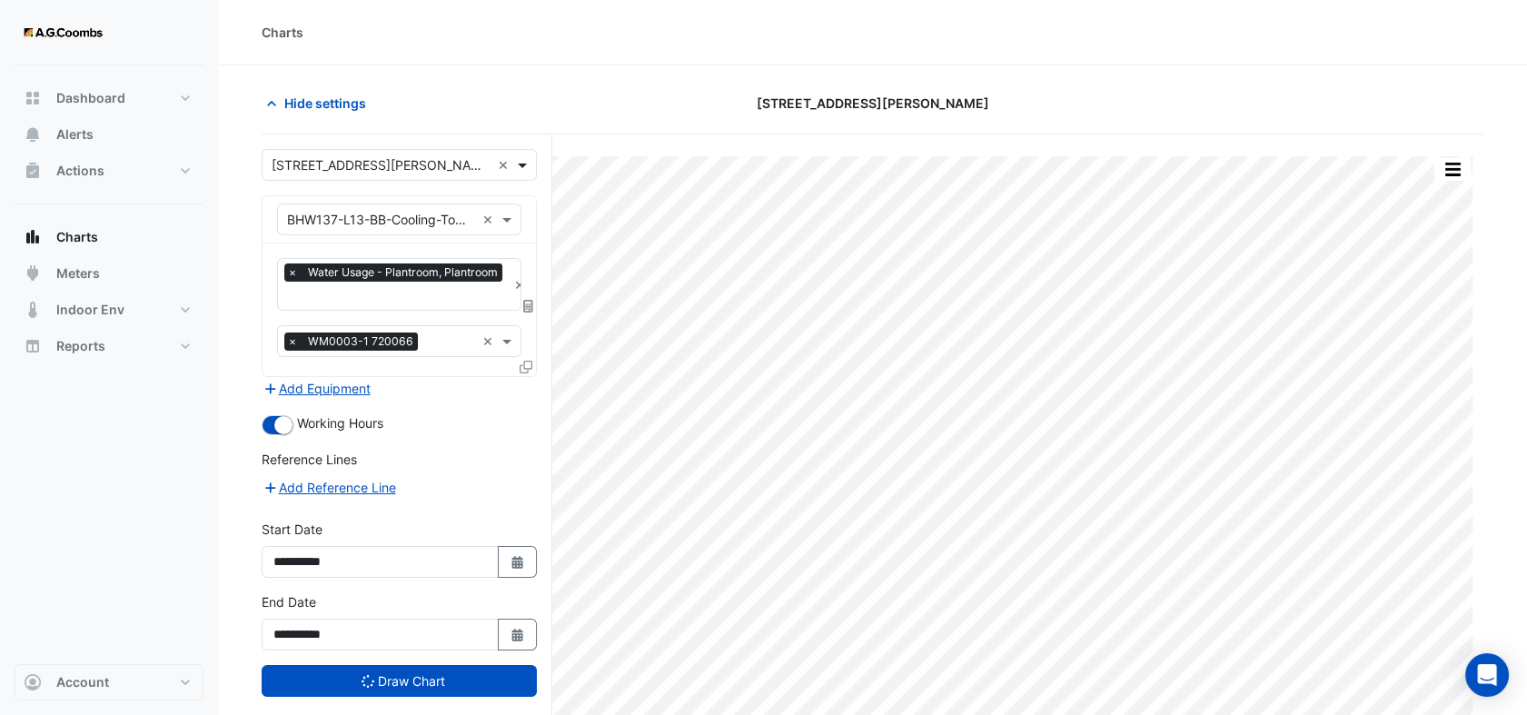
click at [516, 161] on span at bounding box center [524, 164] width 23 height 19
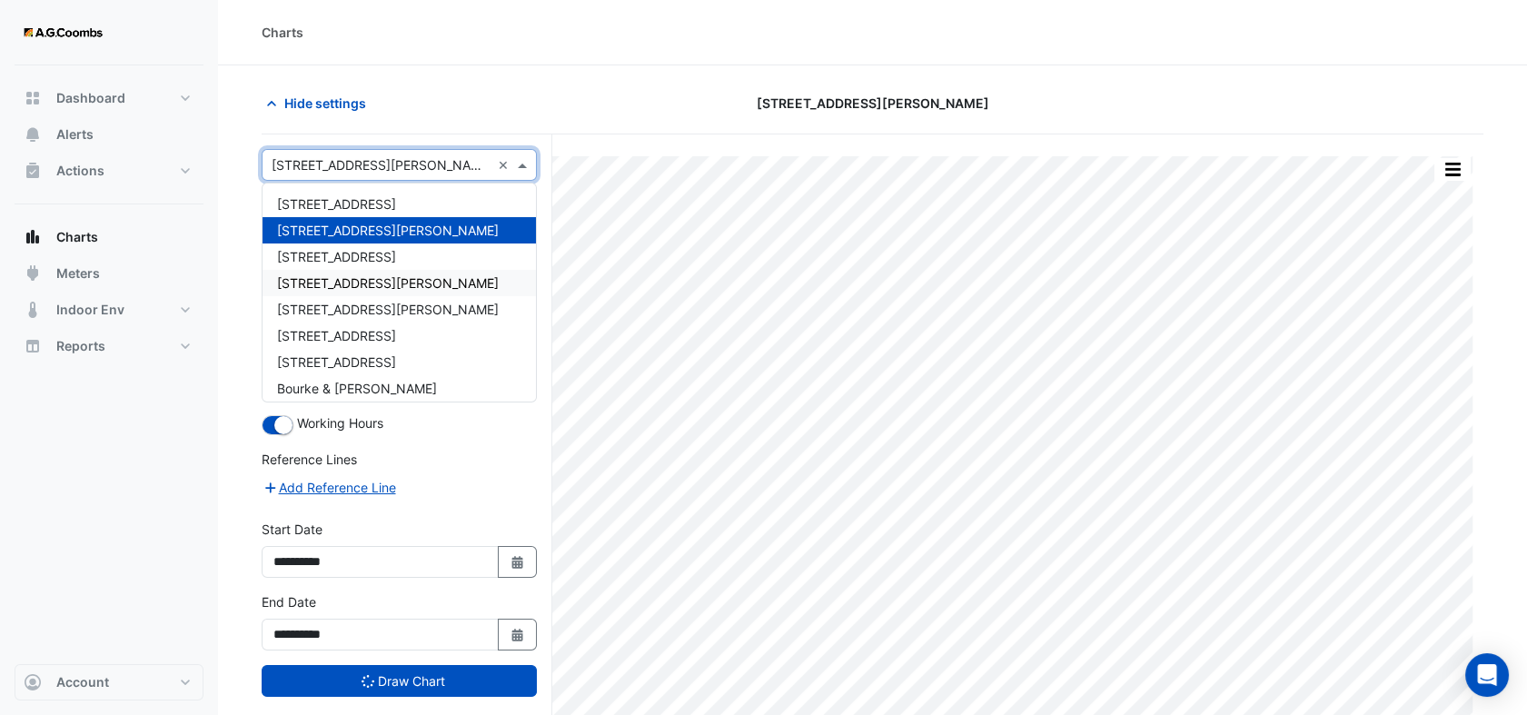
click at [348, 285] on span "530 Collins Street" at bounding box center [388, 282] width 222 height 15
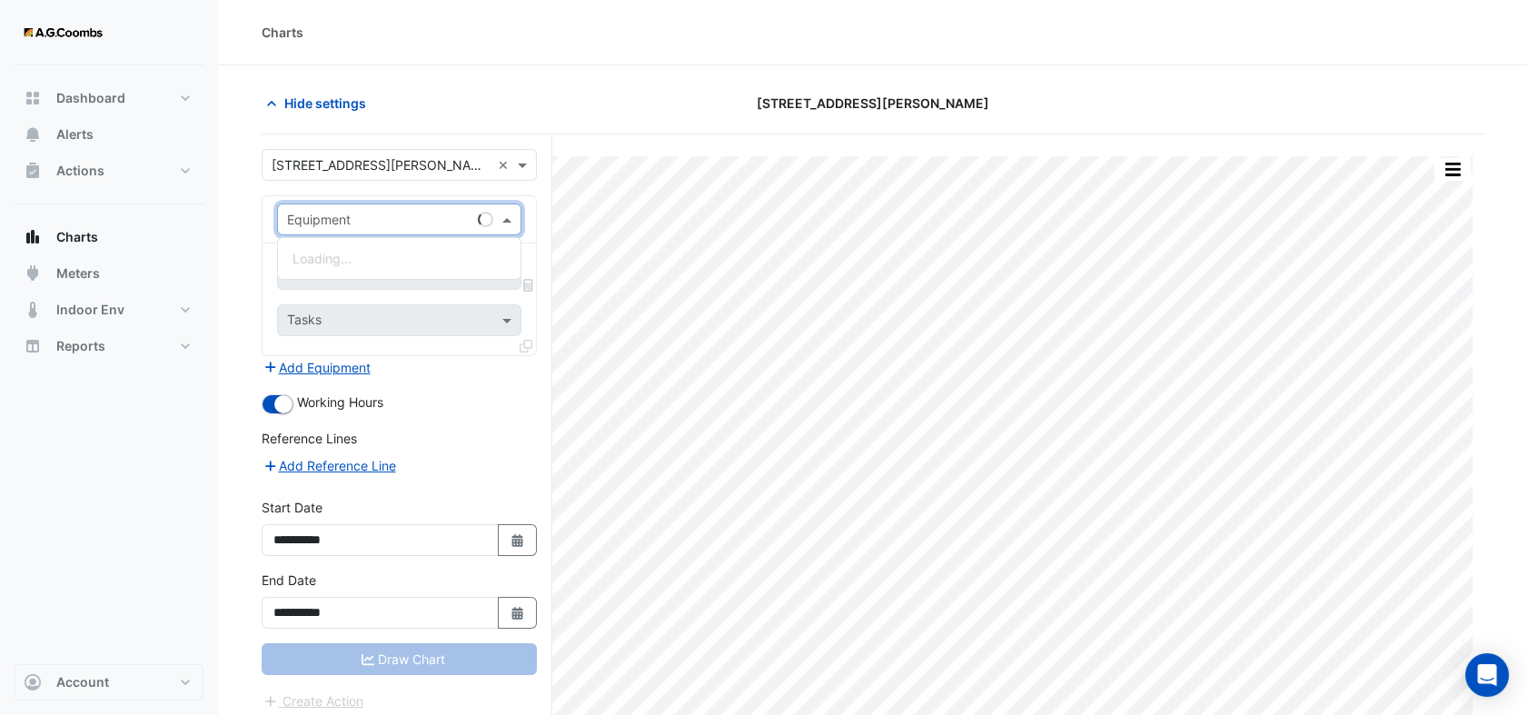
click at [496, 224] on div "Equipment" at bounding box center [399, 220] width 244 height 32
type input "*"
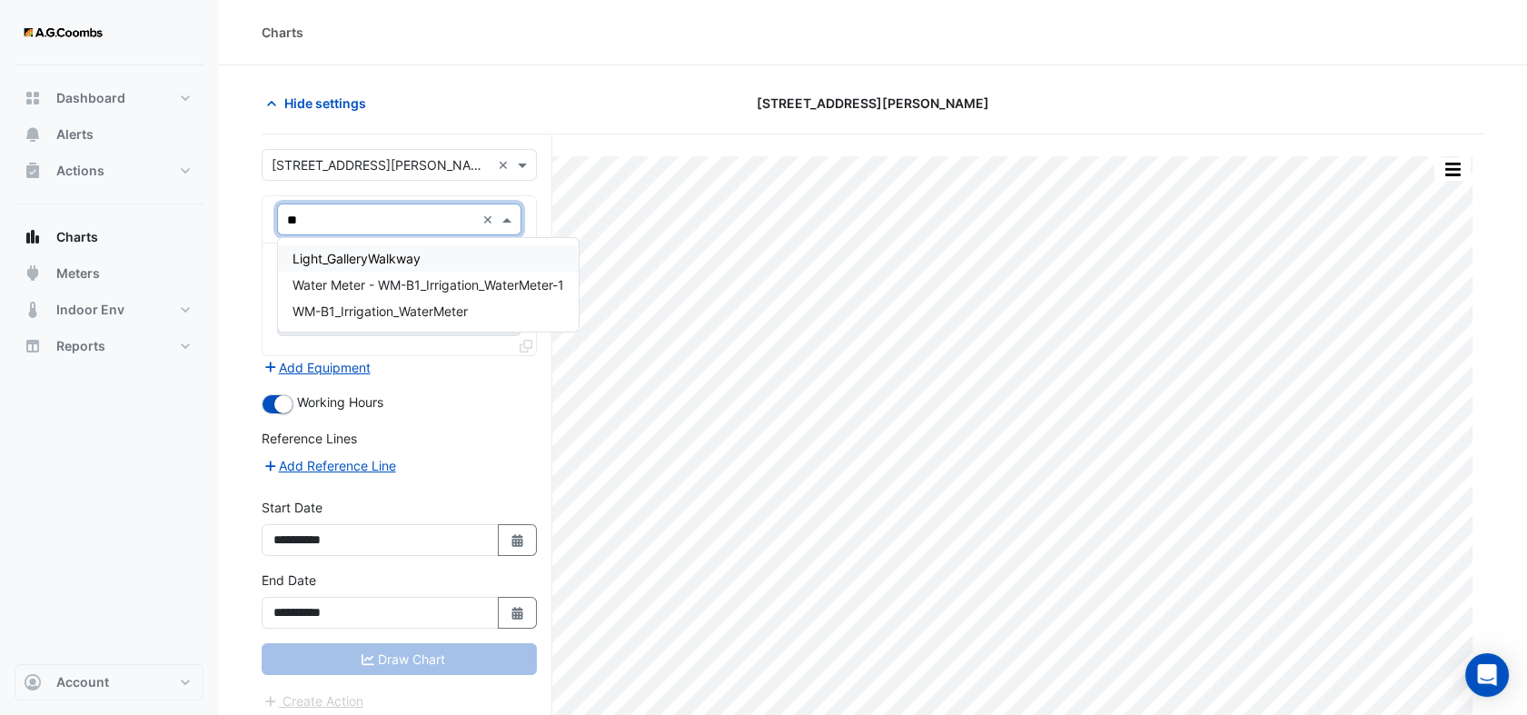
type input "*"
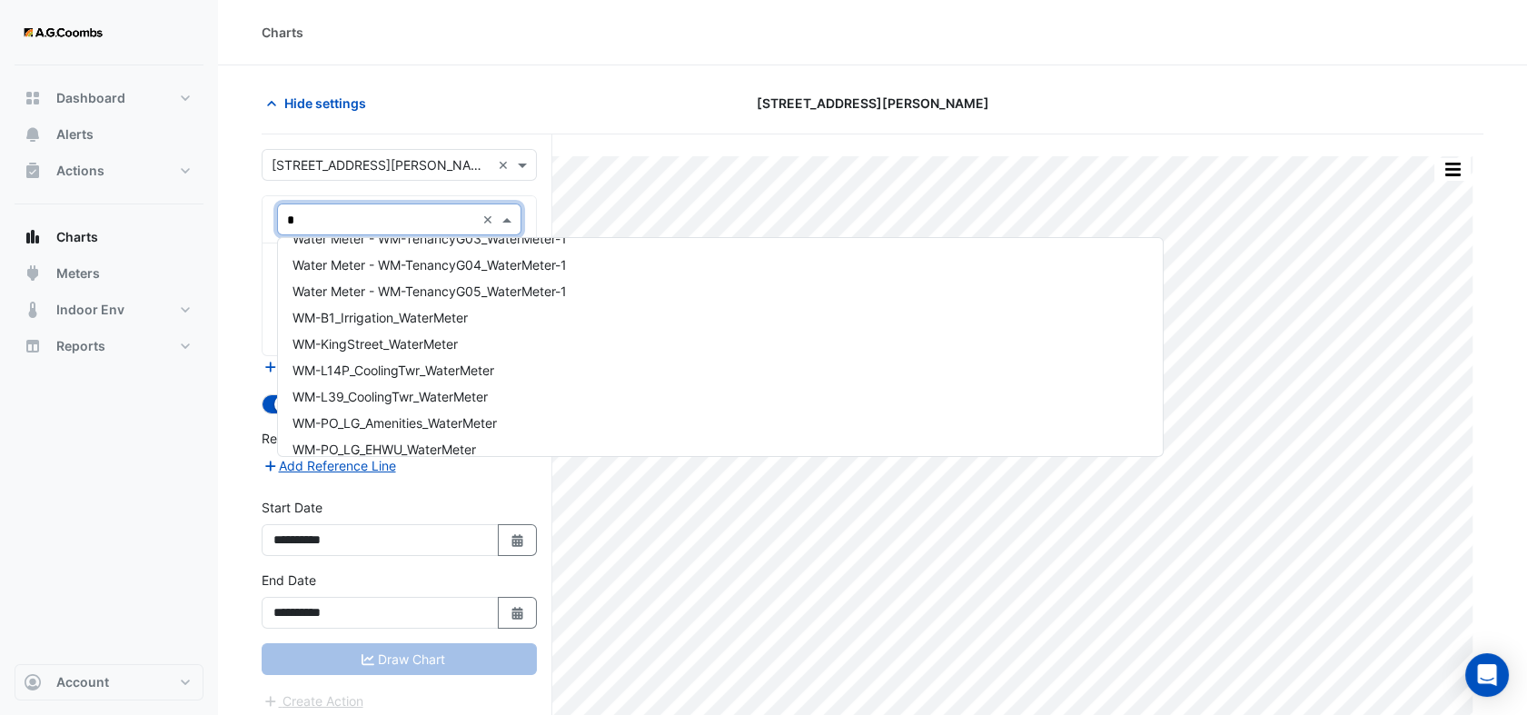
scroll to position [1965, 0]
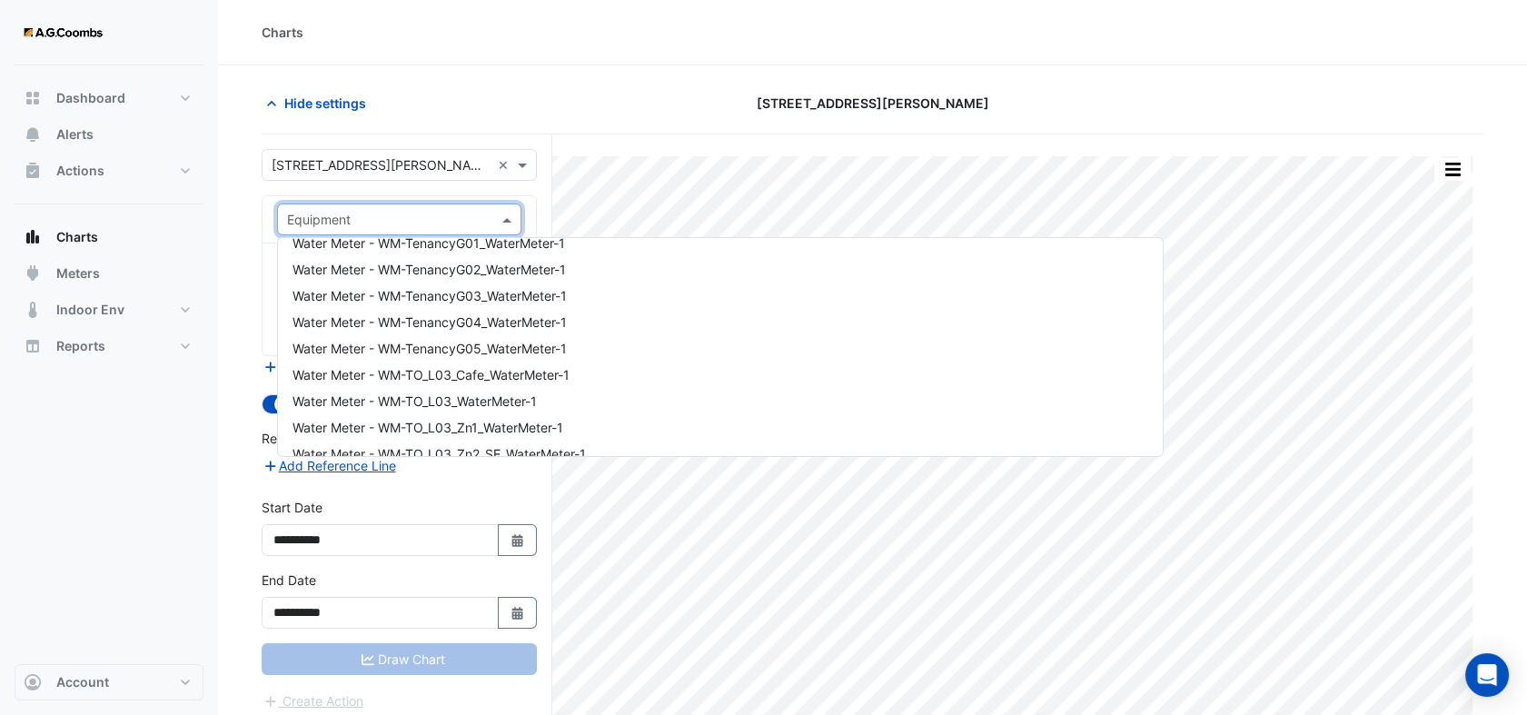
type input "*"
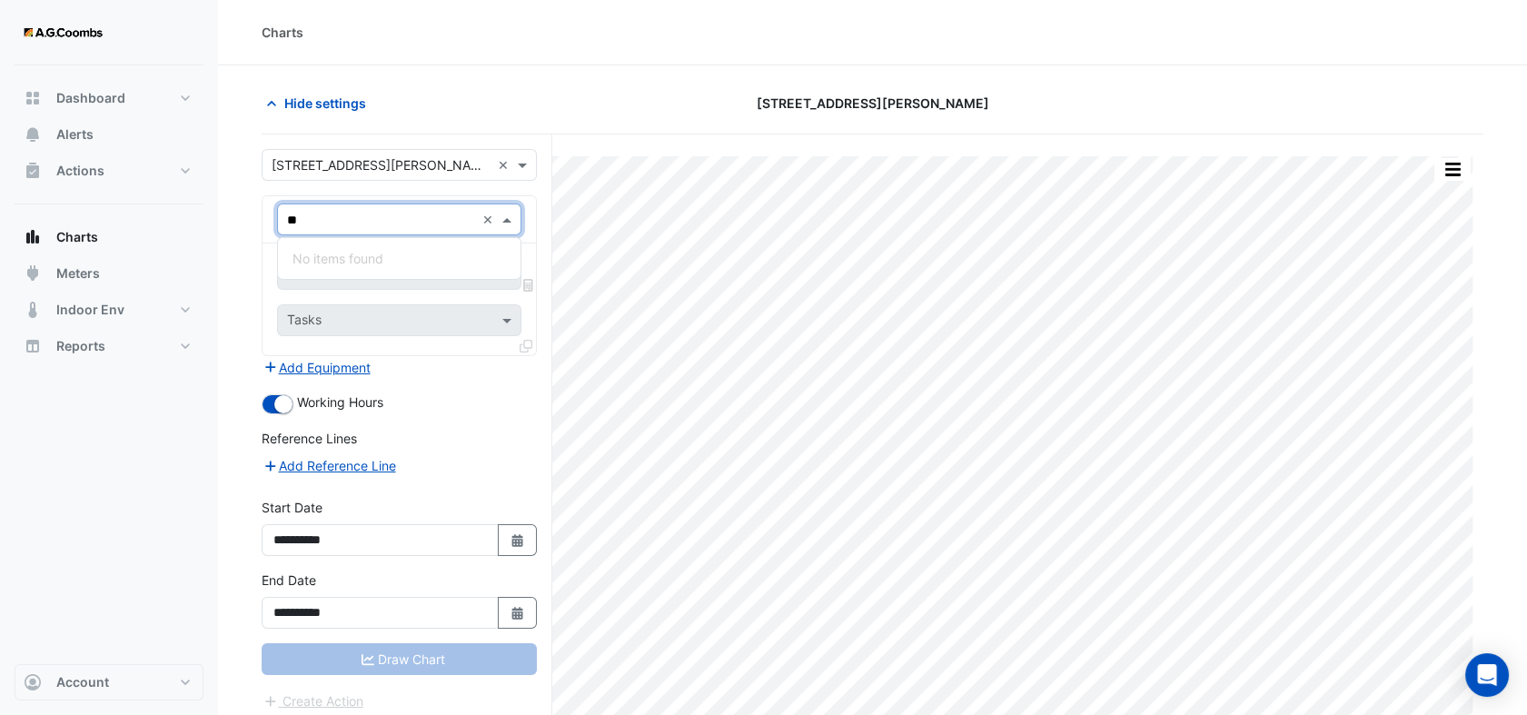
type input "*"
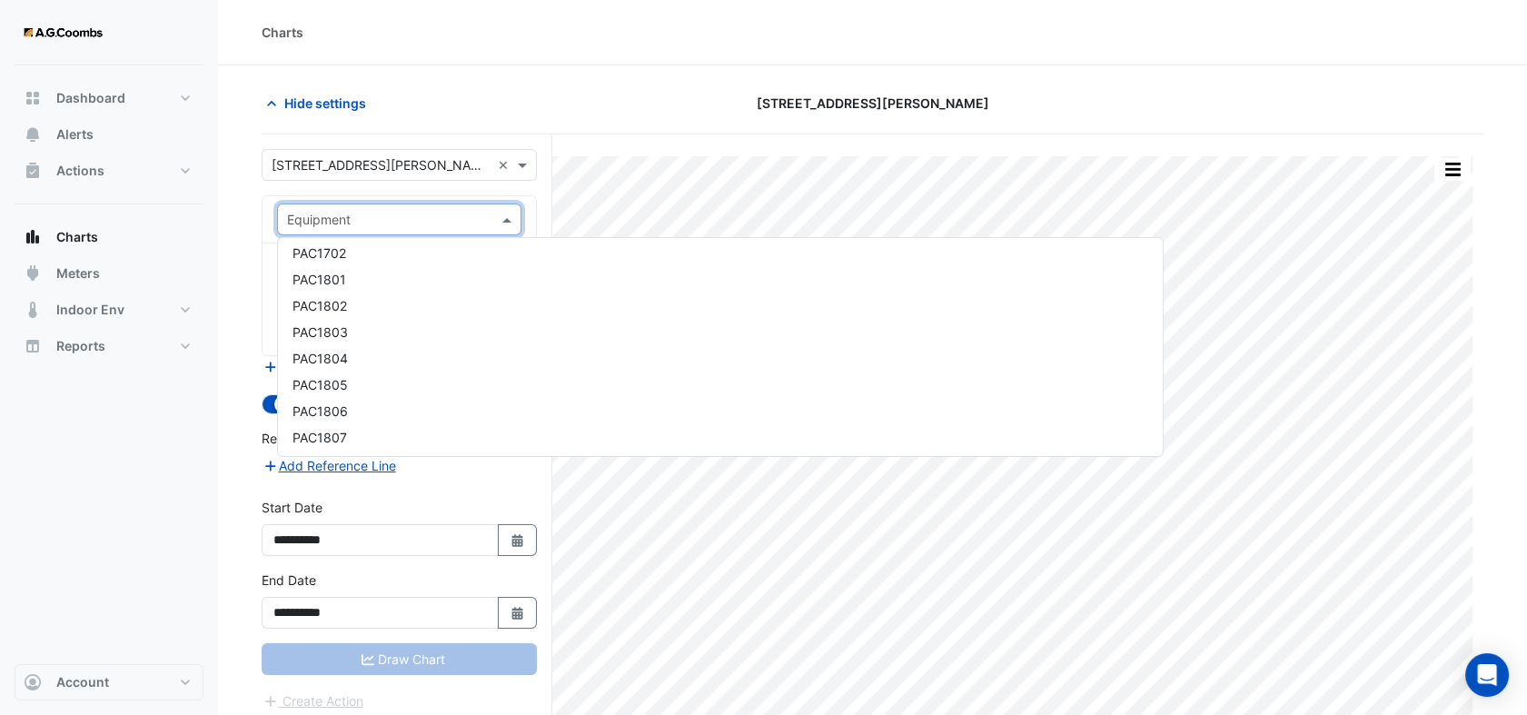
scroll to position [7067, 0]
type input "*"
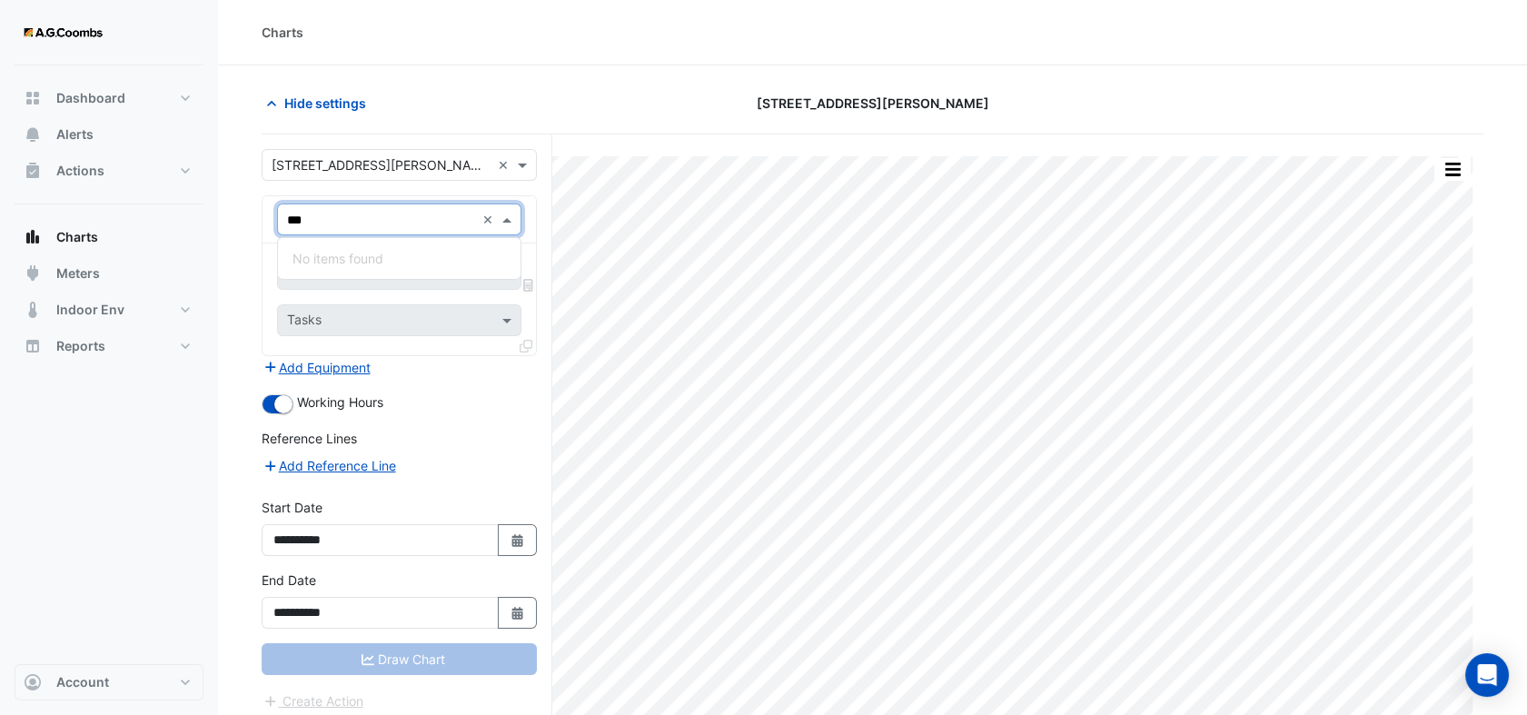
scroll to position [0, 0]
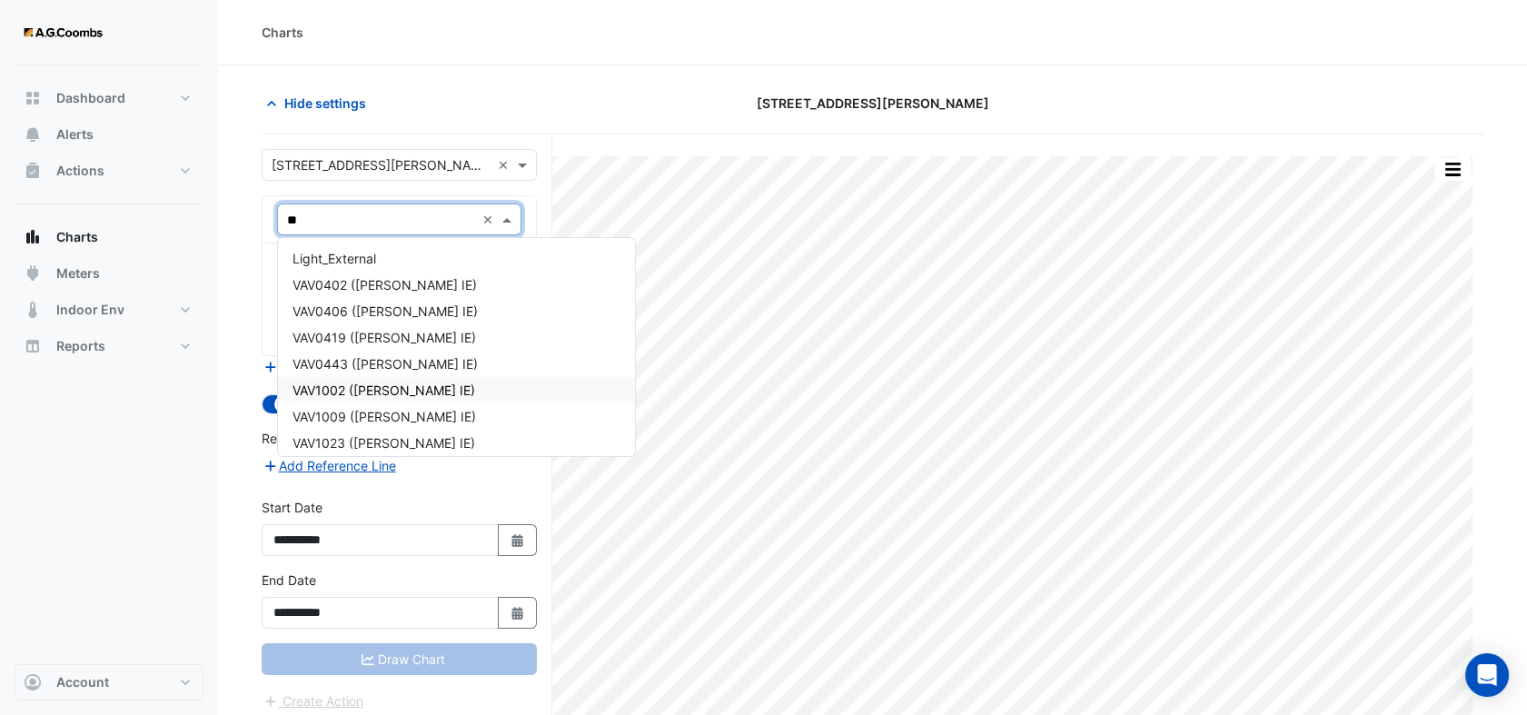
type input "*"
